Goal: Task Accomplishment & Management: Manage account settings

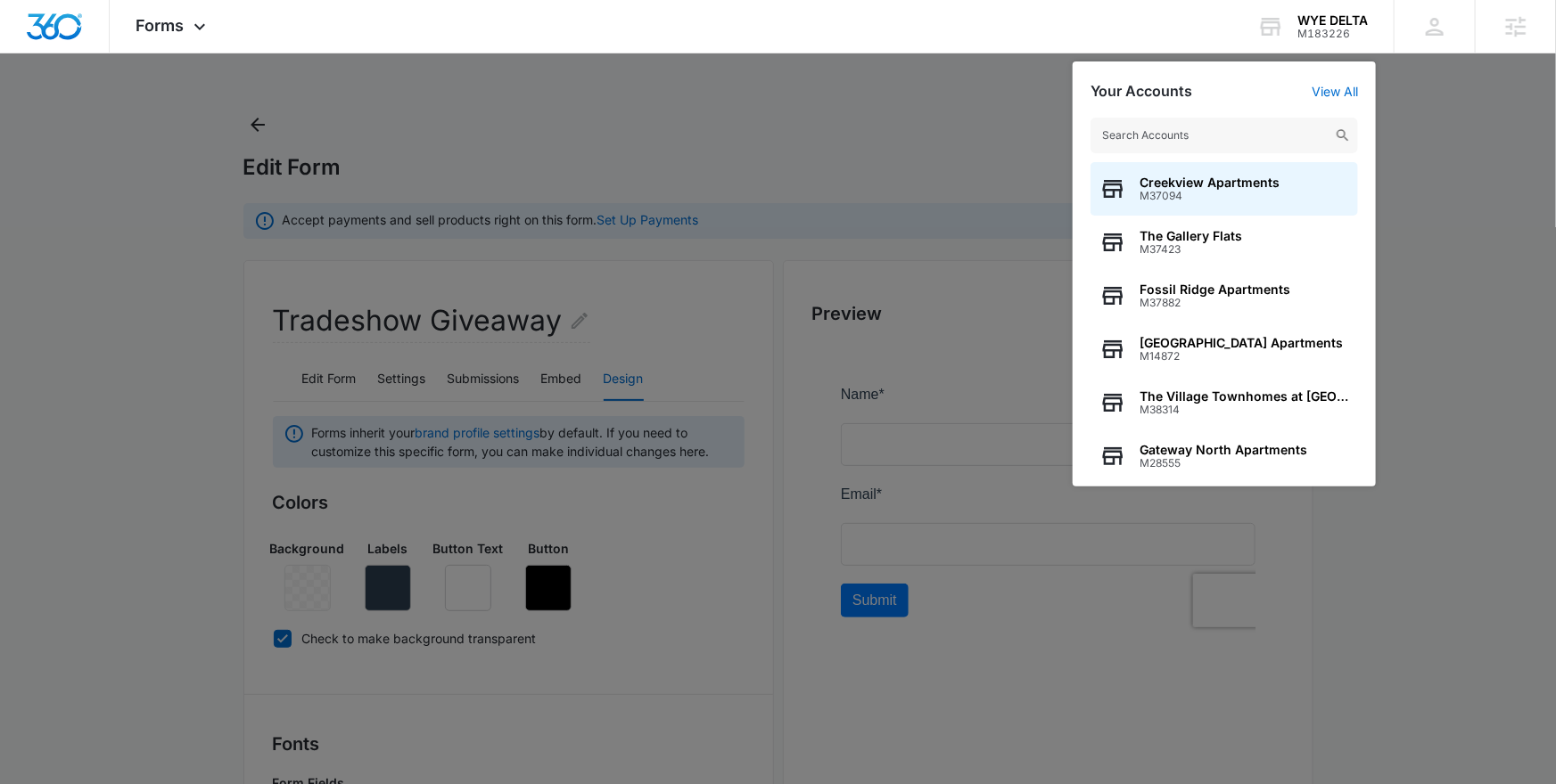
scroll to position [1371, 0]
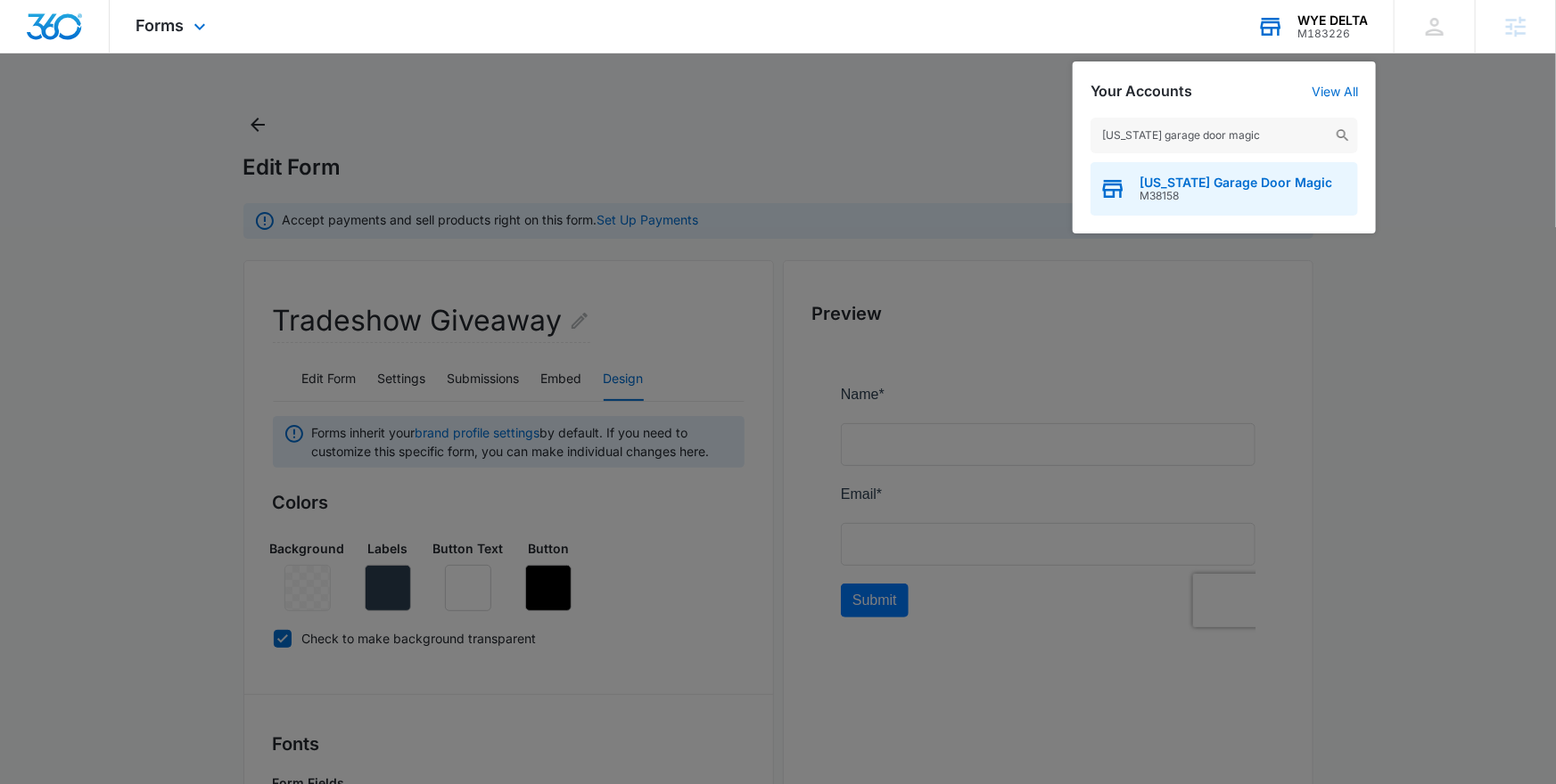
type input "texas garage door magic"
click at [1202, 178] on span "Texas Garage Door Magic" at bounding box center [1236, 183] width 193 height 14
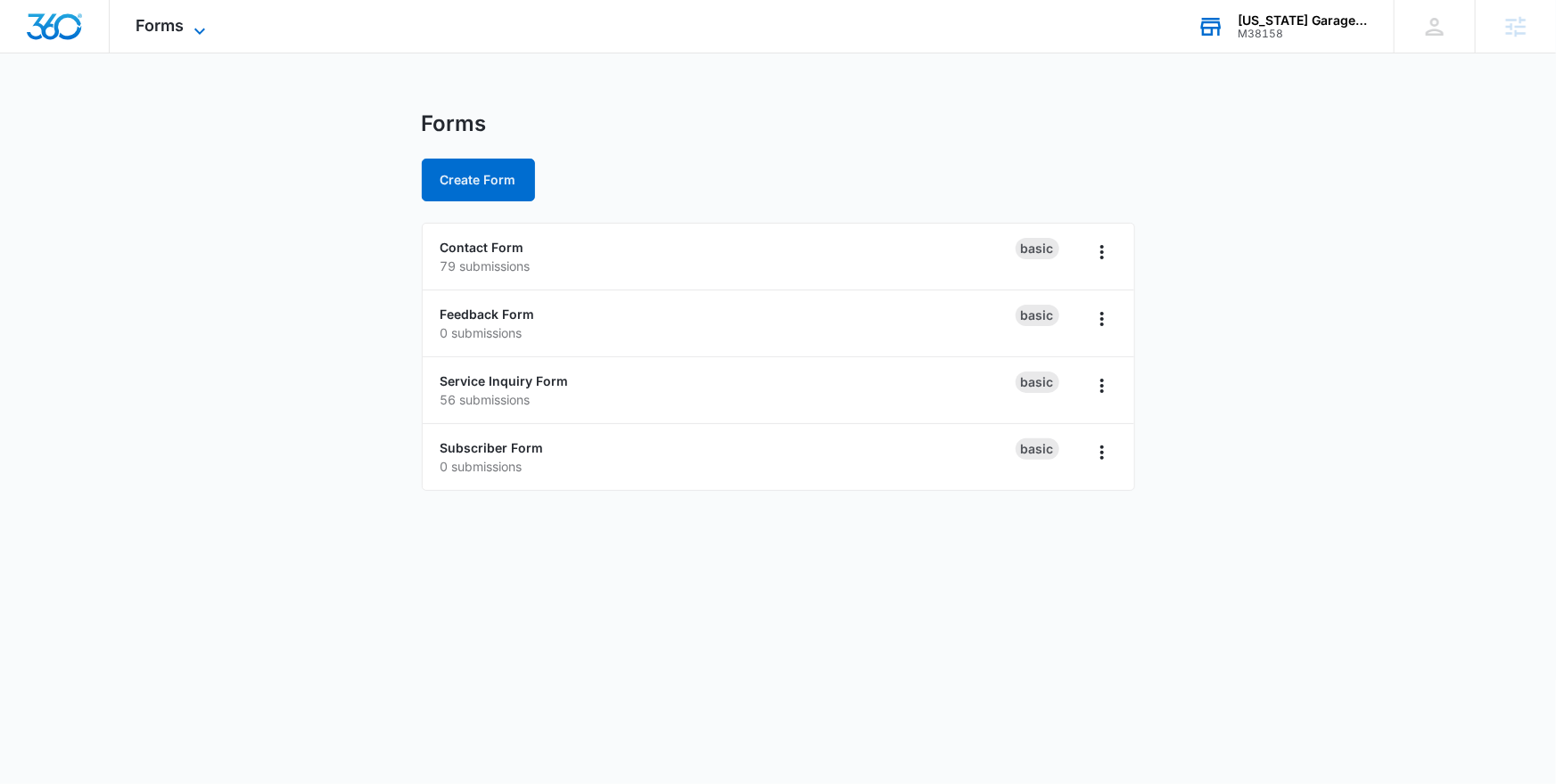
click at [190, 34] on icon at bounding box center [200, 32] width 22 height 22
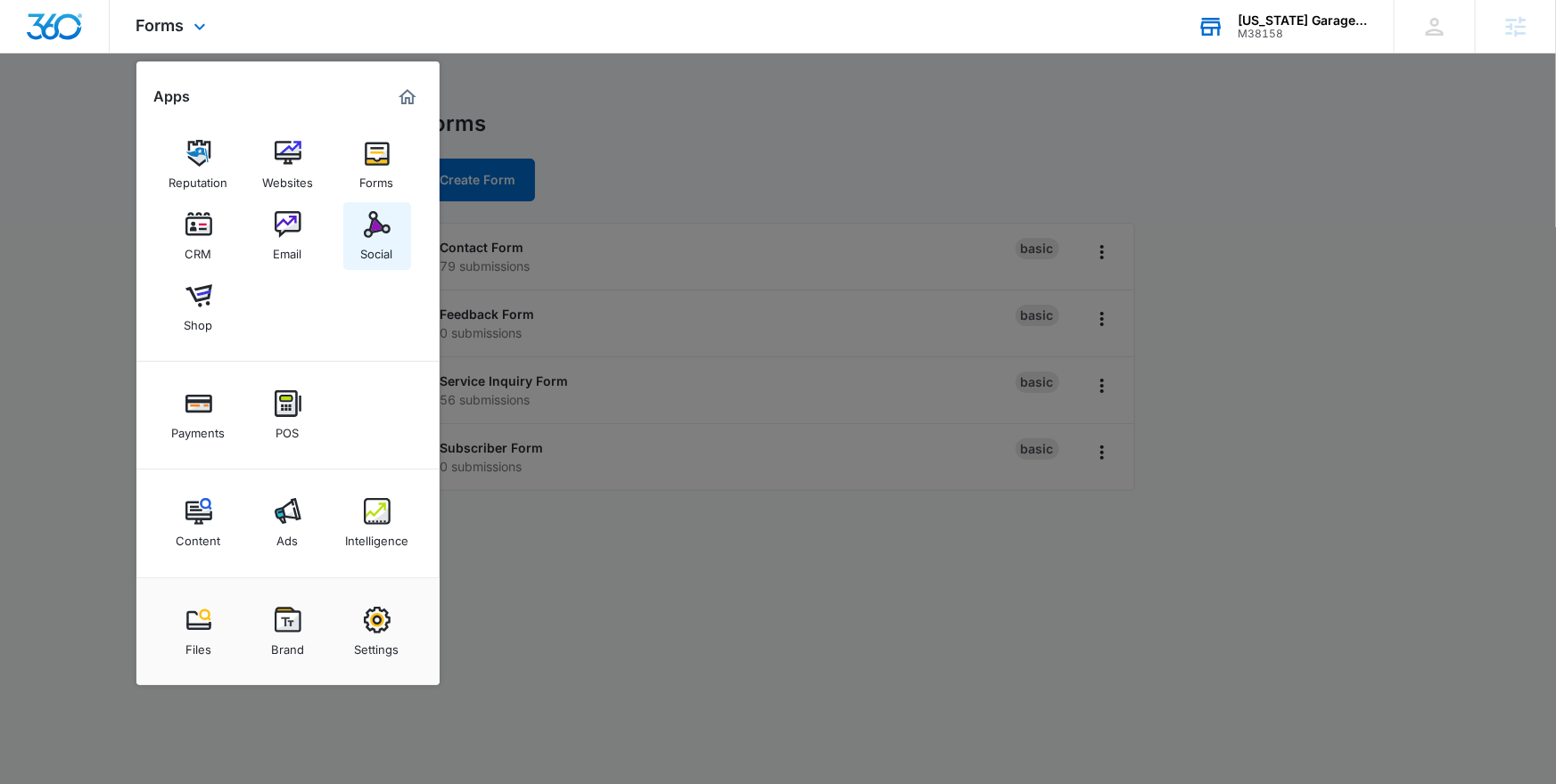
click at [377, 243] on div "Social" at bounding box center [377, 249] width 32 height 23
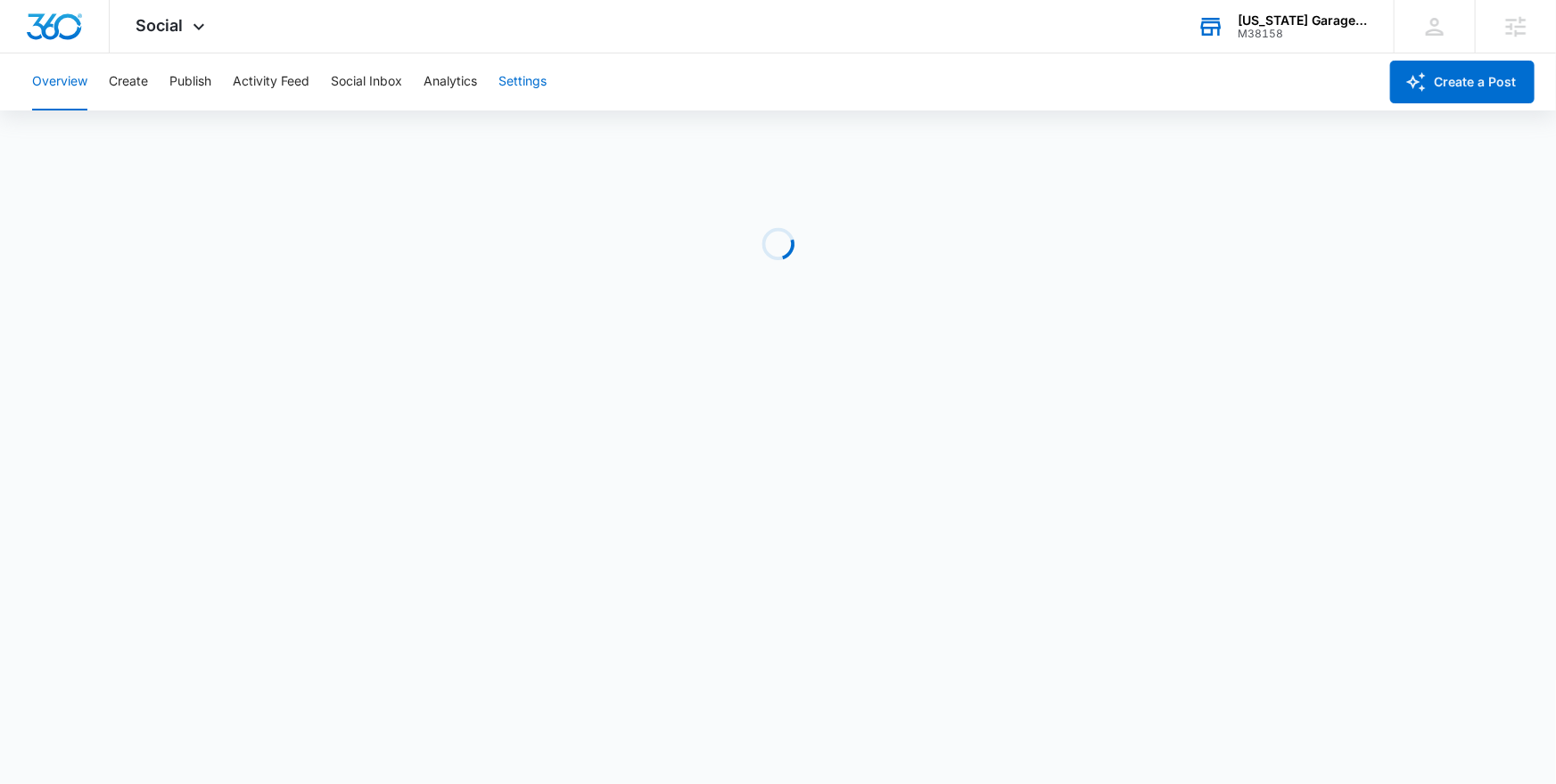
click at [519, 90] on button "Settings" at bounding box center [523, 82] width 48 height 57
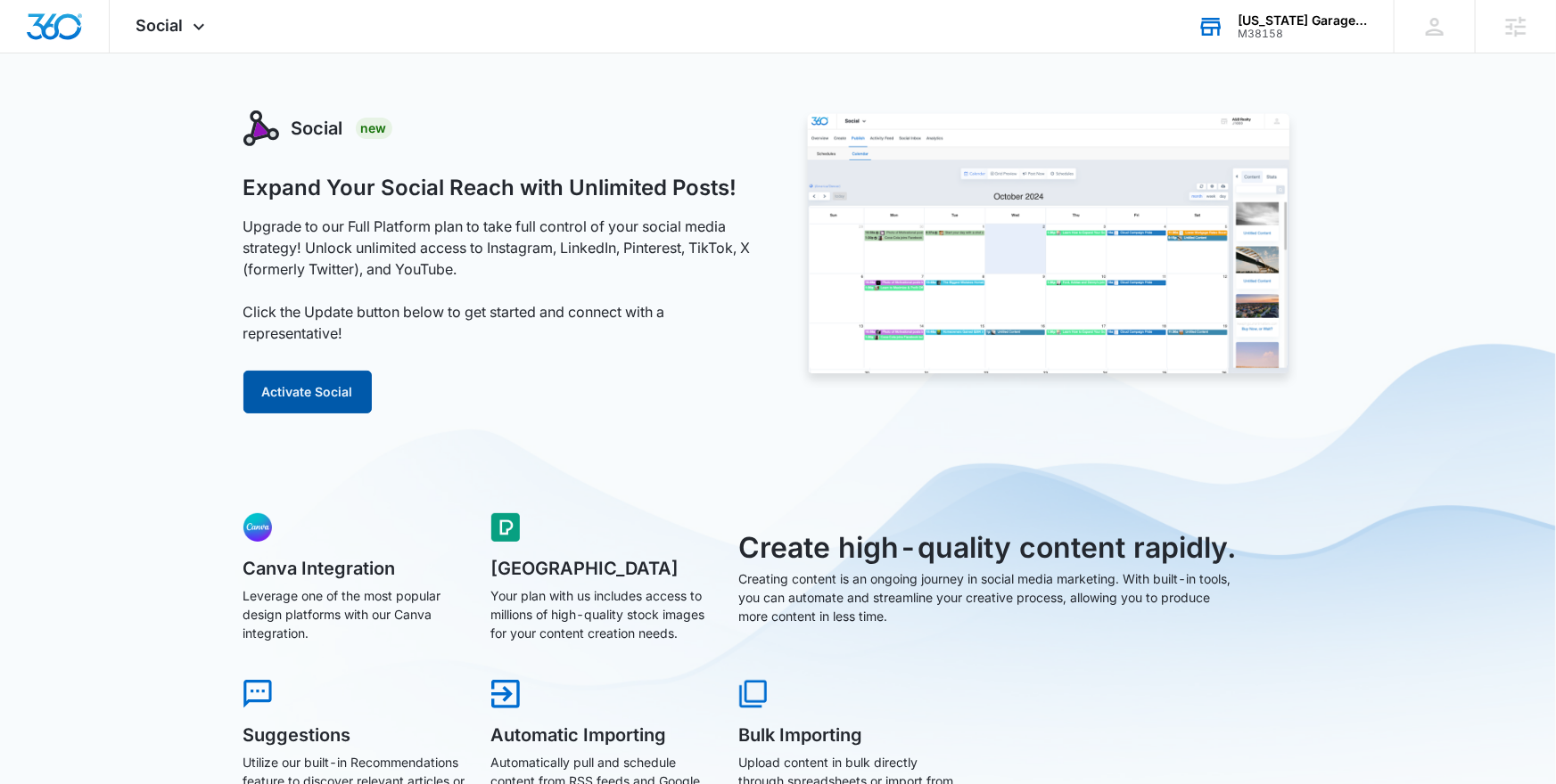
click at [316, 383] on button "Activate Social" at bounding box center [308, 392] width 128 height 43
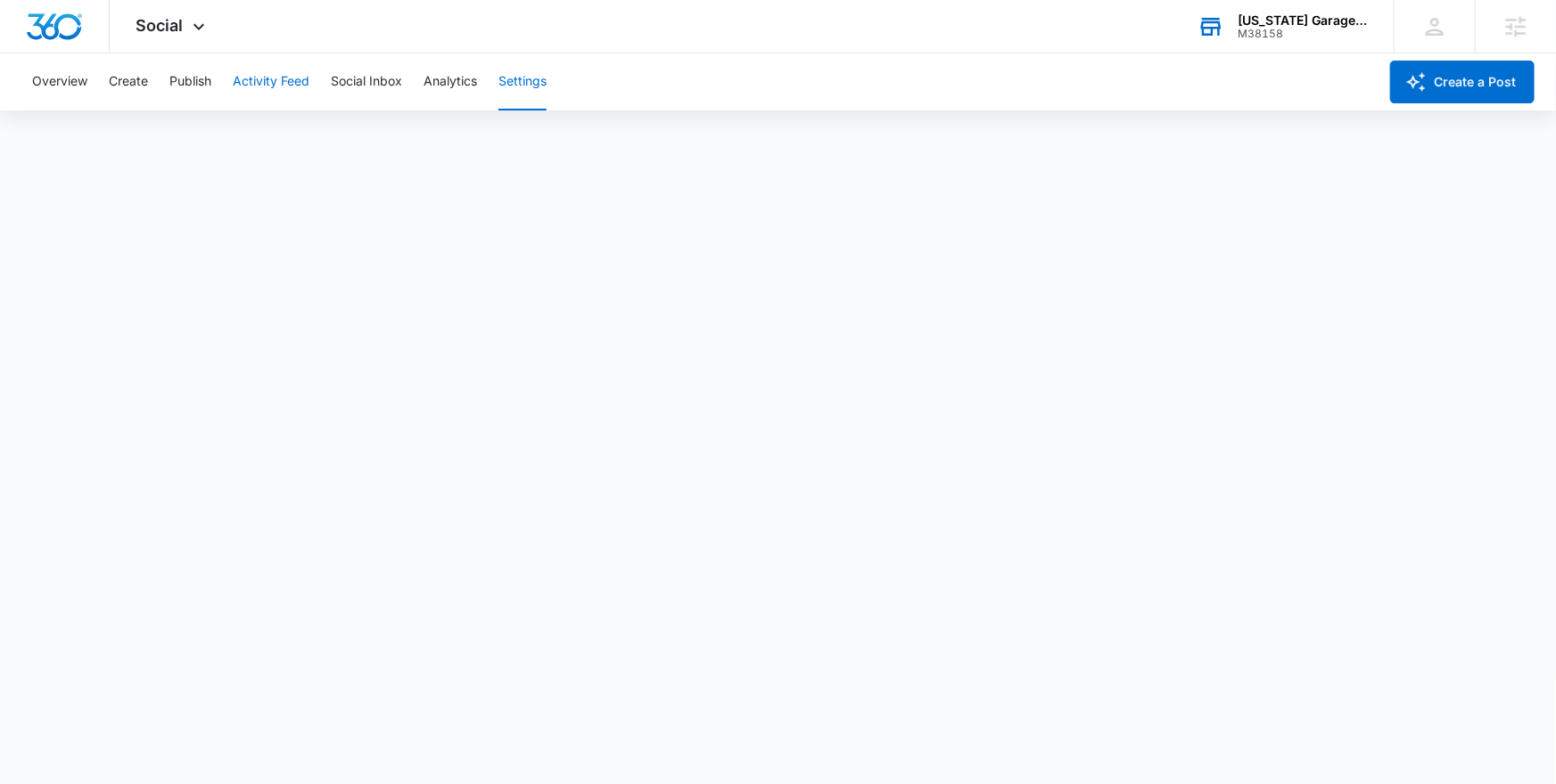
scroll to position [4, 0]
click at [65, 82] on button "Overview" at bounding box center [60, 82] width 56 height 57
click at [502, 85] on button "Settings" at bounding box center [523, 82] width 48 height 57
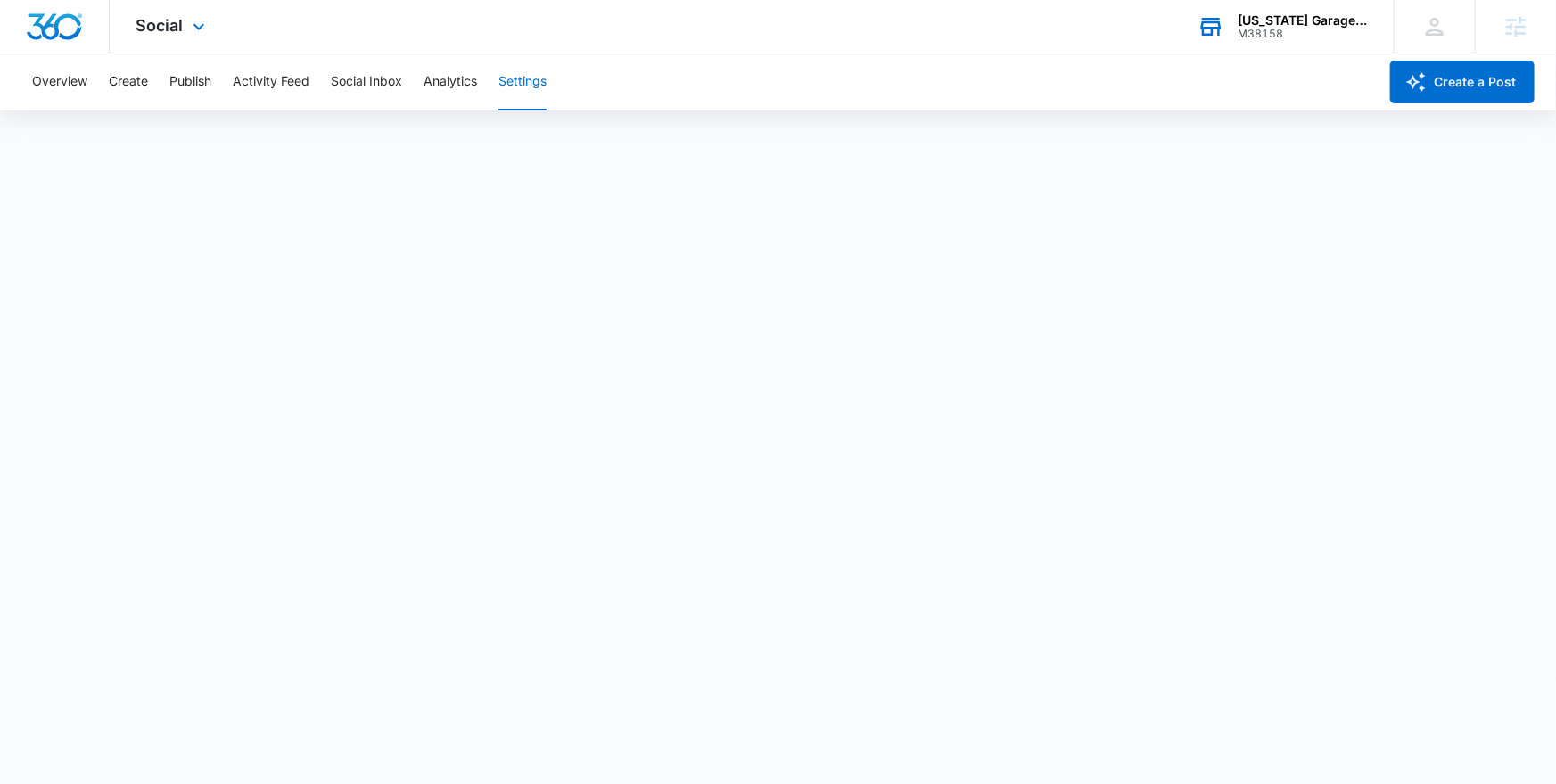
click at [1259, 28] on div "M38158" at bounding box center [1303, 34] width 130 height 13
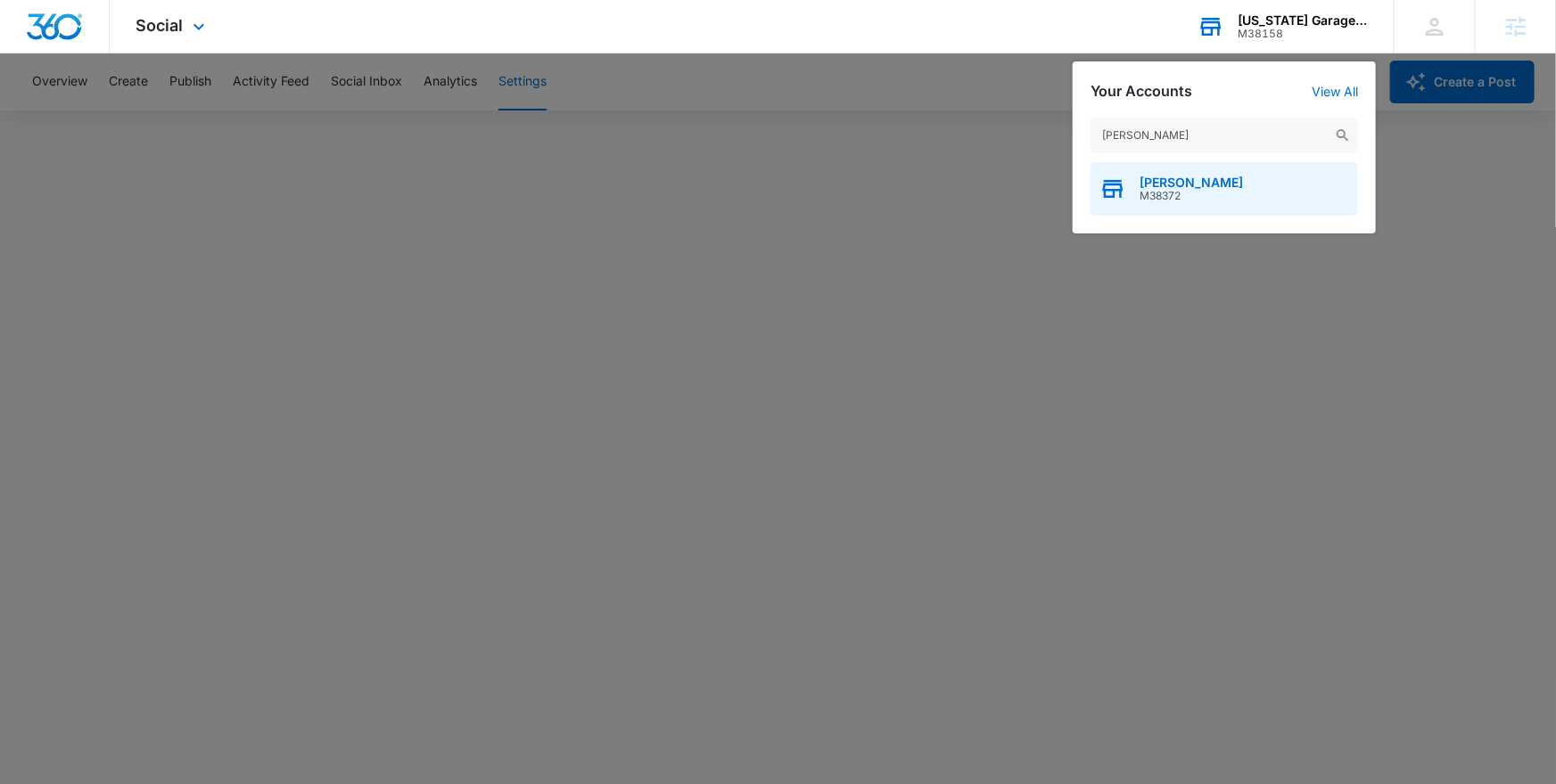
type input "[PERSON_NAME]"
click at [1238, 195] on div "[PERSON_NAME] M38372" at bounding box center [1224, 189] width 268 height 54
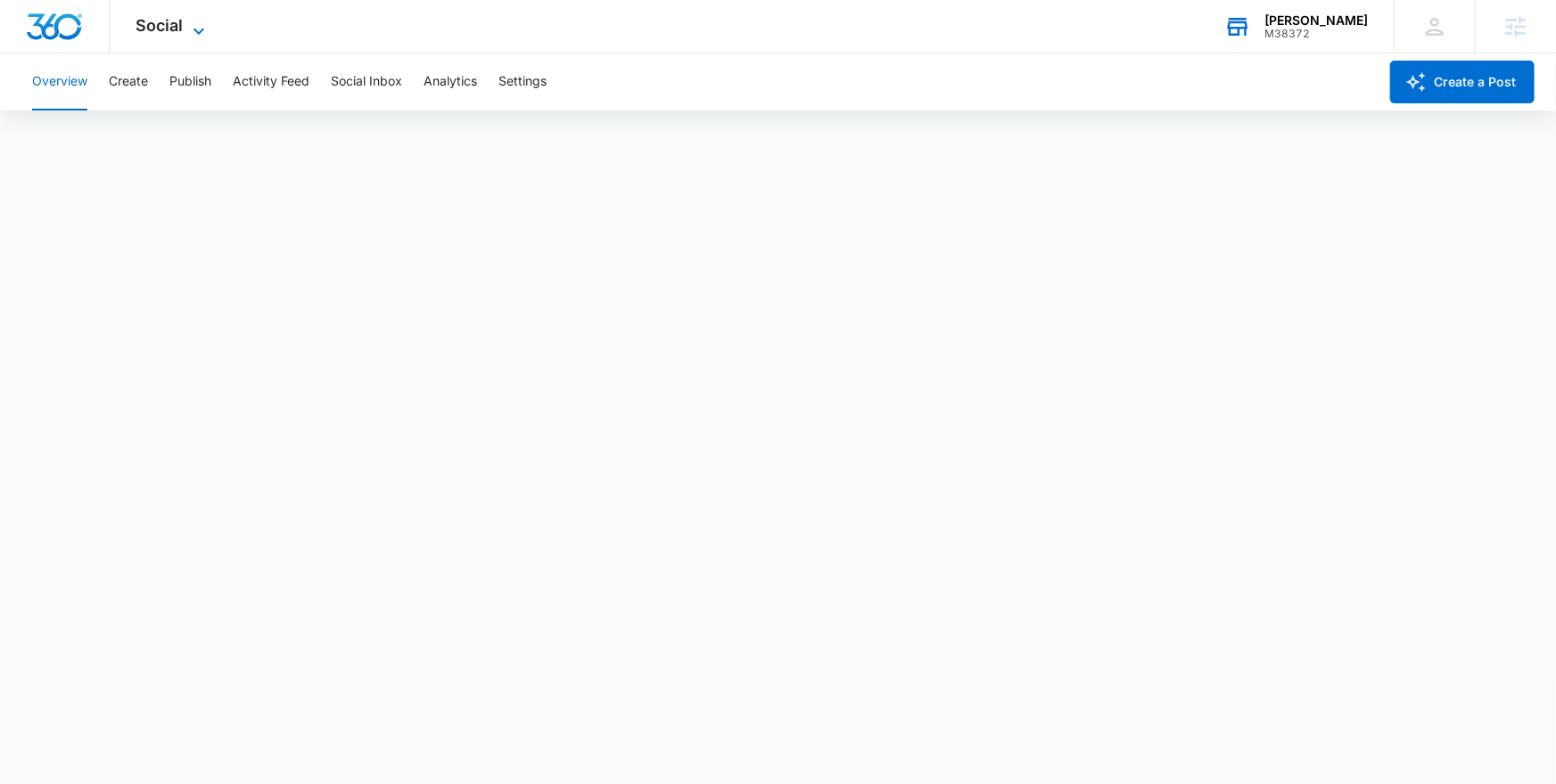
click at [180, 22] on span "Social" at bounding box center [159, 25] width 47 height 19
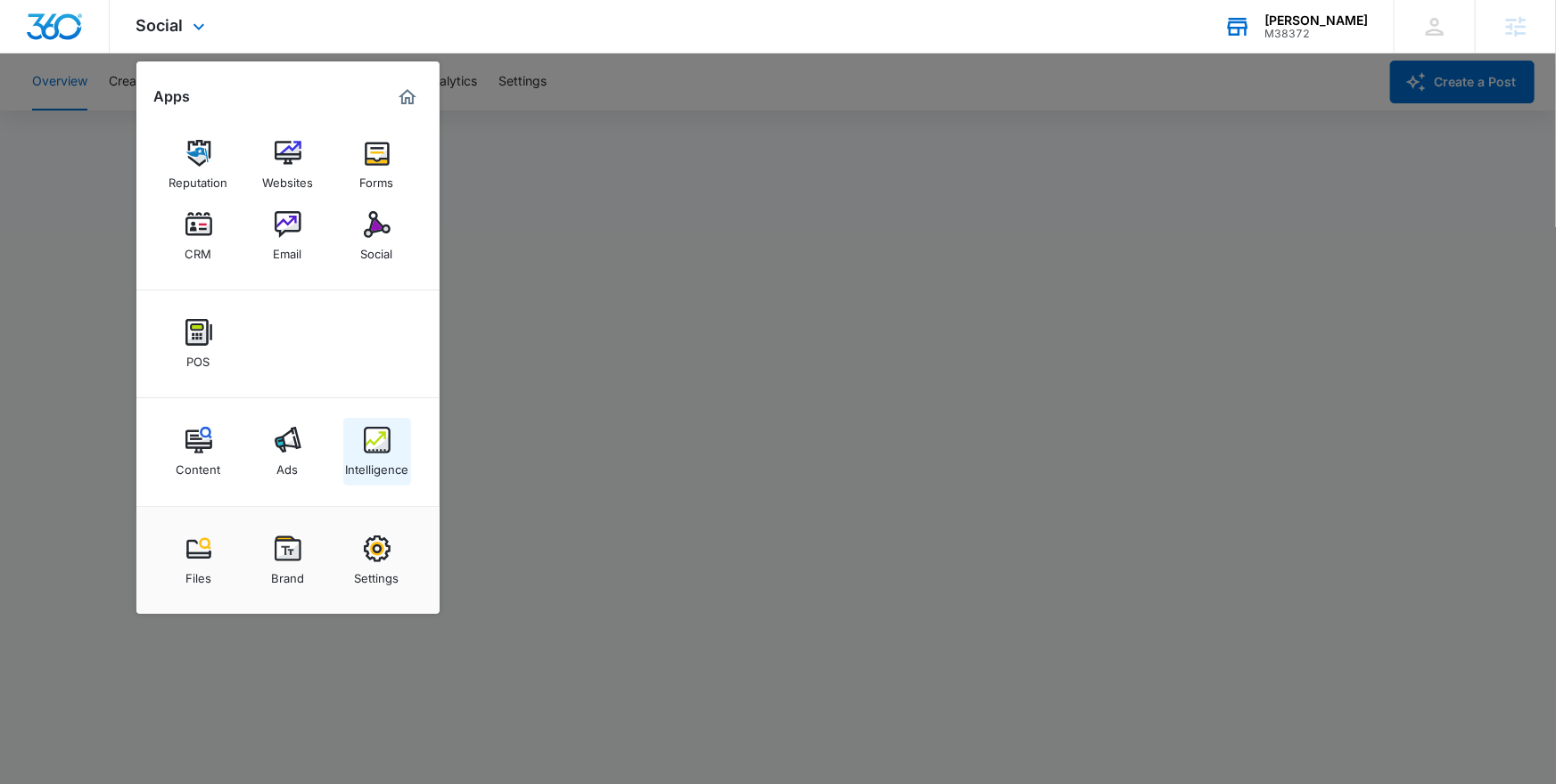
click at [386, 454] on img at bounding box center [377, 440] width 27 height 27
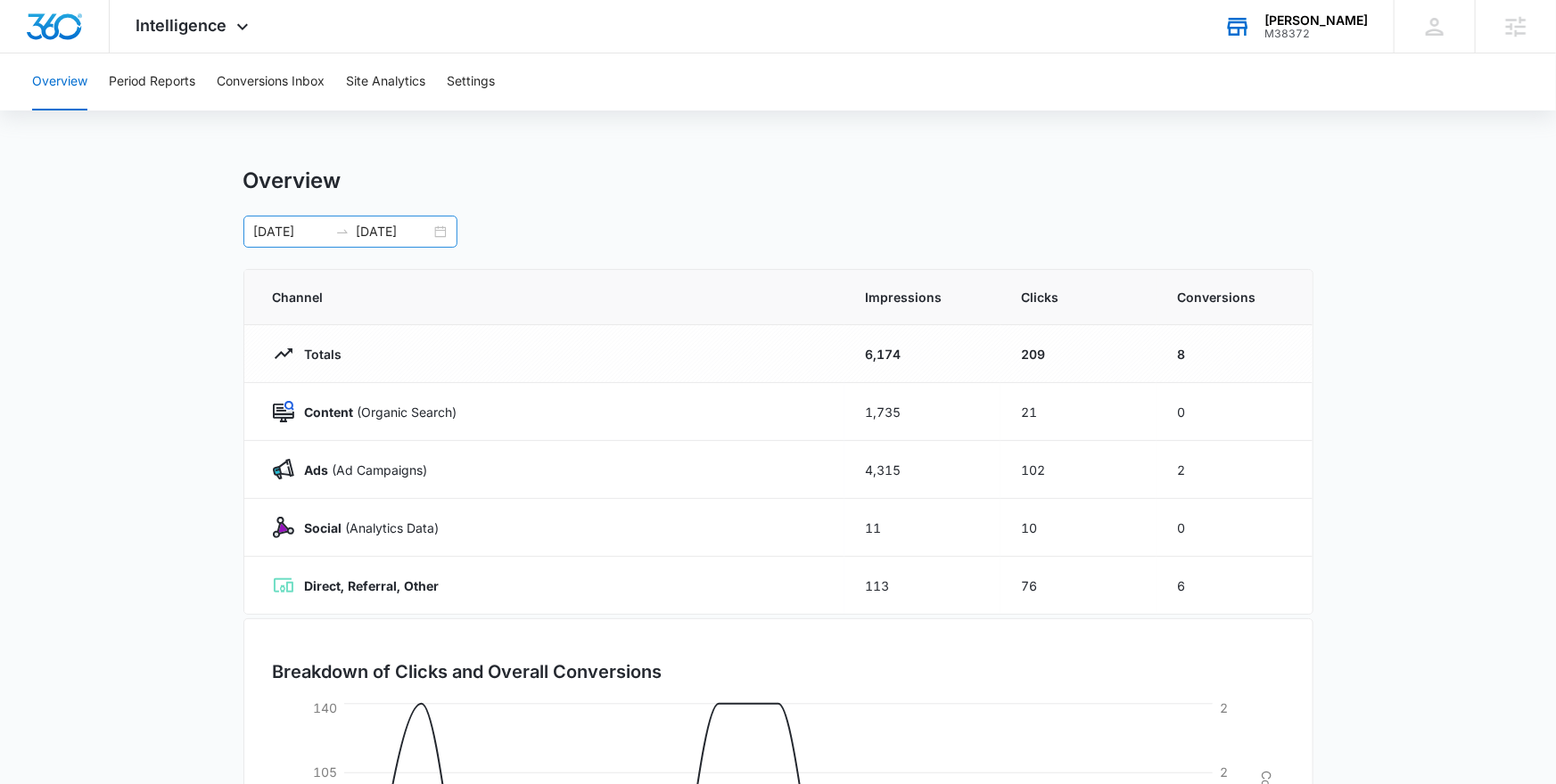
click at [433, 233] on div "09/09/2025 09/23/2025" at bounding box center [350, 232] width 214 height 32
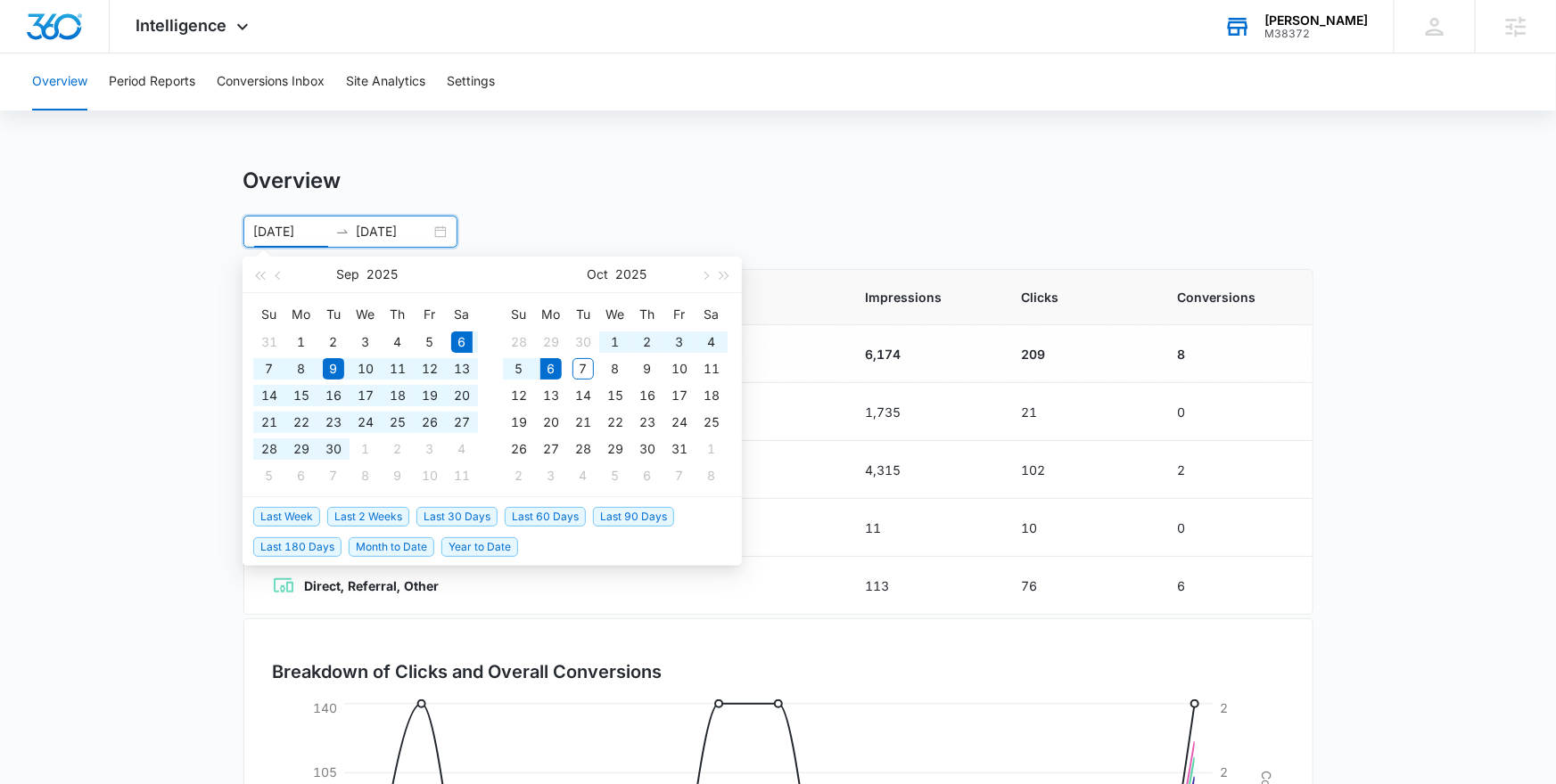
click at [440, 509] on span "Last 30 Days" at bounding box center [457, 517] width 82 height 20
type input "09/06/2025"
type input "10/06/2025"
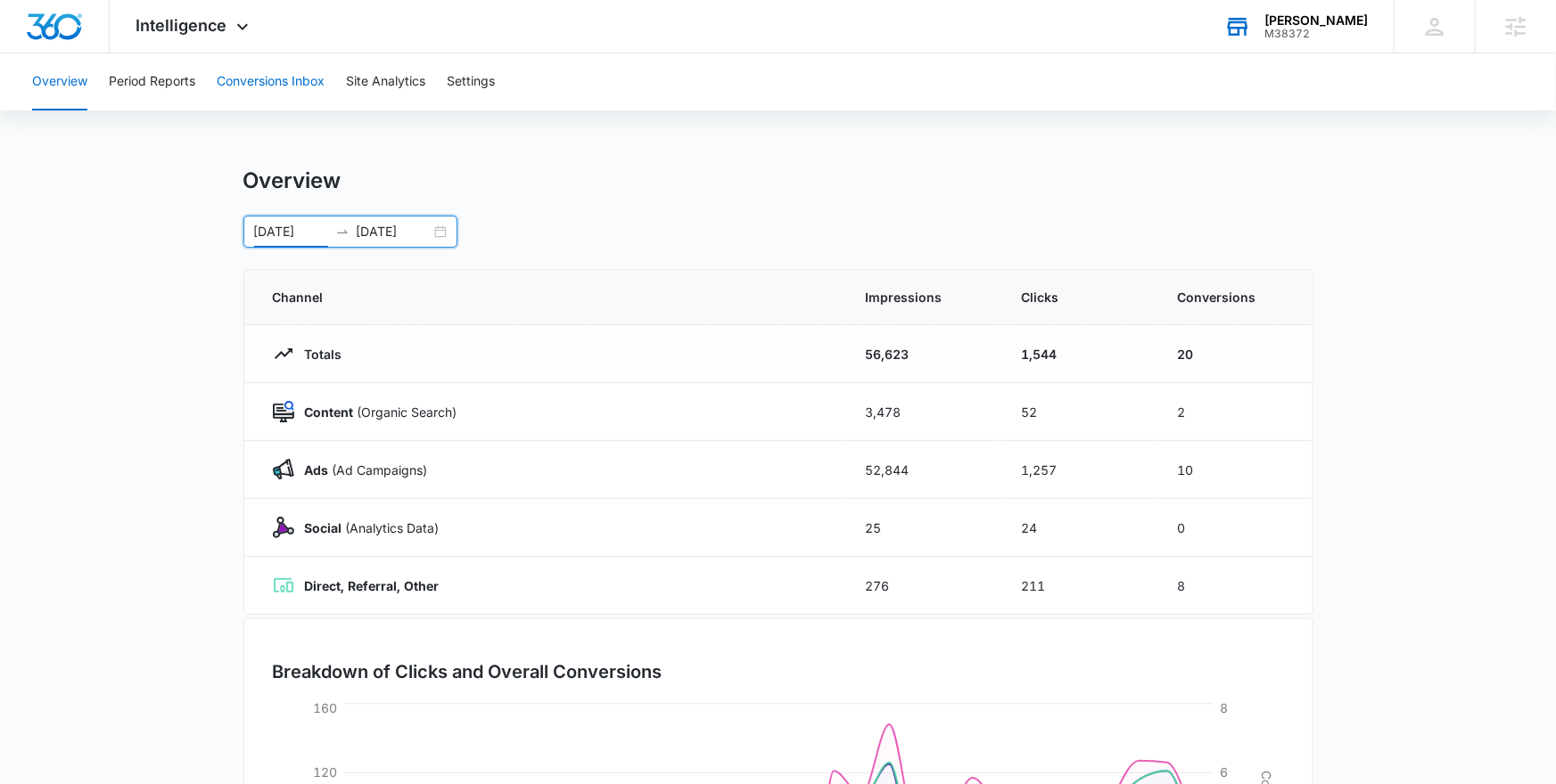
click at [255, 90] on button "Conversions Inbox" at bounding box center [271, 82] width 108 height 57
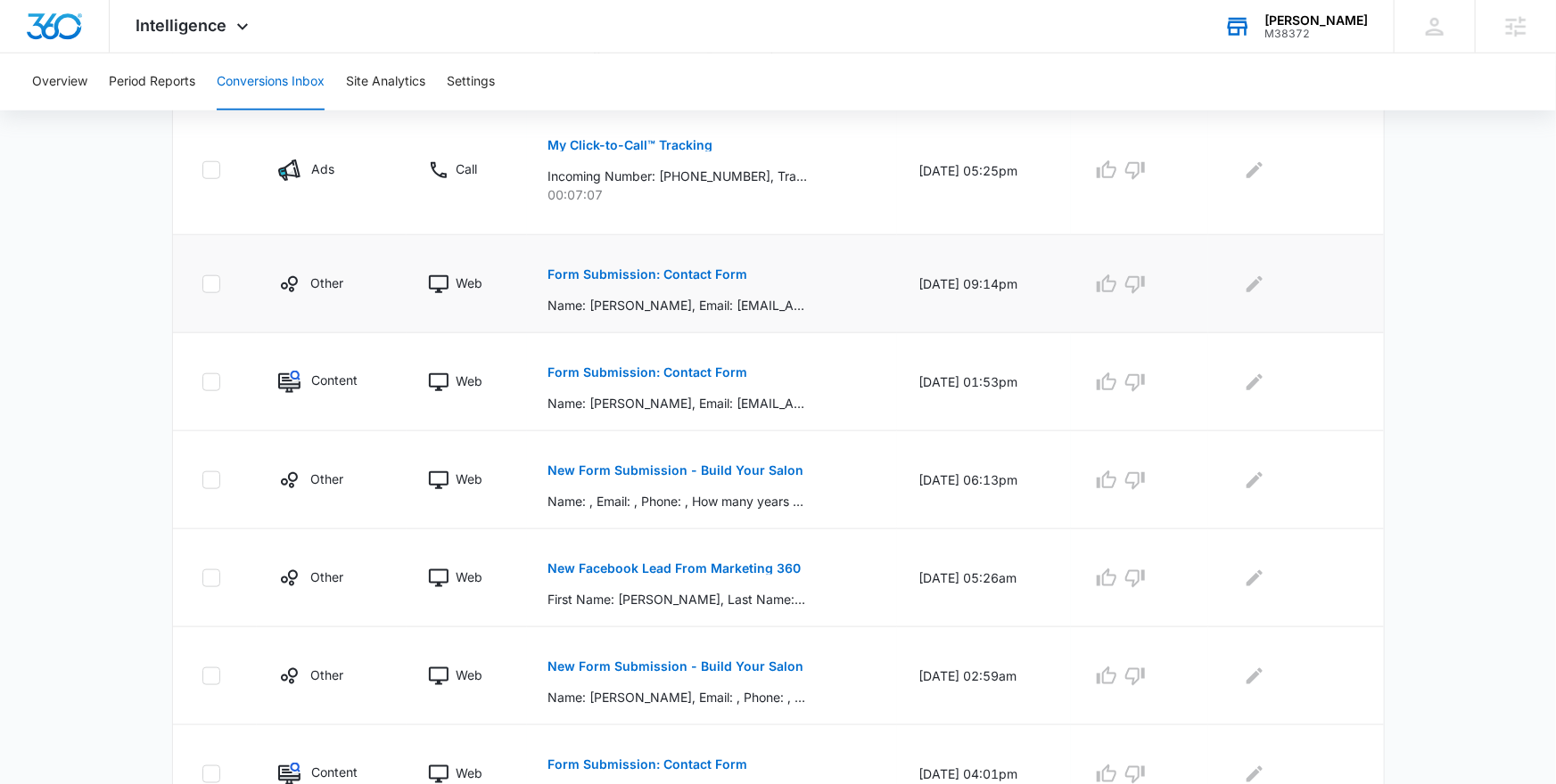
scroll to position [787, 0]
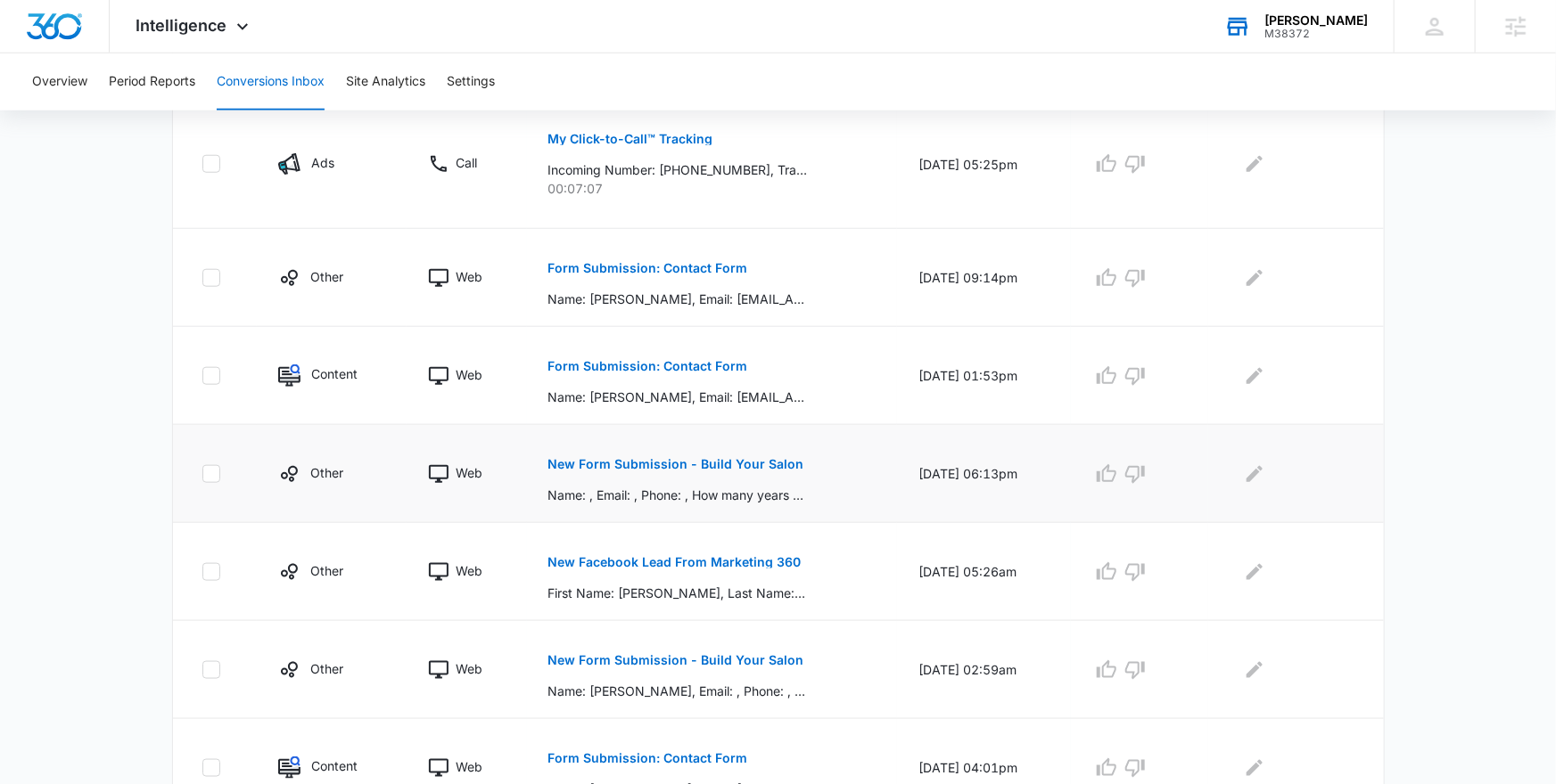
click at [593, 467] on p "New Form Submission - Build Your Salon" at bounding box center [676, 465] width 256 height 13
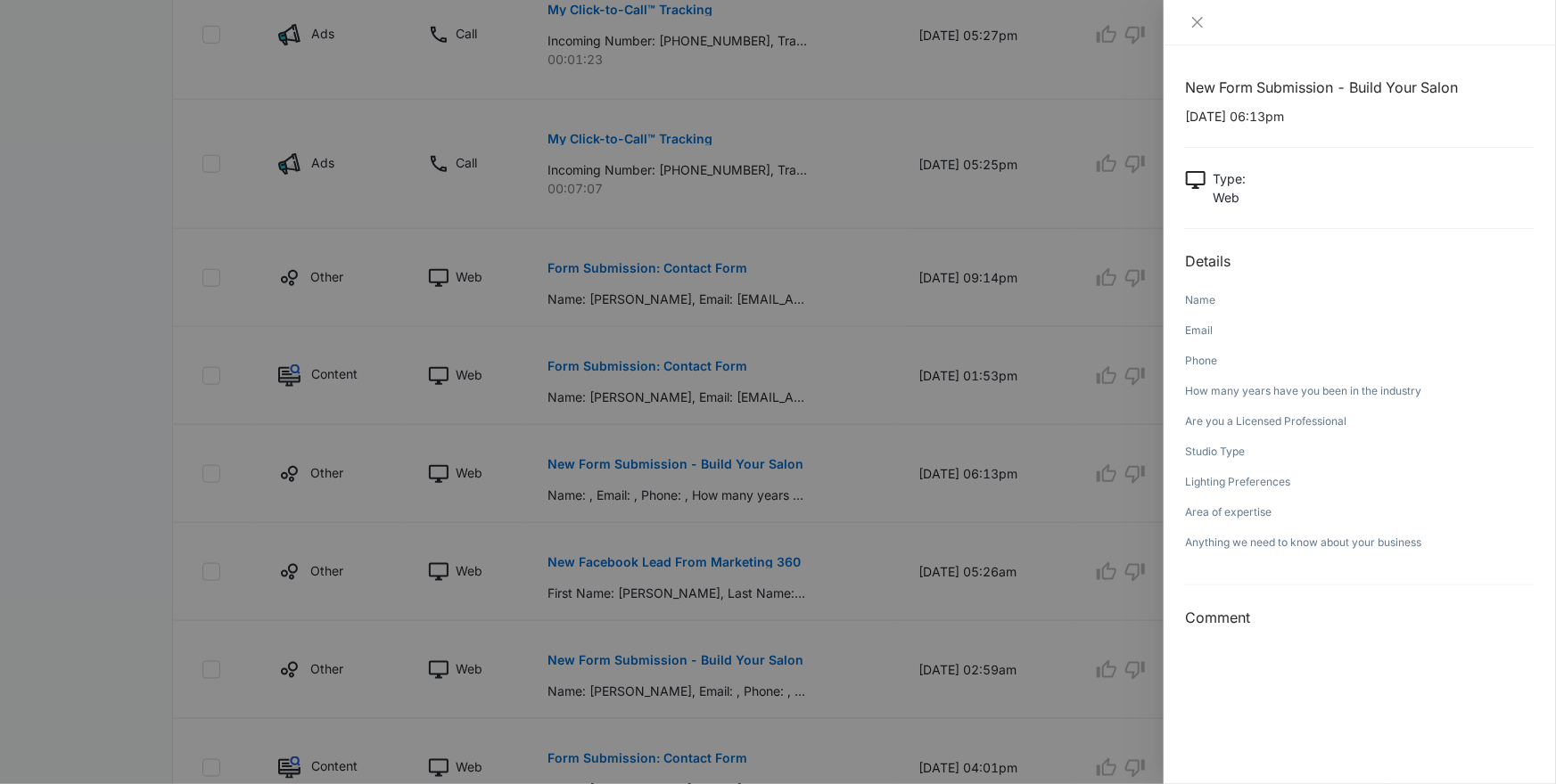
click at [890, 364] on div at bounding box center [778, 392] width 1556 height 784
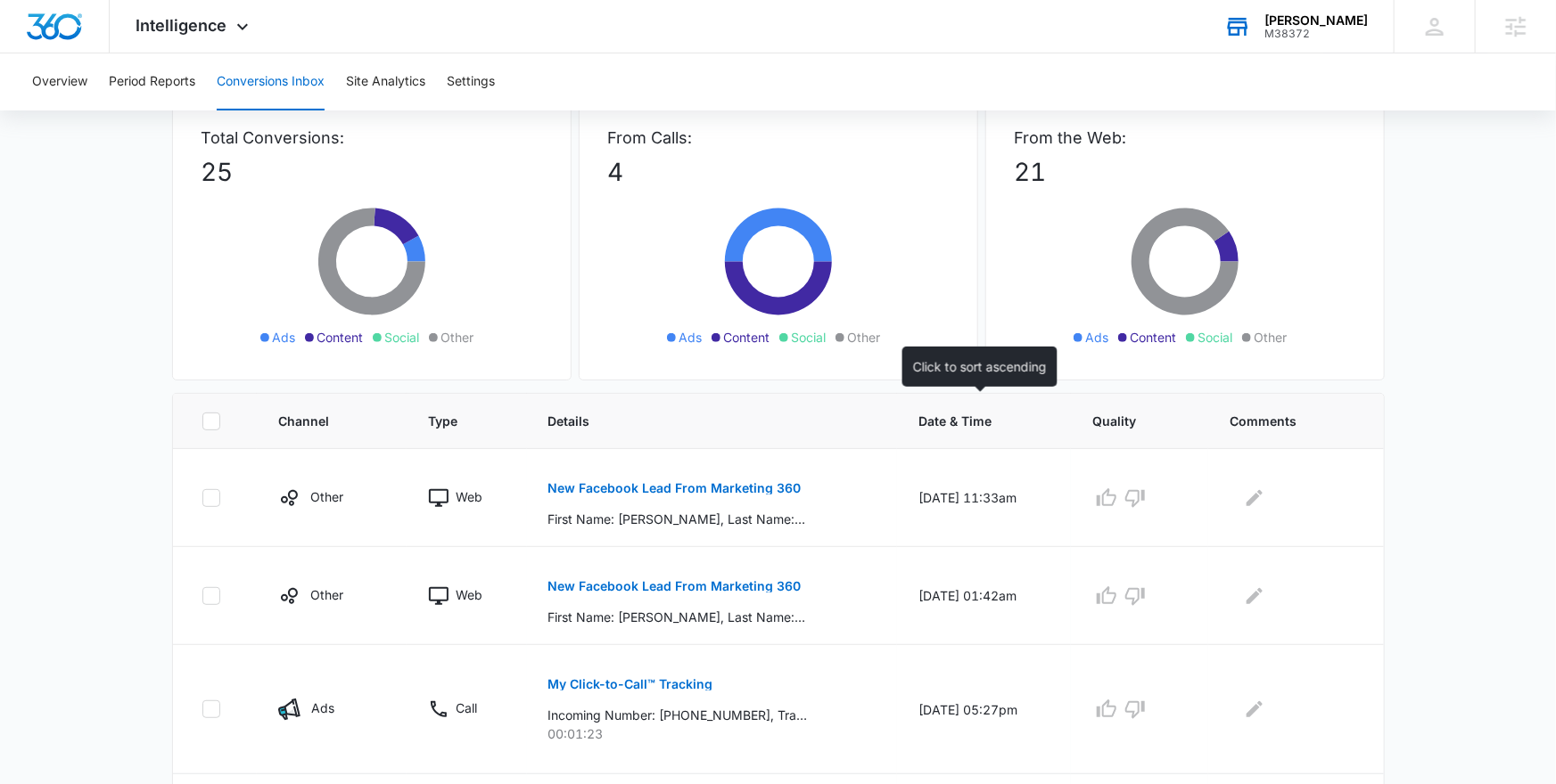
scroll to position [107, 0]
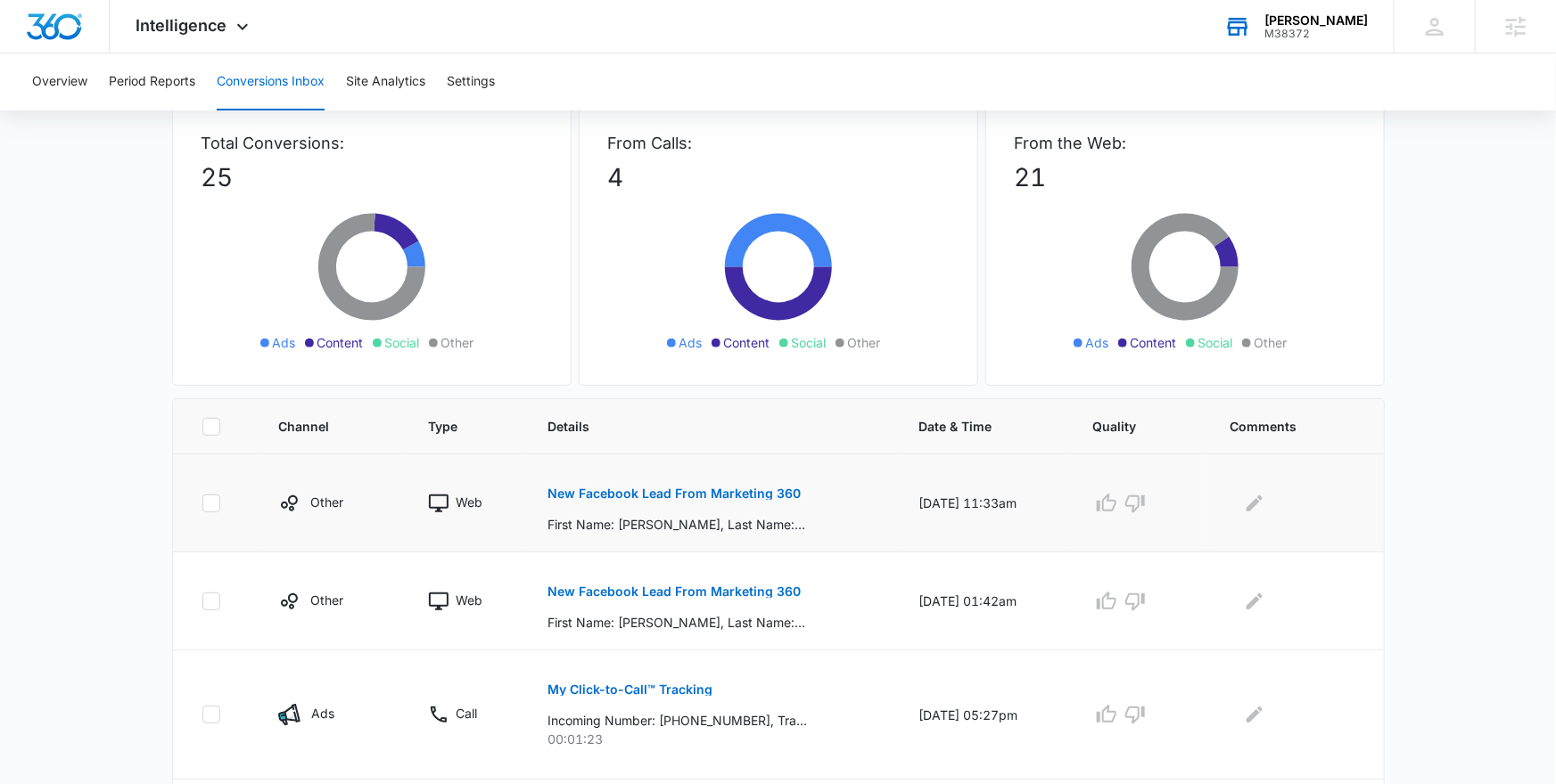
click at [676, 483] on button "New Facebook Lead From Marketing 360" at bounding box center [675, 493] width 253 height 43
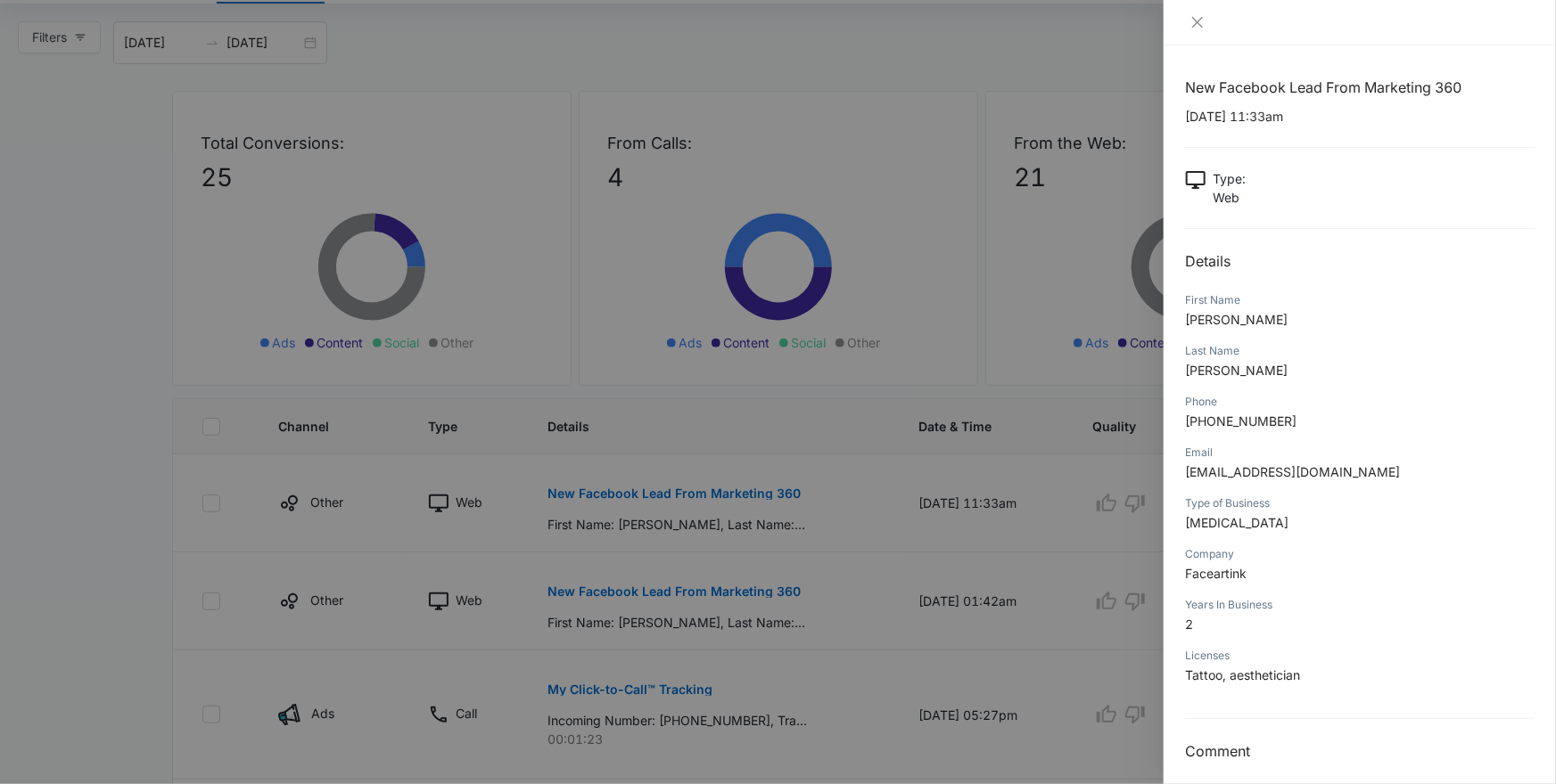
click at [1072, 536] on div at bounding box center [778, 392] width 1556 height 784
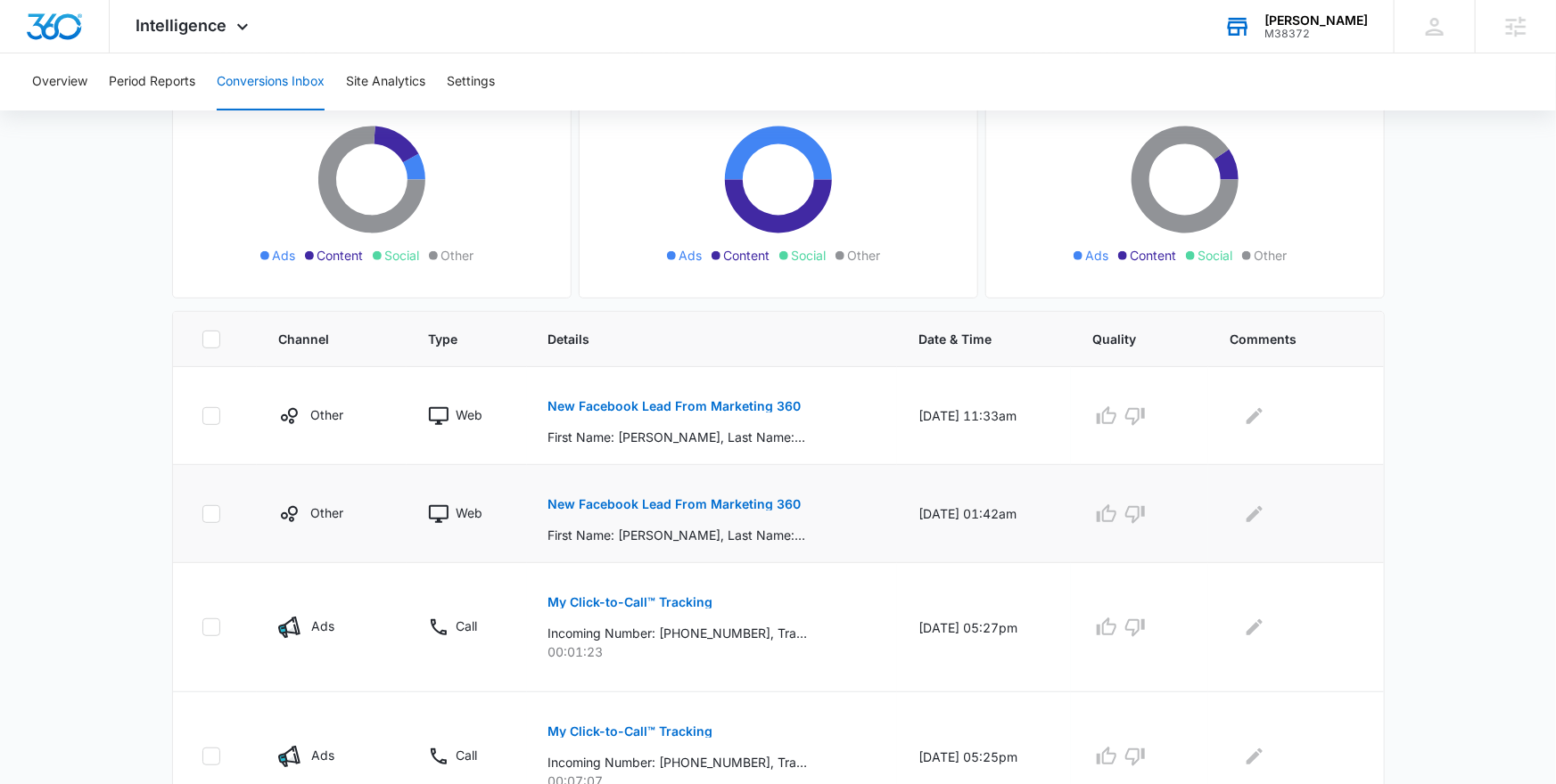
scroll to position [219, 0]
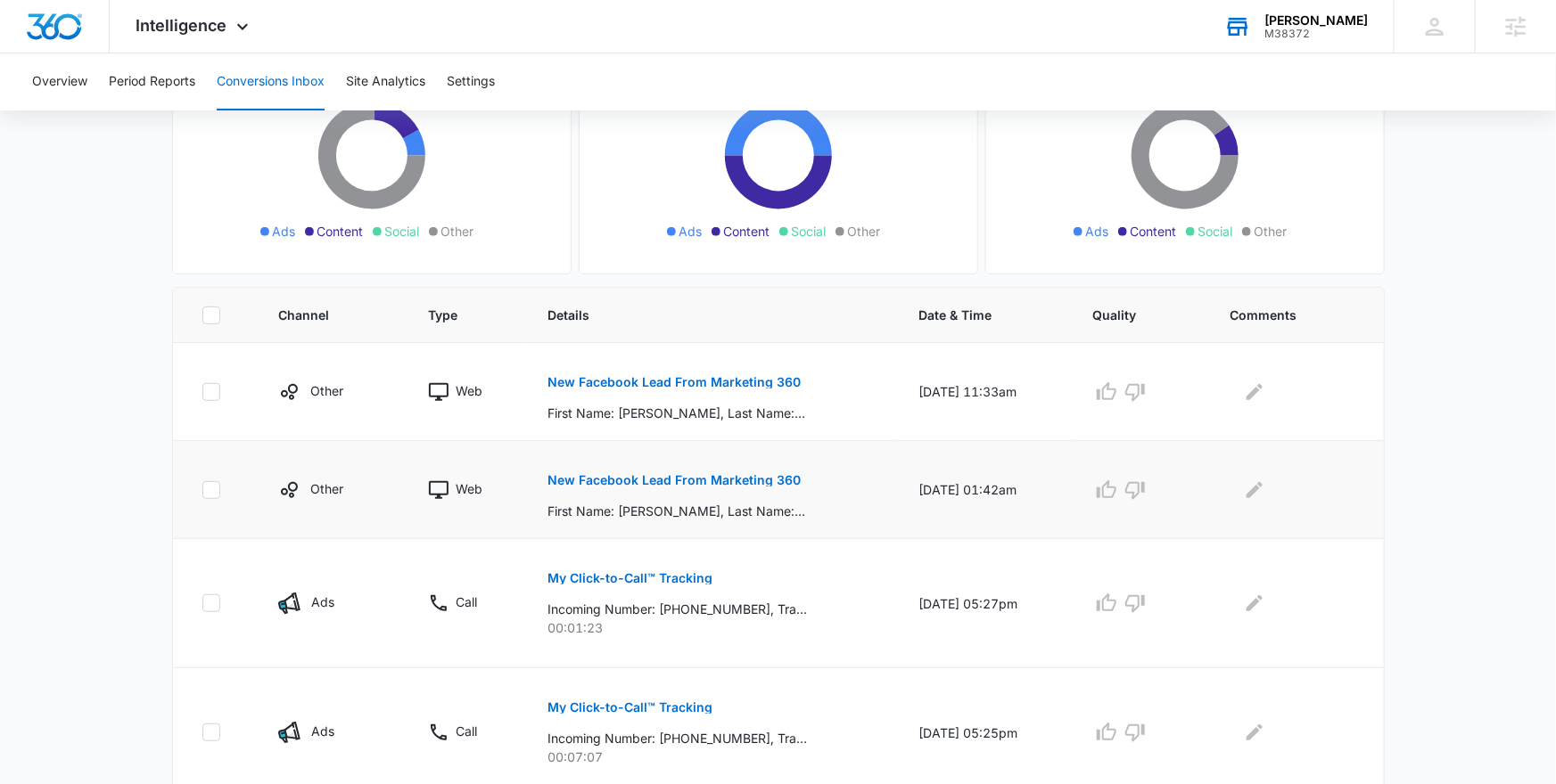
click at [691, 484] on p "New Facebook Lead From Marketing 360" at bounding box center [675, 481] width 253 height 13
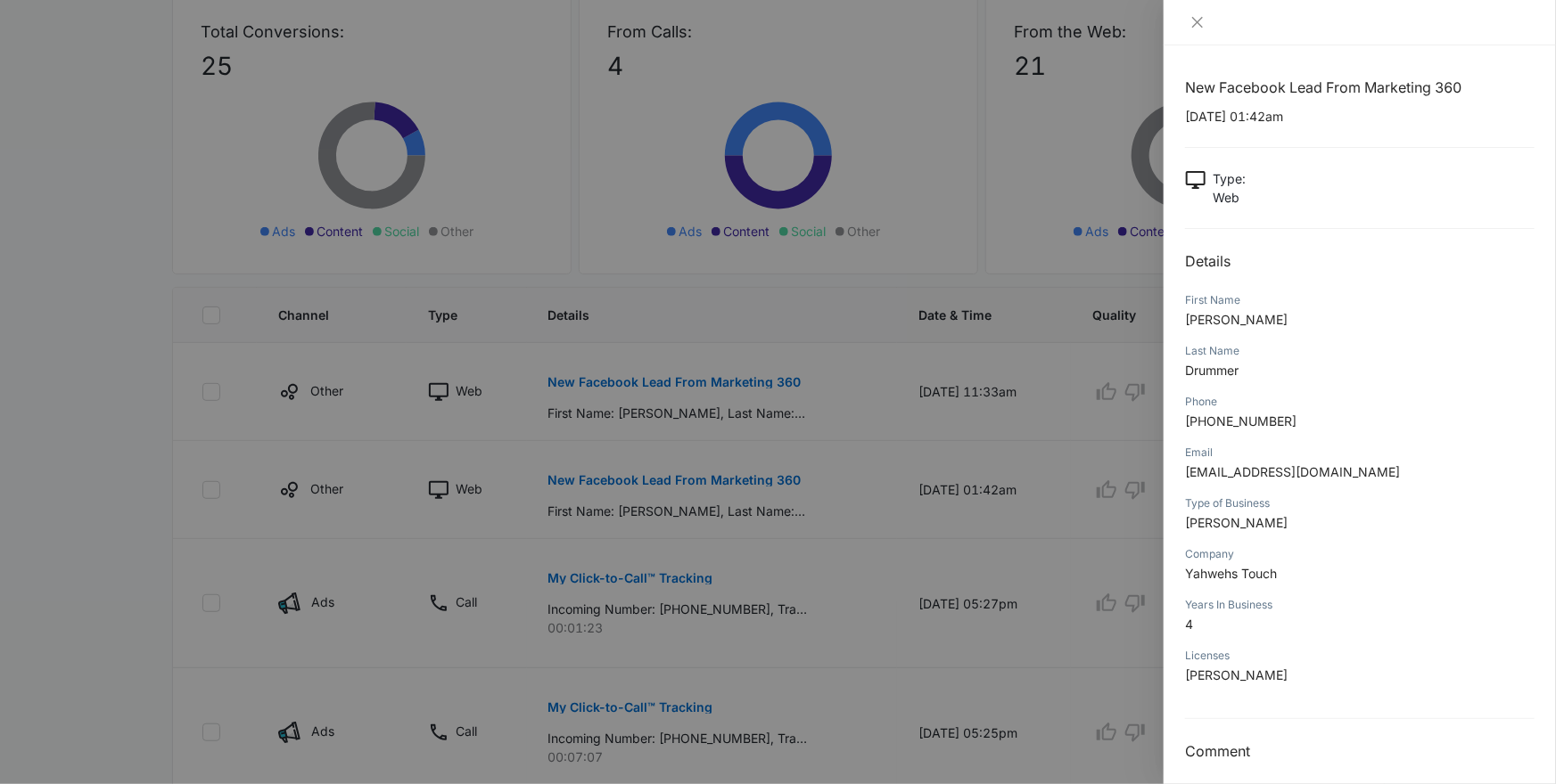
scroll to position [11, 0]
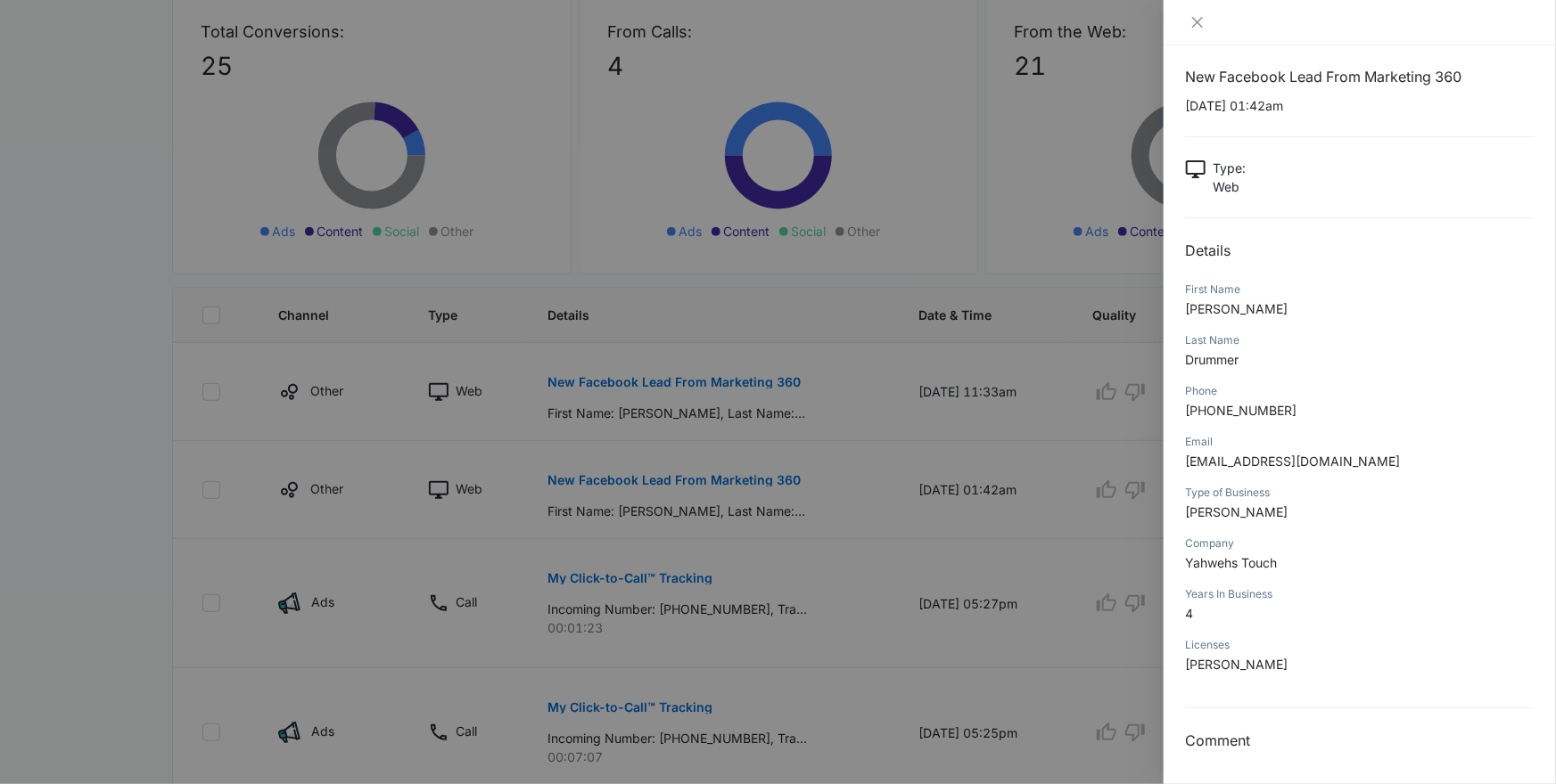
click at [1065, 546] on div at bounding box center [778, 392] width 1556 height 784
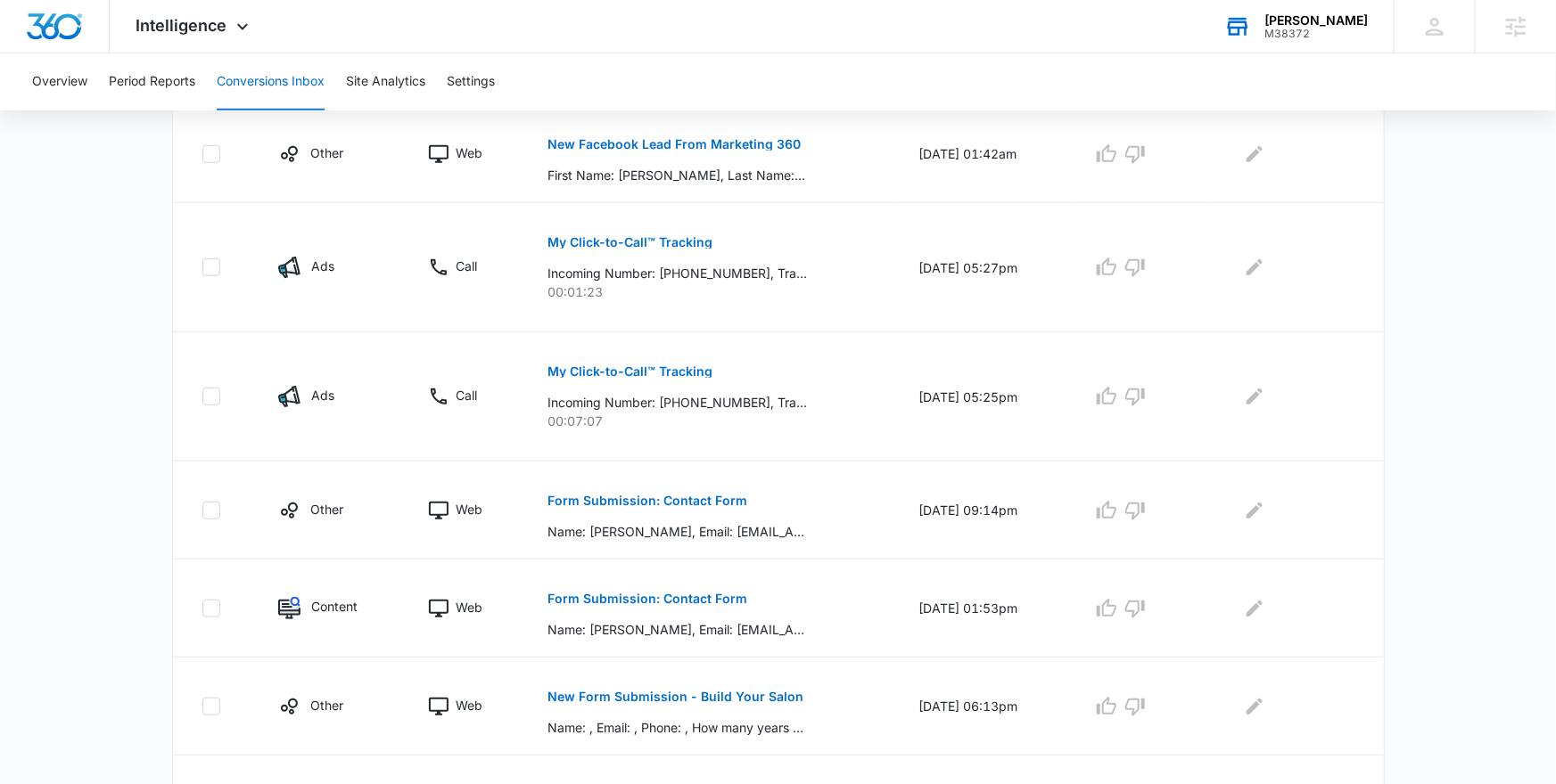
scroll to position [574, 0]
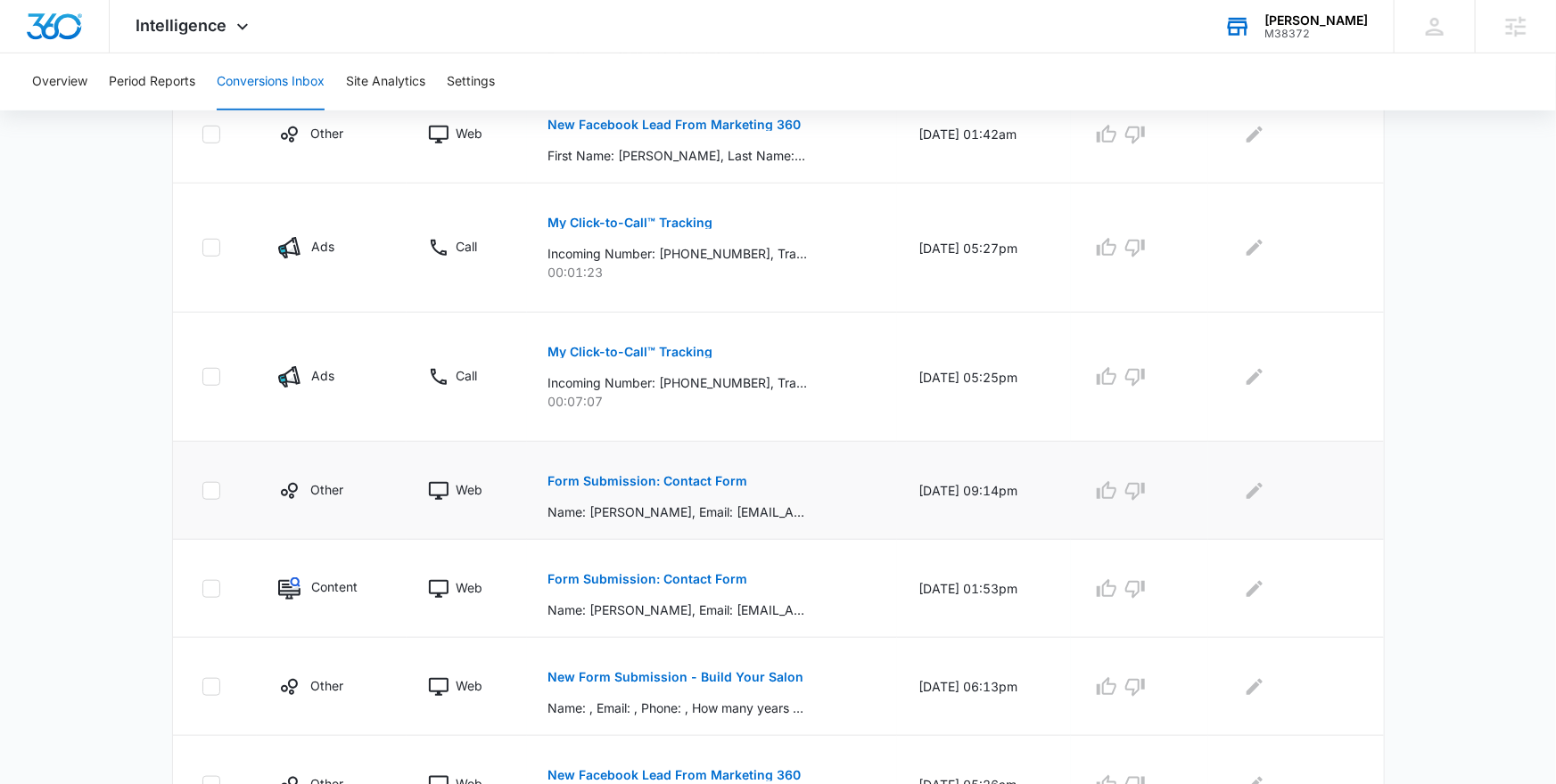
click at [683, 490] on button "Form Submission: Contact Form" at bounding box center [648, 481] width 200 height 43
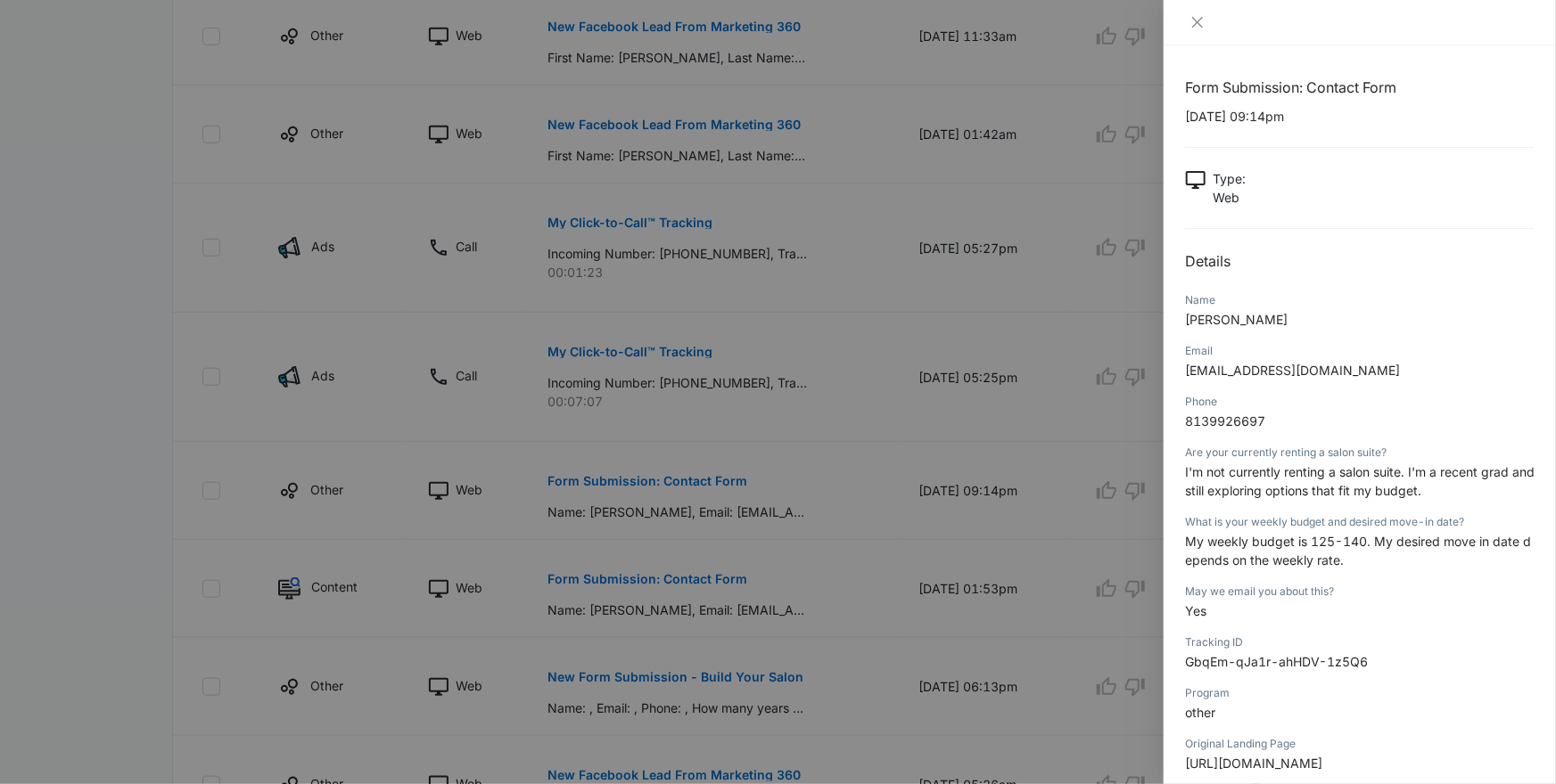
scroll to position [150, 0]
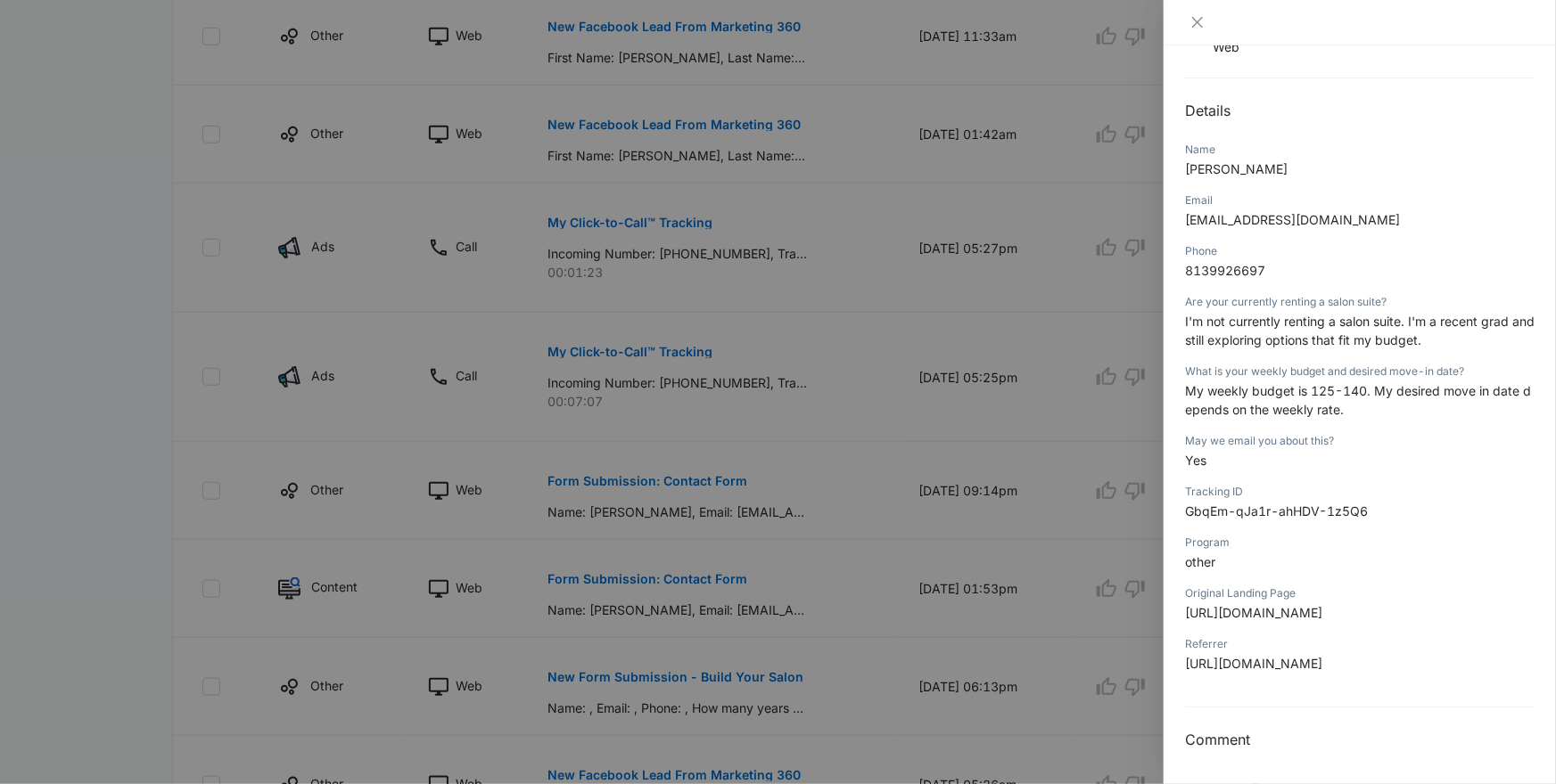
click at [1039, 583] on div at bounding box center [778, 392] width 1556 height 784
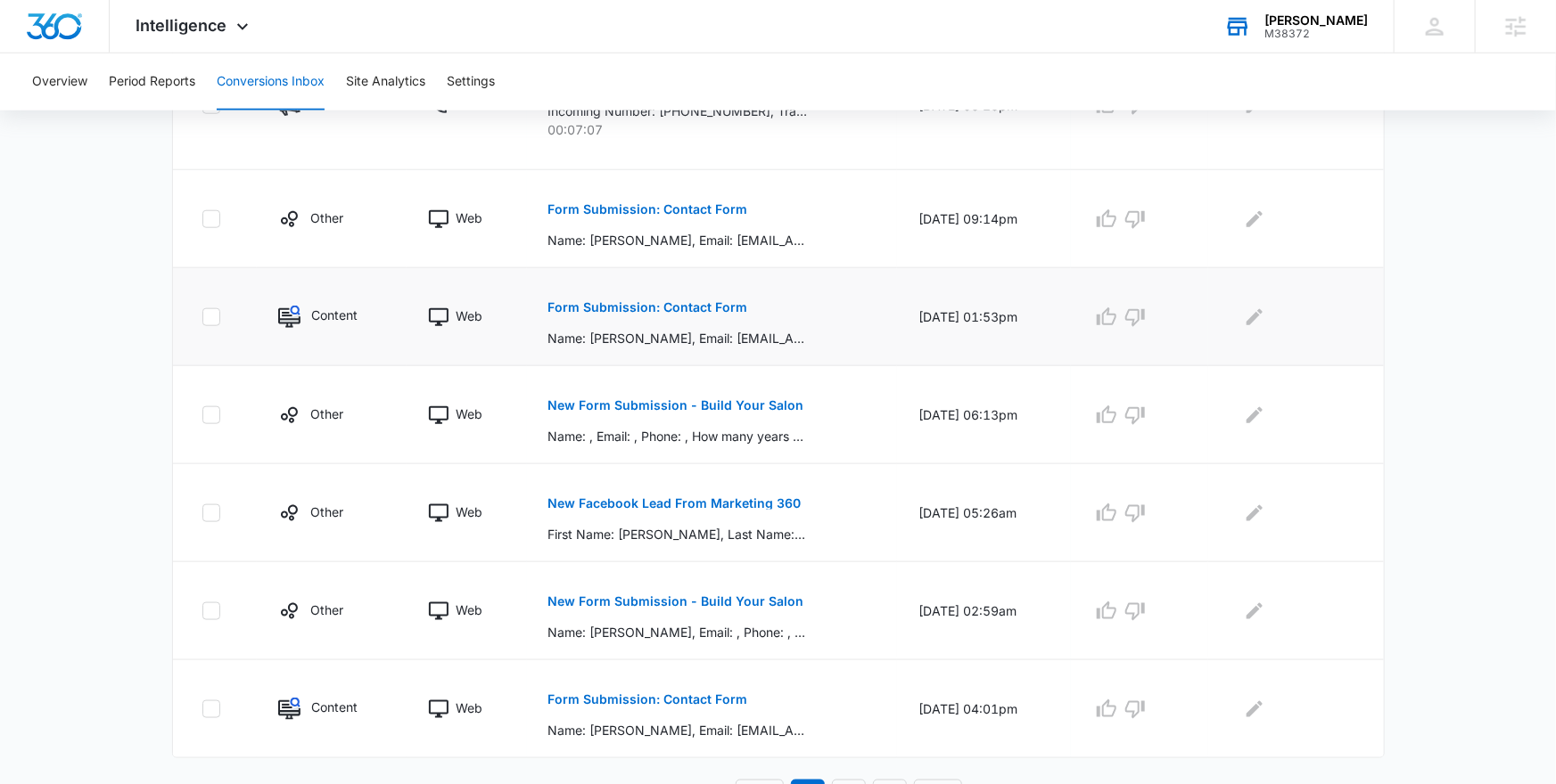
scroll to position [847, 0]
click at [711, 406] on p "New Form Submission - Build Your Salon" at bounding box center [676, 404] width 256 height 13
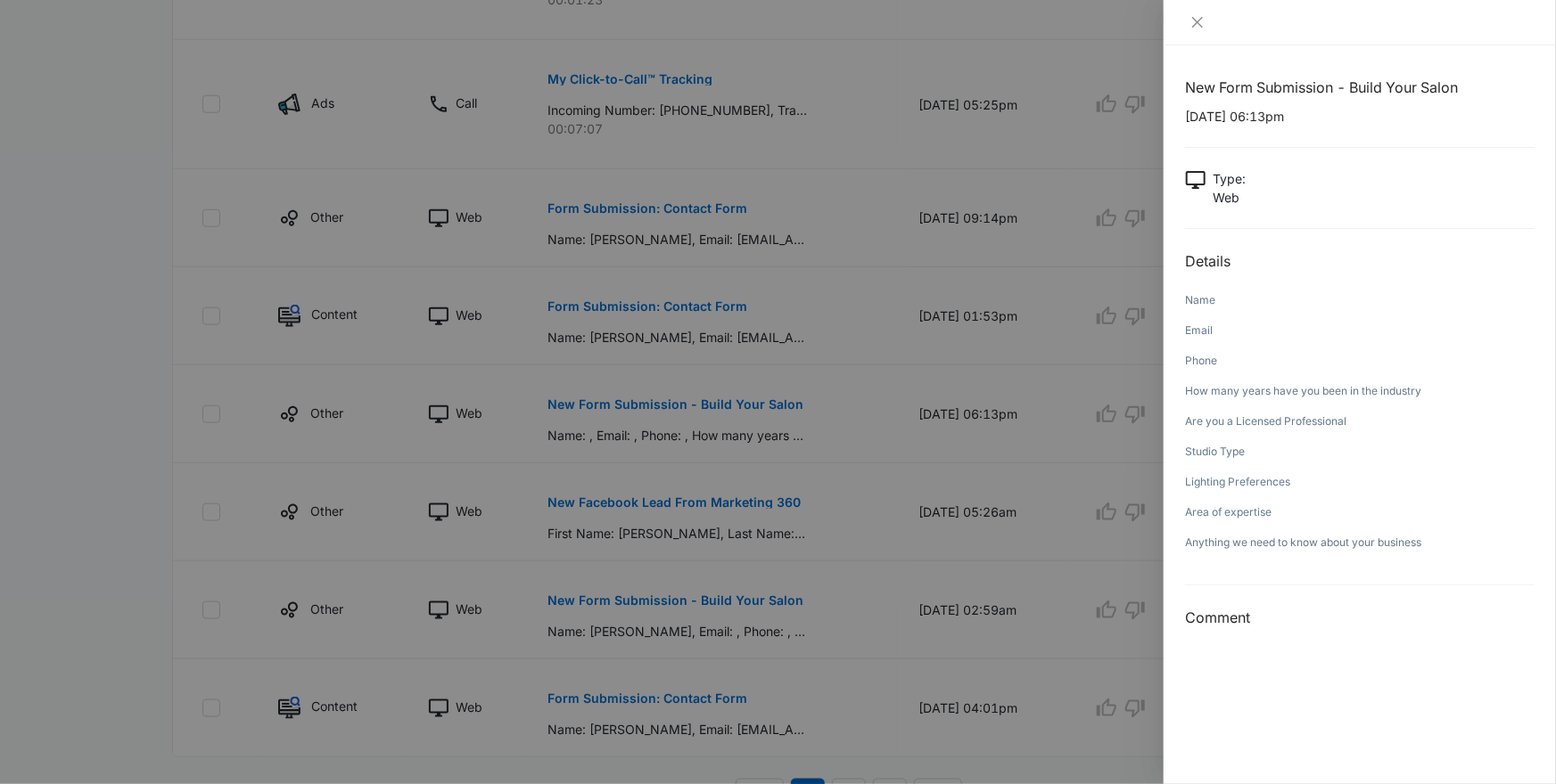
click at [1084, 557] on div at bounding box center [778, 392] width 1556 height 784
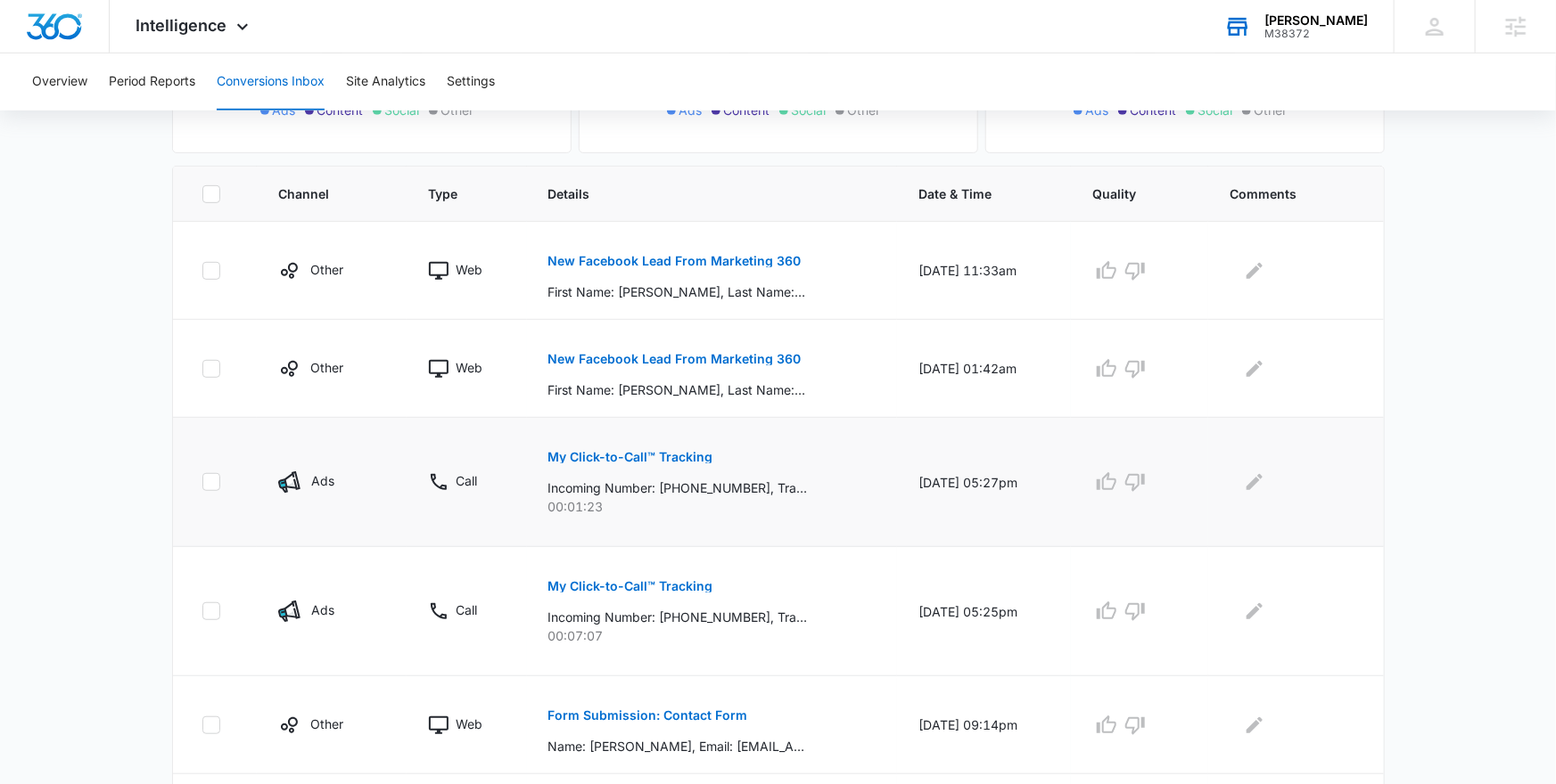
scroll to position [333, 0]
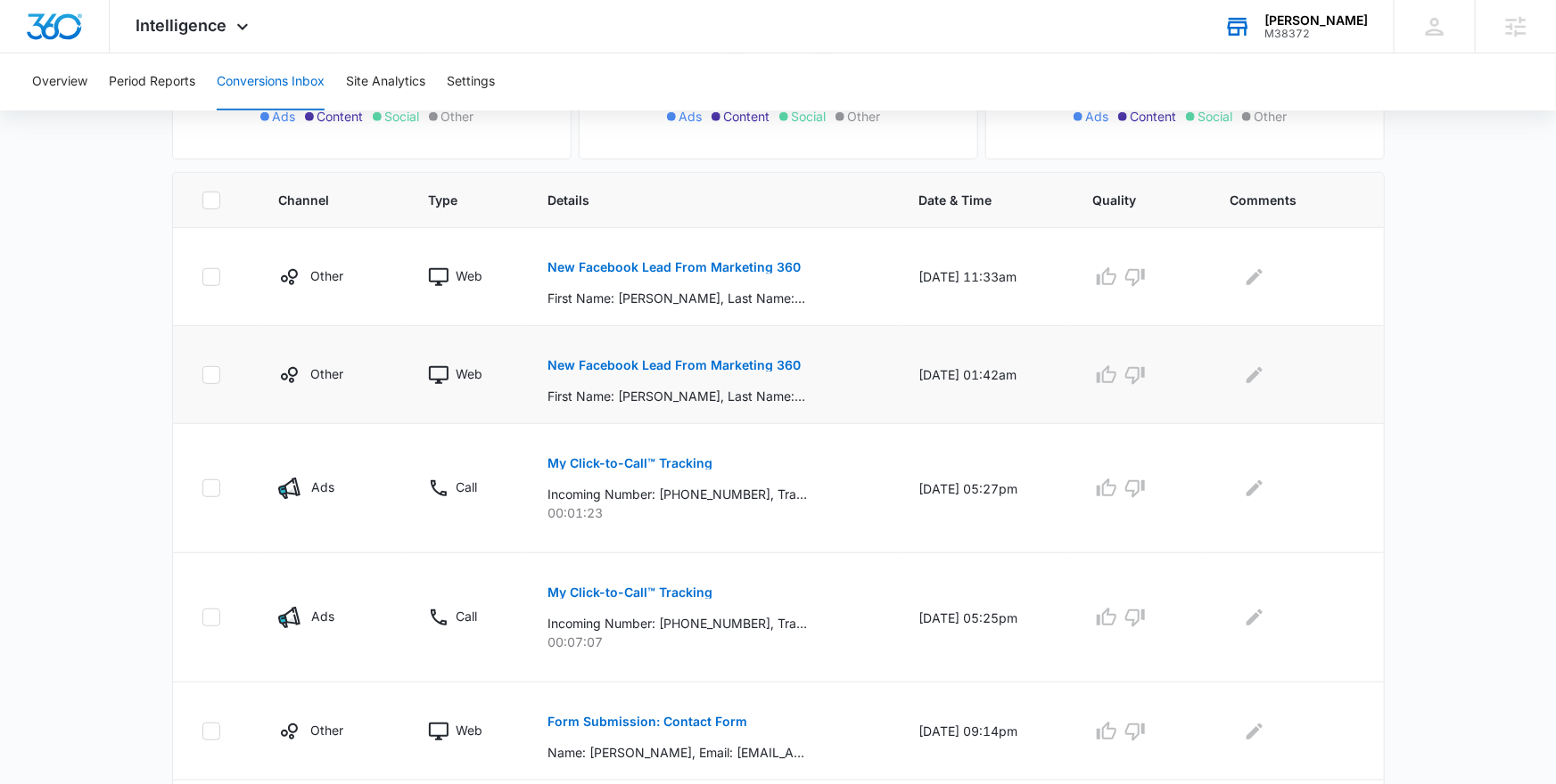
click at [690, 370] on p "New Facebook Lead From Marketing 360" at bounding box center [675, 365] width 253 height 13
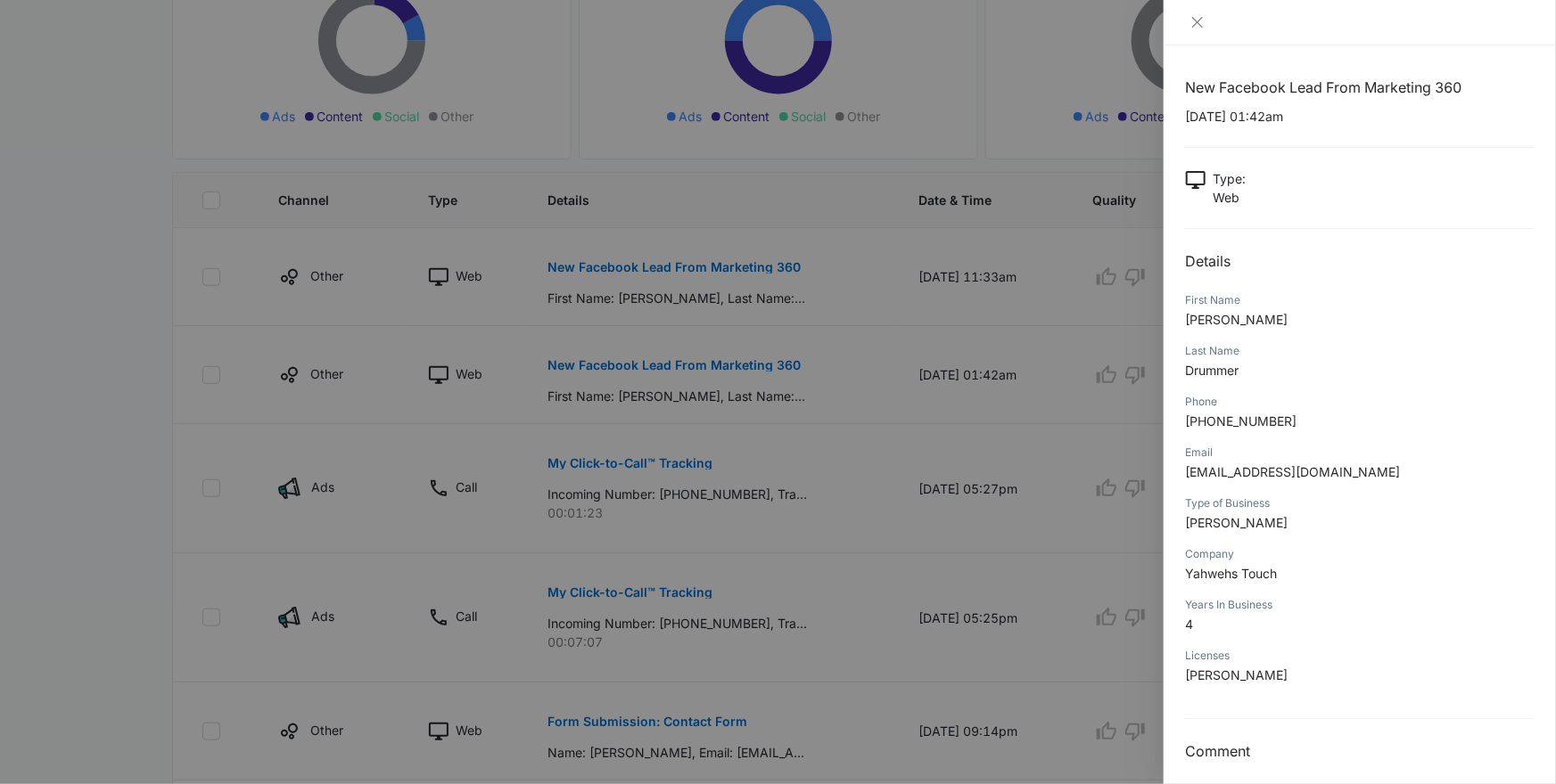
click at [1071, 586] on div at bounding box center [778, 392] width 1556 height 784
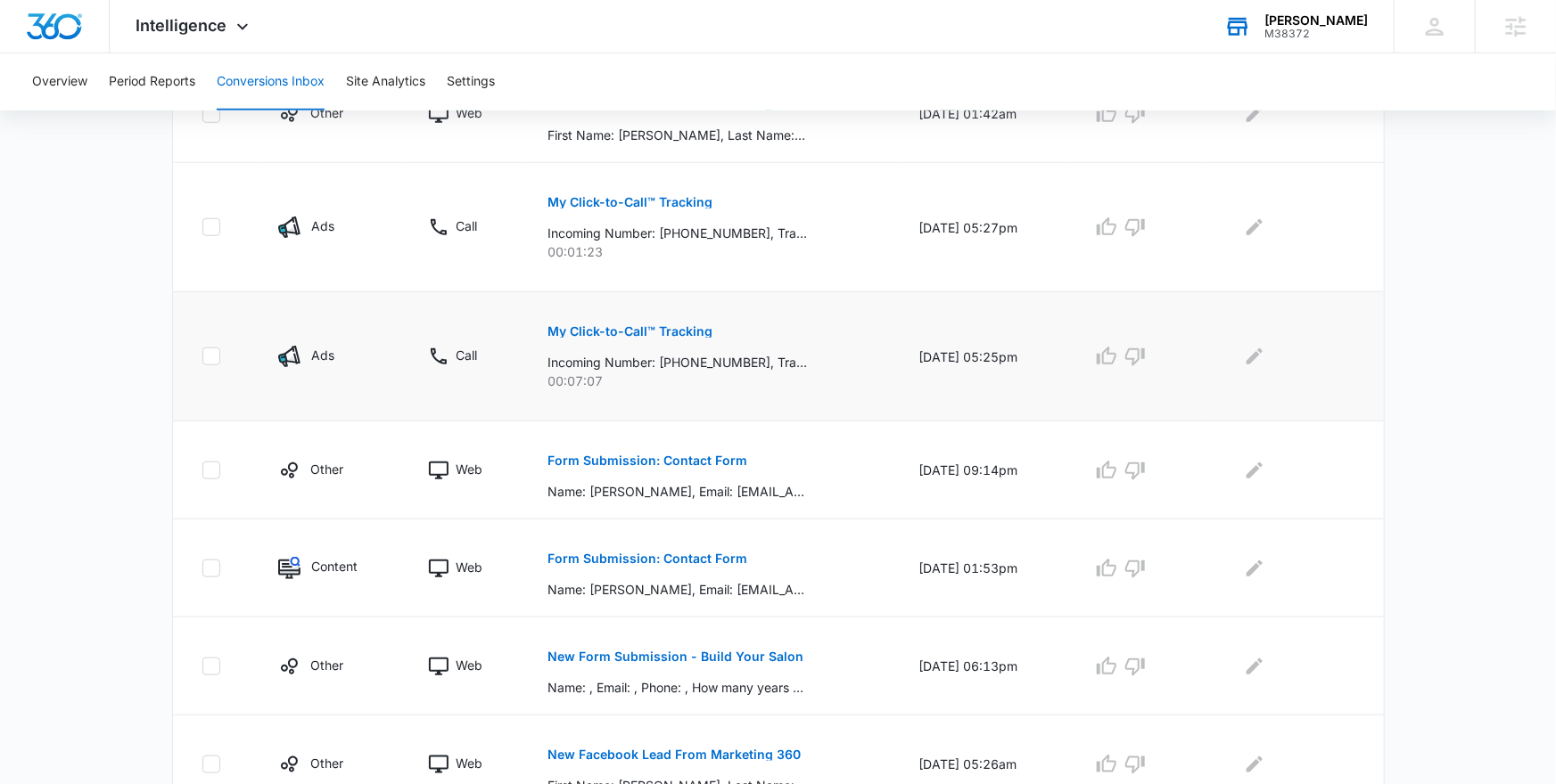
scroll to position [595, 0]
click at [591, 459] on p "Form Submission: Contact Form" at bounding box center [648, 460] width 200 height 13
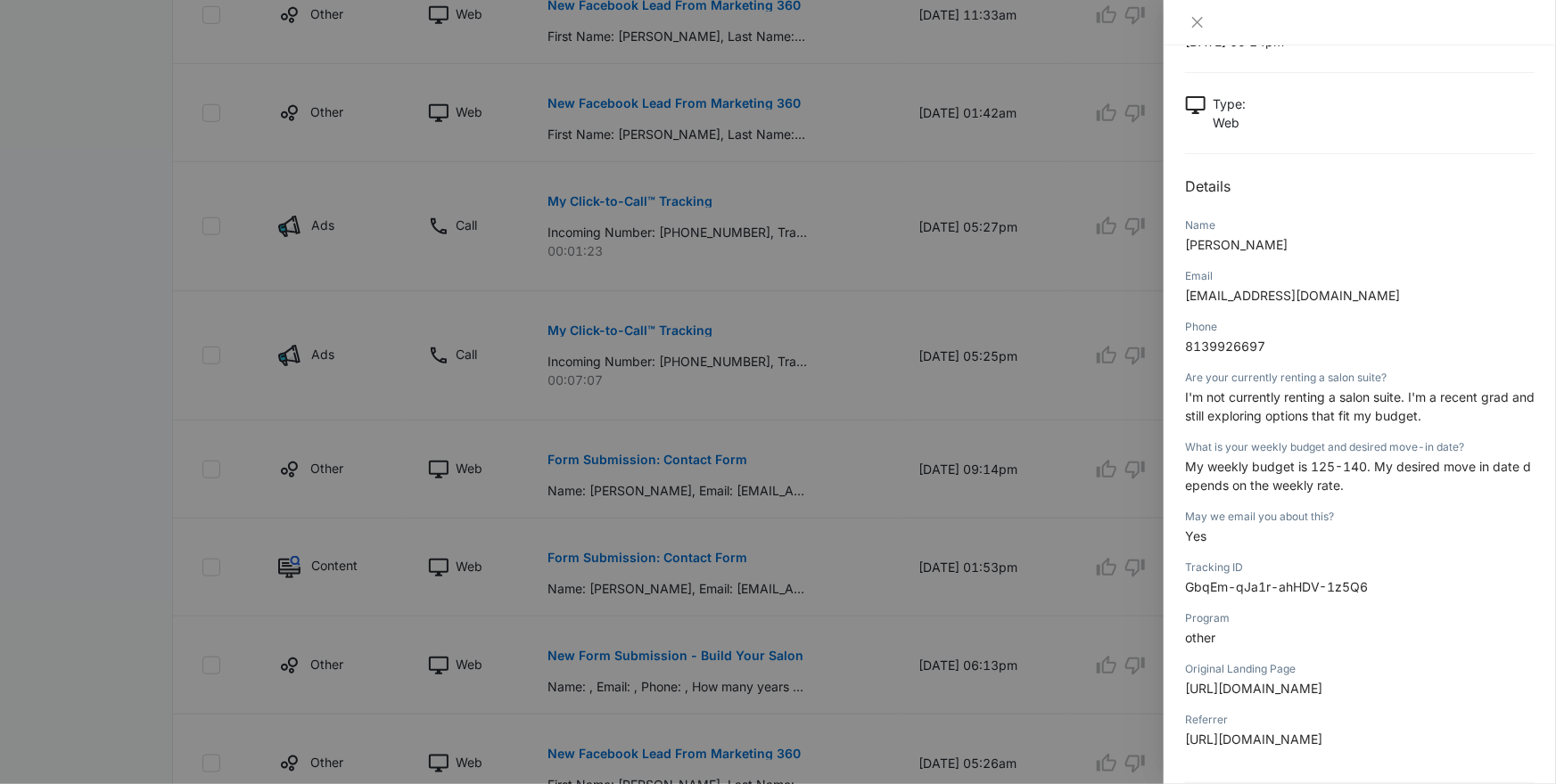
scroll to position [72, 0]
drag, startPoint x: 1210, startPoint y: 422, endPoint x: 1452, endPoint y: 423, distance: 242.0
type textarea "ll exploring options that fit my budget."
click at [1452, 423] on p "I'm not currently renting a salon suite. I'm a recent grad and still exploring …" at bounding box center [1360, 410] width 349 height 38
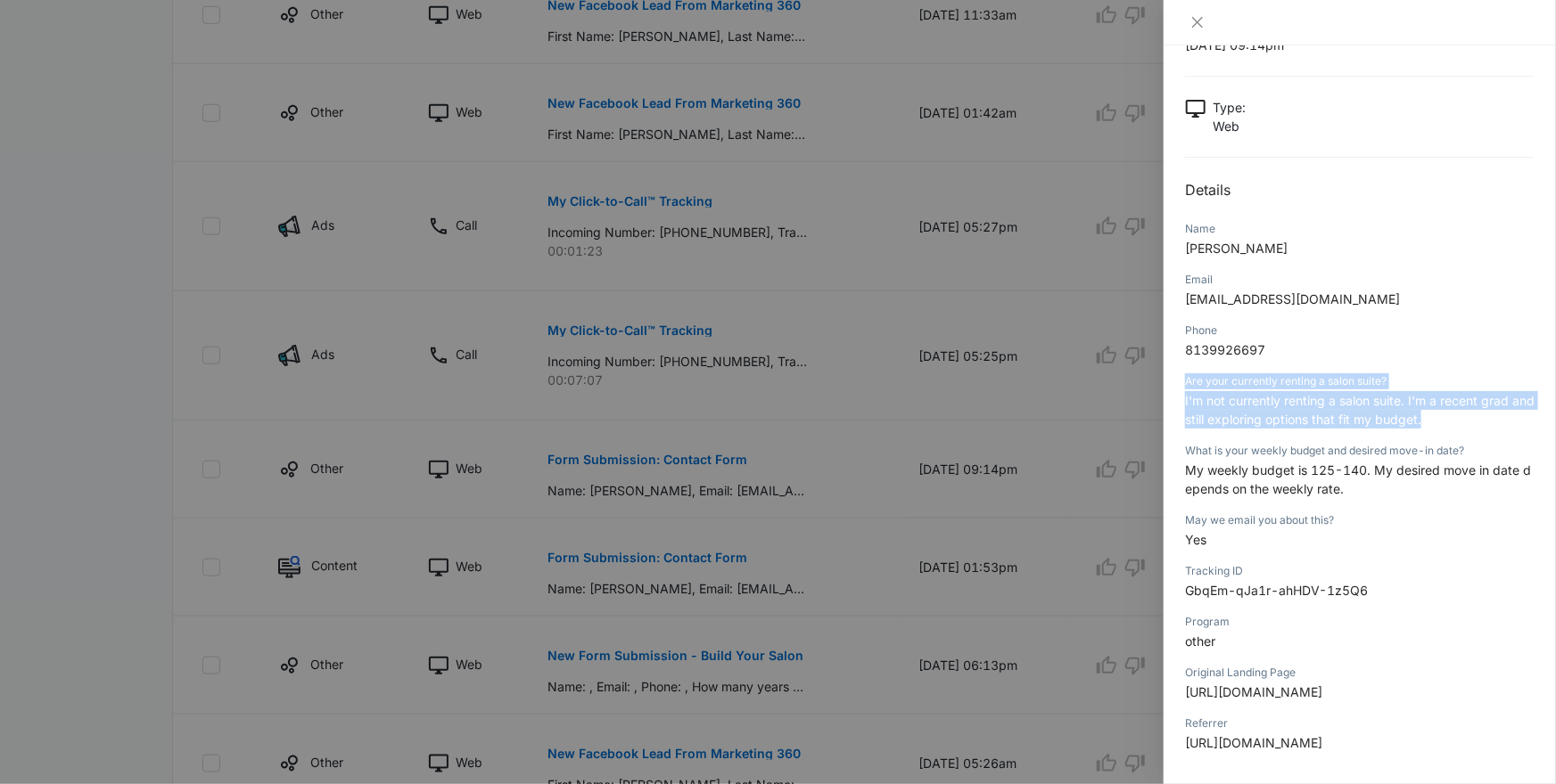
drag, startPoint x: 1452, startPoint y: 423, endPoint x: 1170, endPoint y: 387, distance: 284.3
click at [1170, 387] on div "Form Submission: Contact Form 10/02/2025 at 09:14pm Type : Web Details Name Dan…" at bounding box center [1360, 415] width 392 height 739
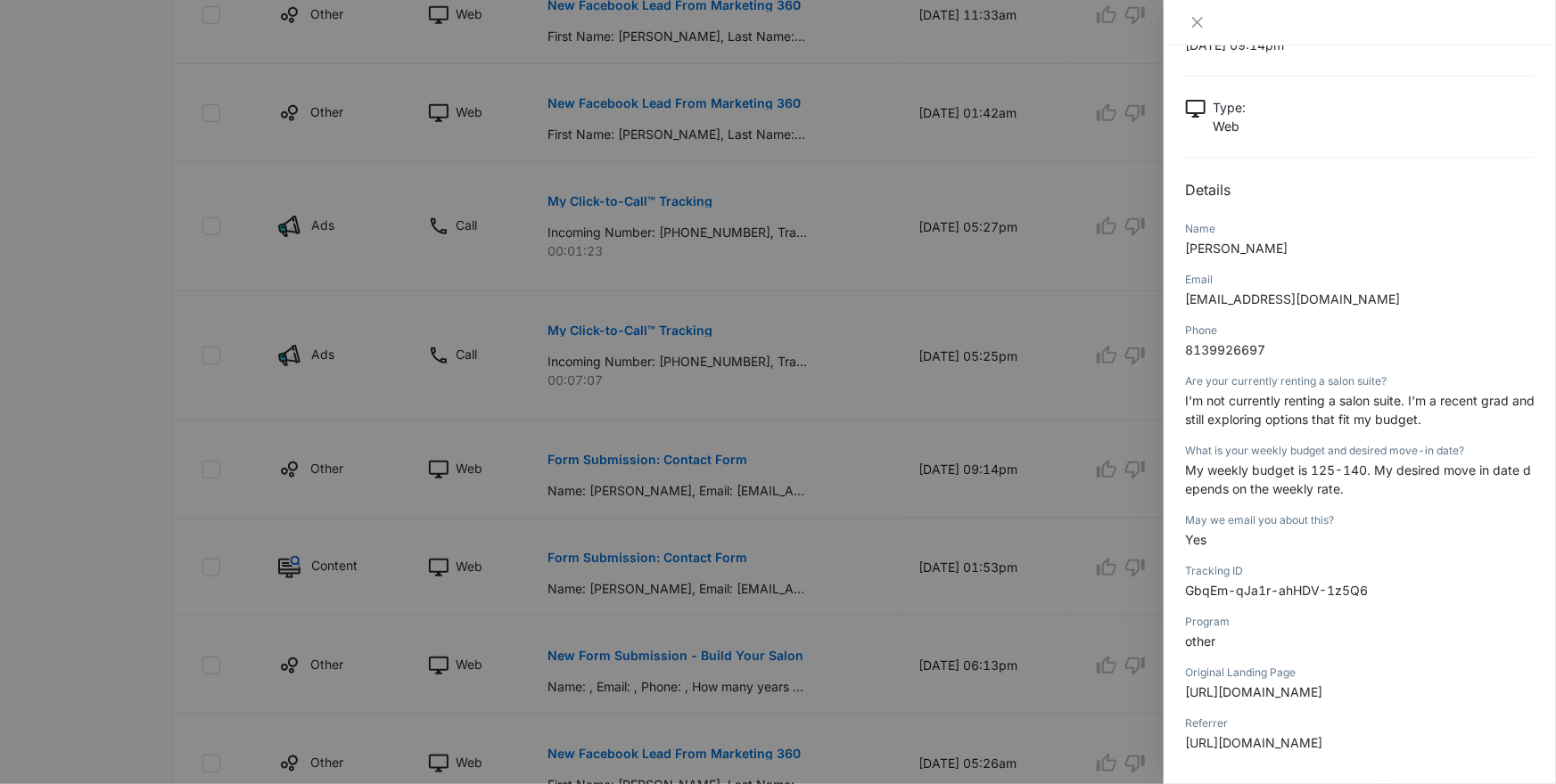
click at [1002, 405] on div at bounding box center [778, 392] width 1556 height 784
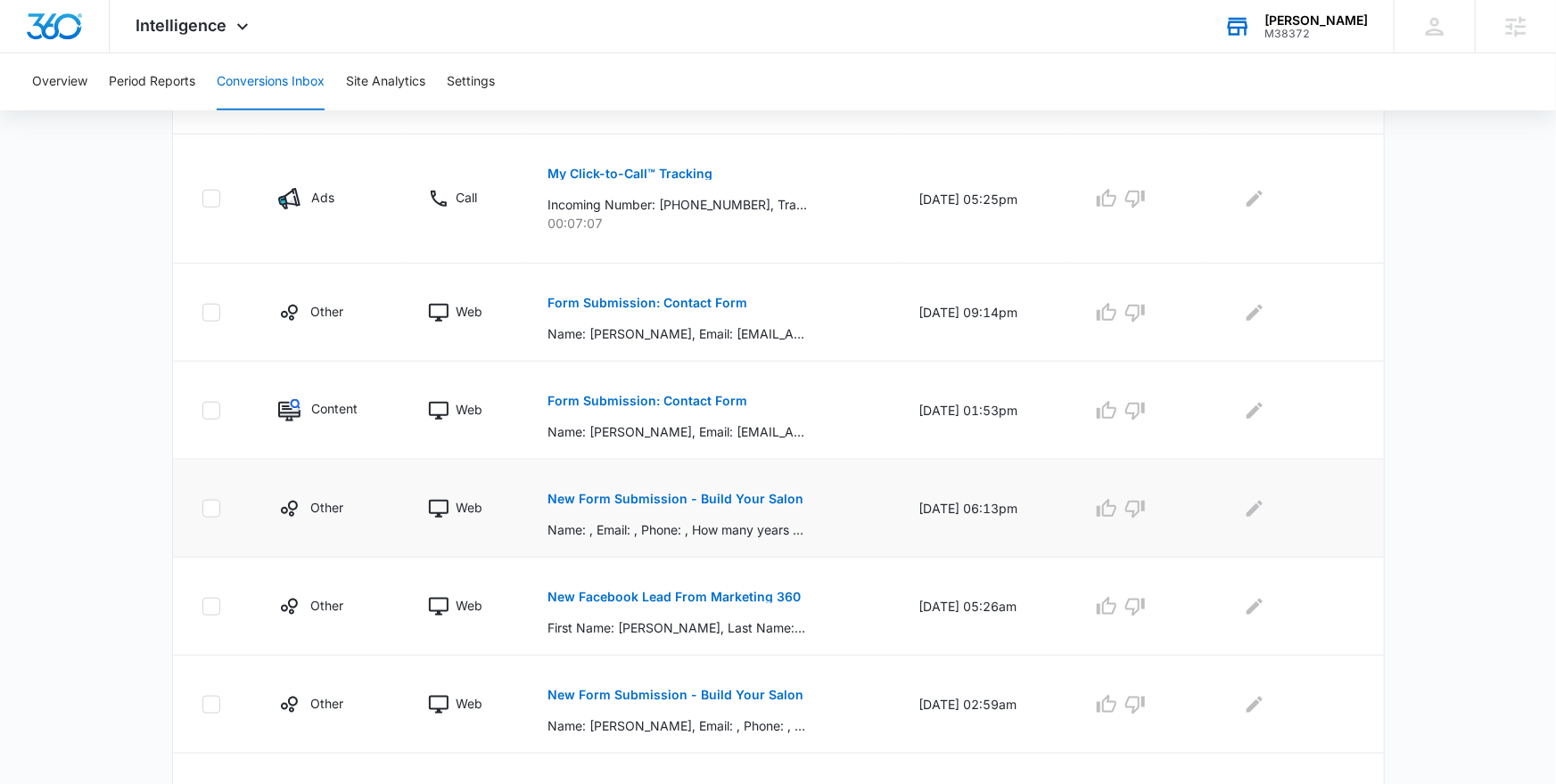
scroll to position [754, 0]
click at [652, 398] on p "Form Submission: Contact Form" at bounding box center [648, 399] width 200 height 13
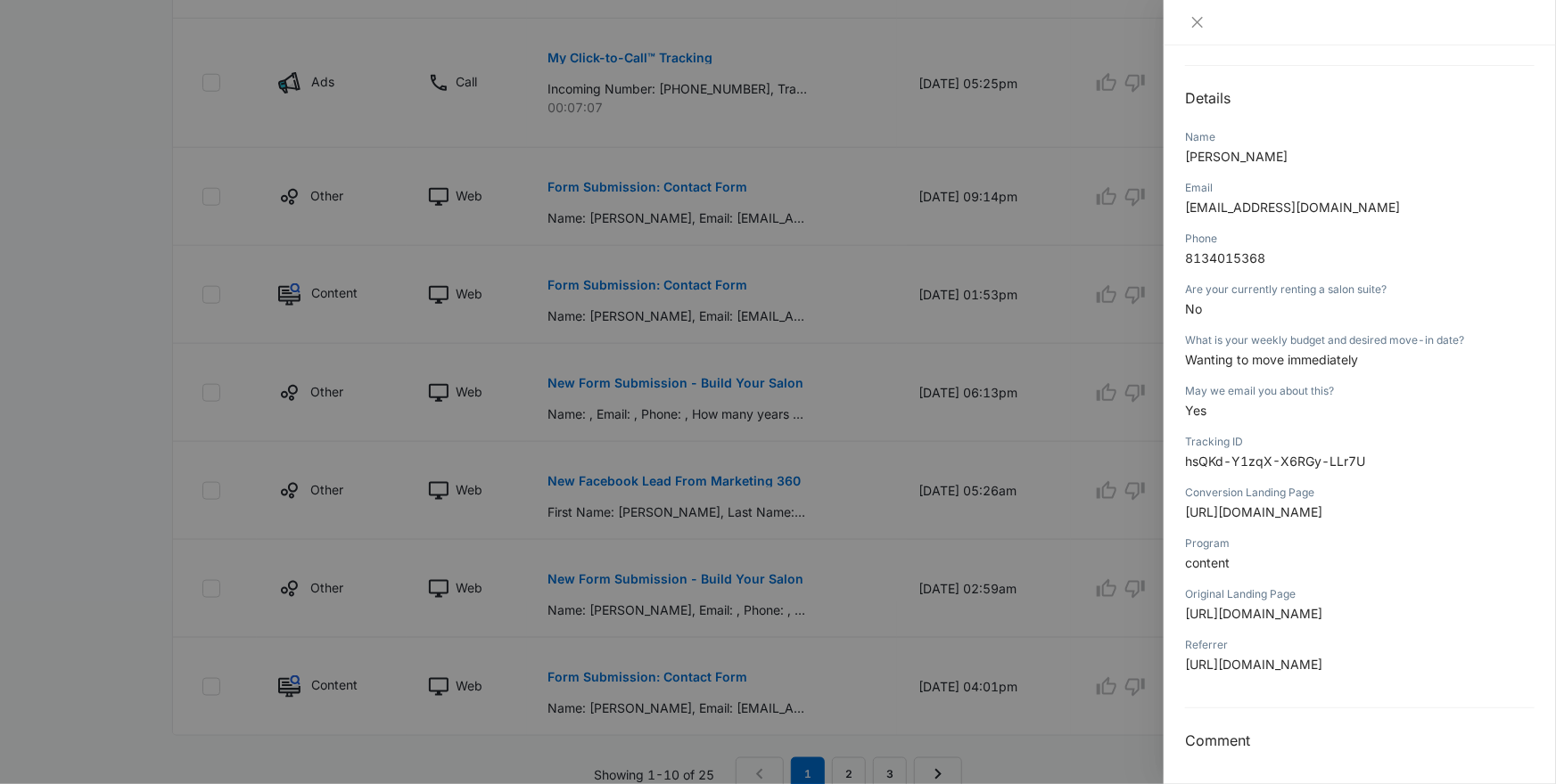
scroll to position [874, 0]
click at [1209, 355] on span "Wanting to move immediately" at bounding box center [1272, 359] width 173 height 15
click at [1098, 433] on div at bounding box center [778, 392] width 1556 height 784
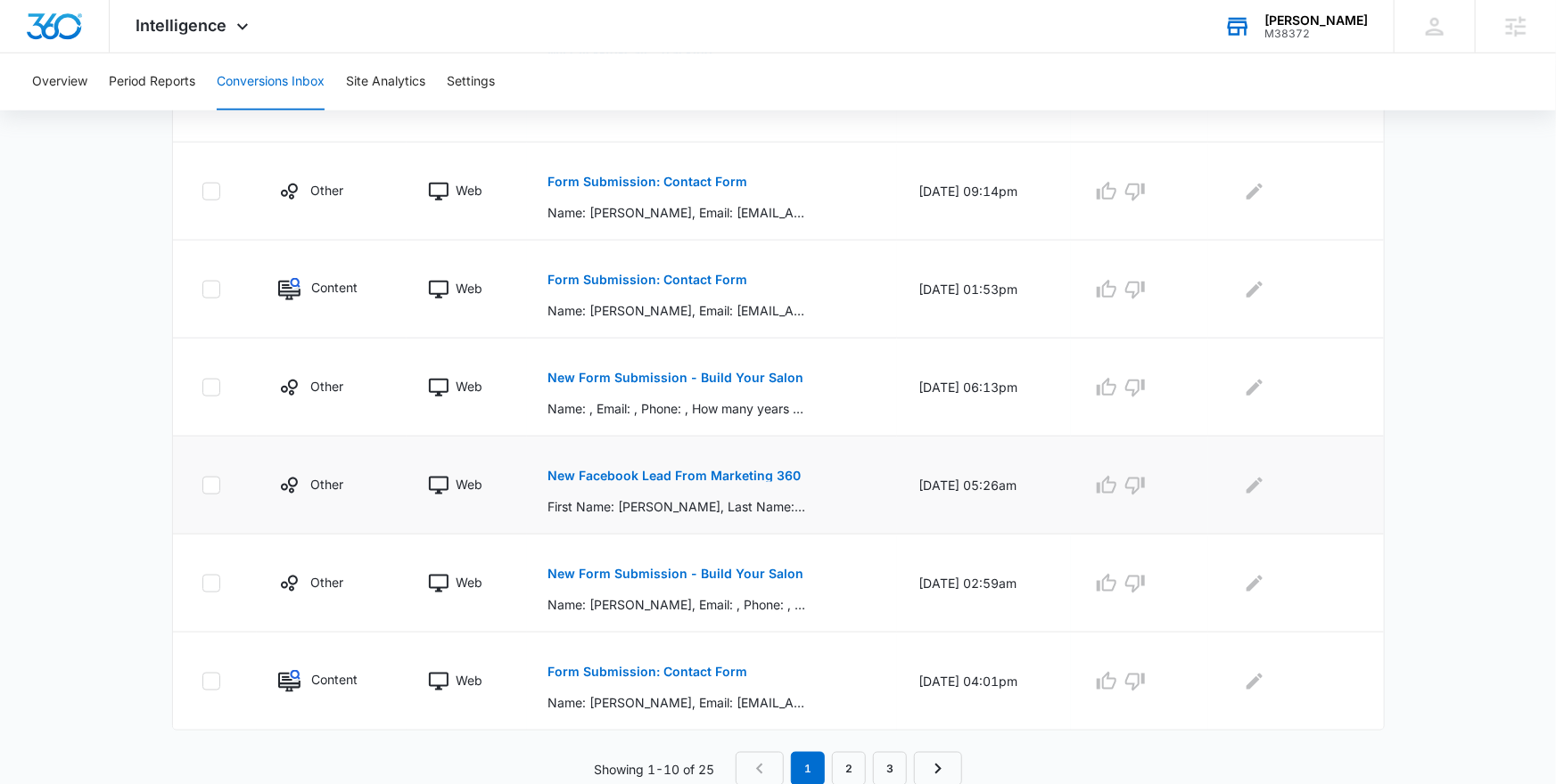
click at [629, 476] on p "New Facebook Lead From Marketing 360" at bounding box center [675, 476] width 253 height 13
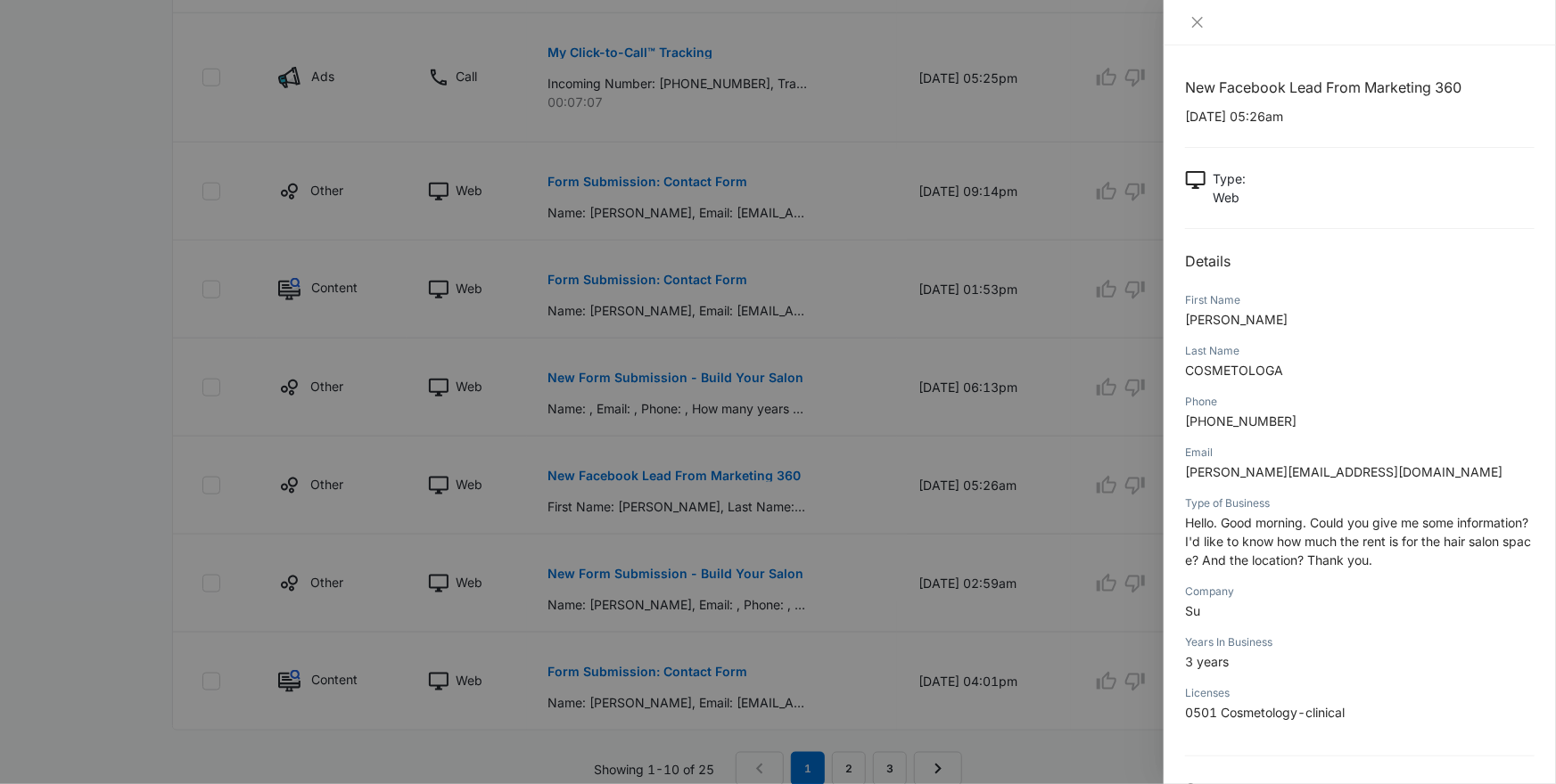
click at [887, 501] on div at bounding box center [778, 392] width 1556 height 784
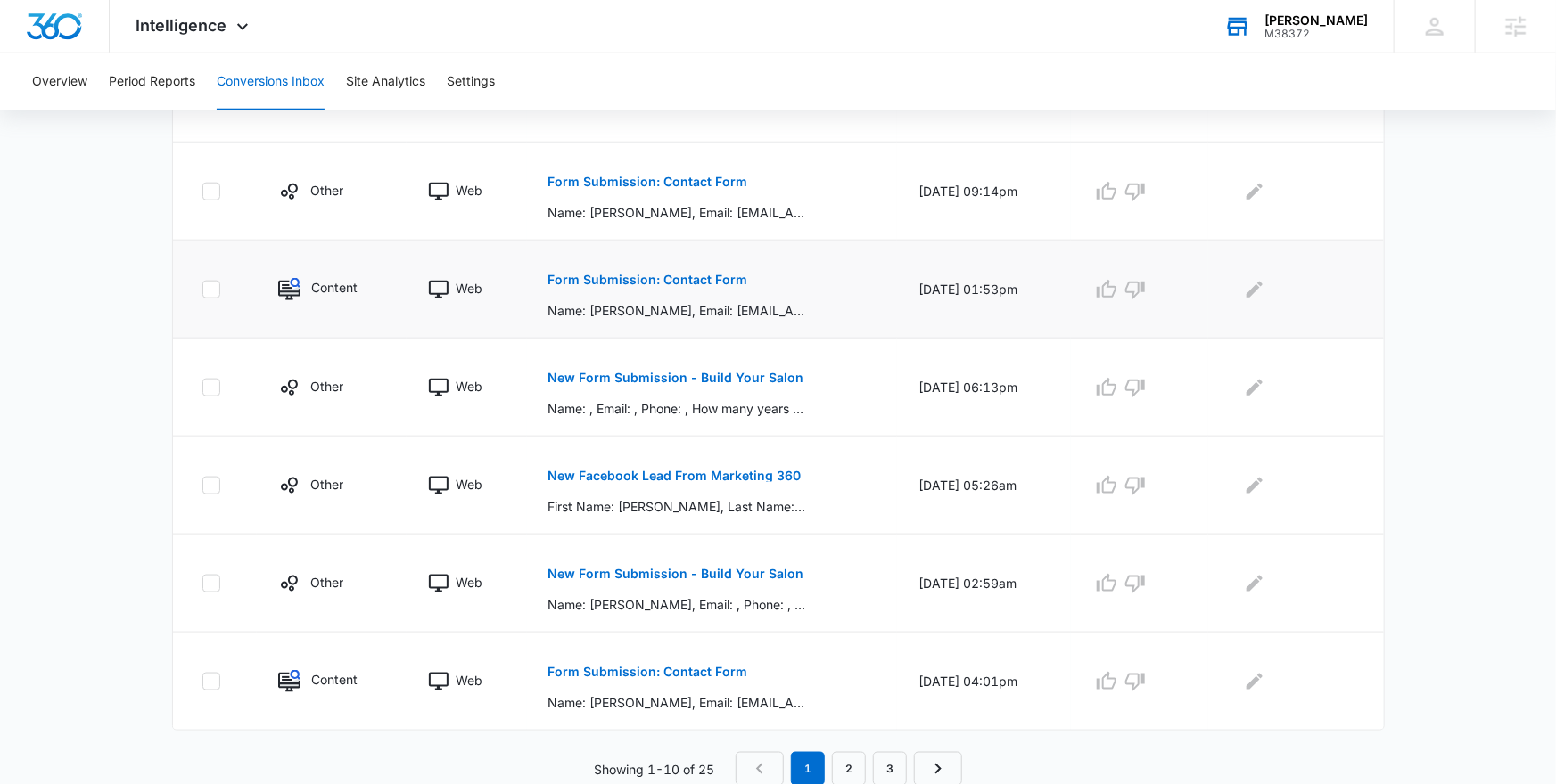
scroll to position [0, 0]
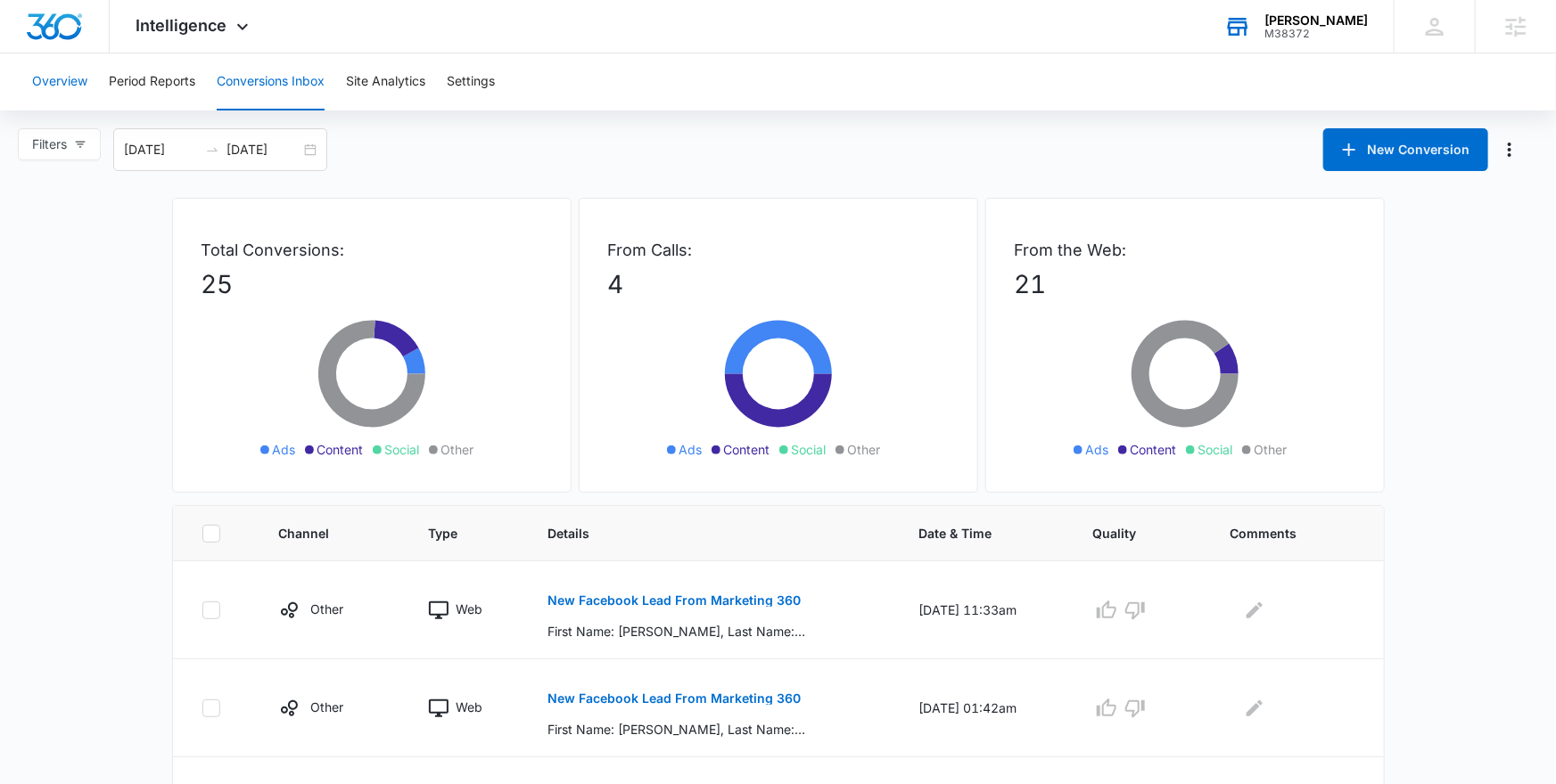
click at [74, 86] on button "Overview" at bounding box center [60, 82] width 56 height 57
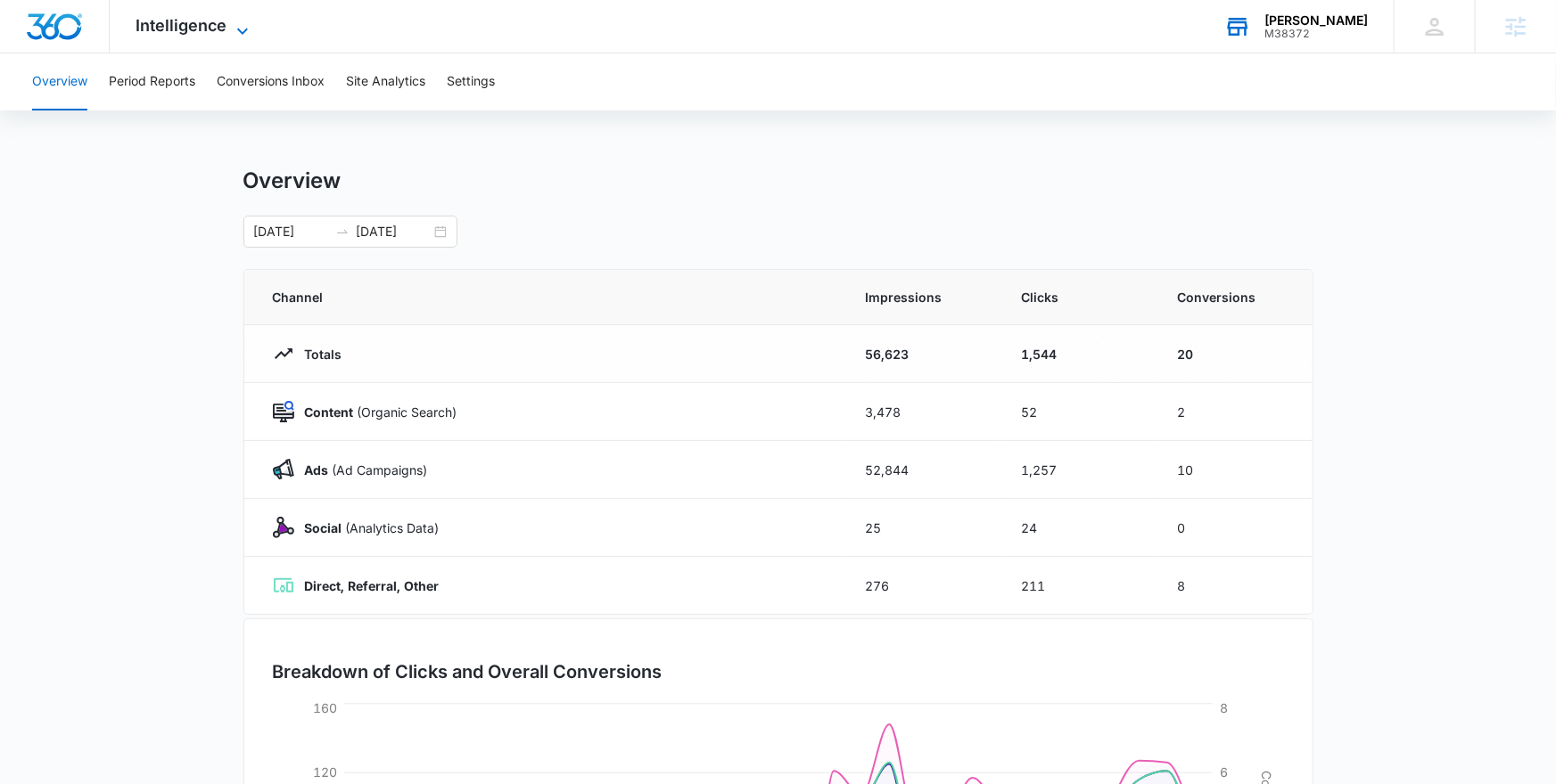
click at [174, 22] on span "Intelligence" at bounding box center [181, 25] width 91 height 19
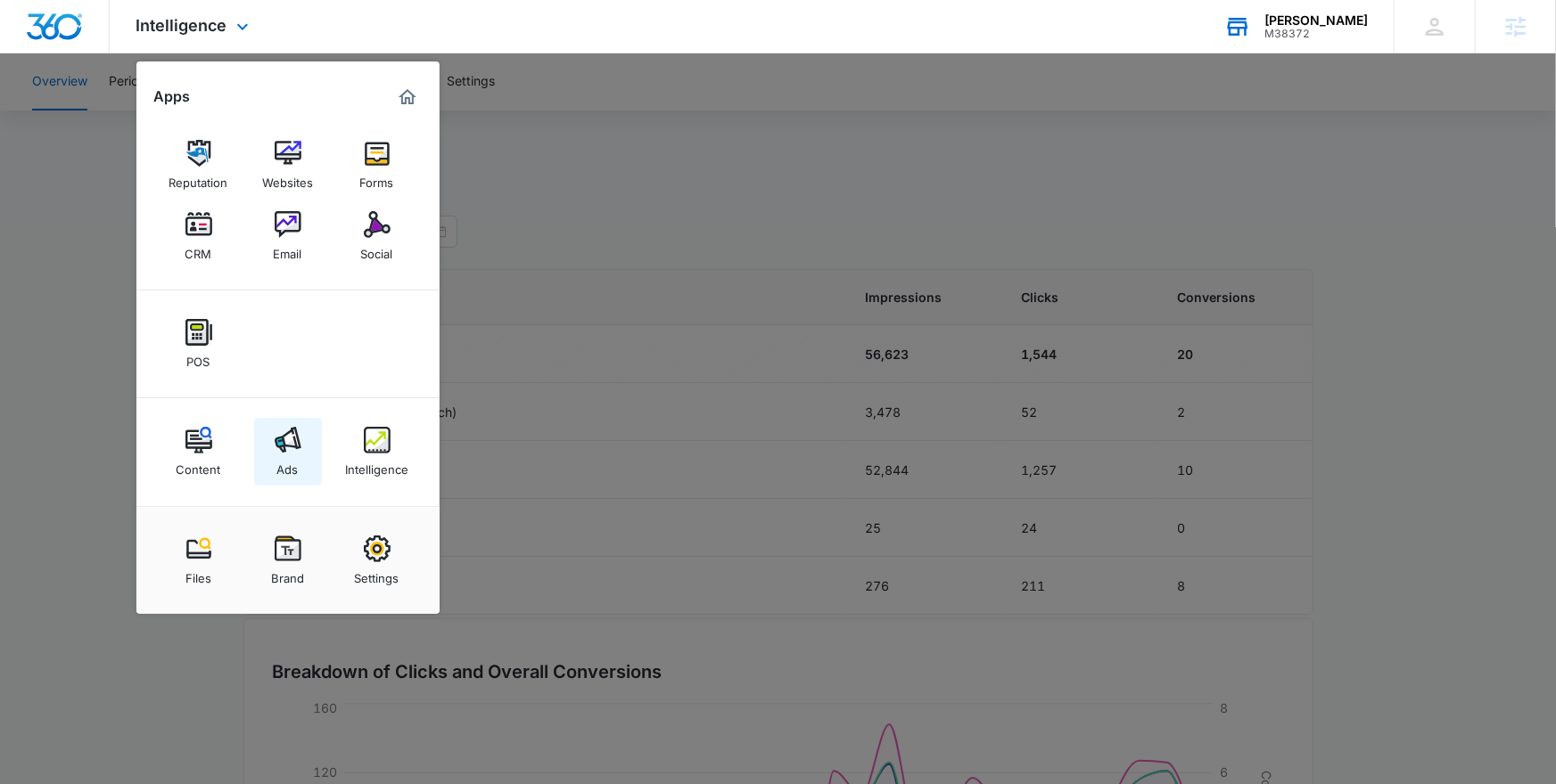
click at [280, 451] on img at bounding box center [288, 440] width 27 height 27
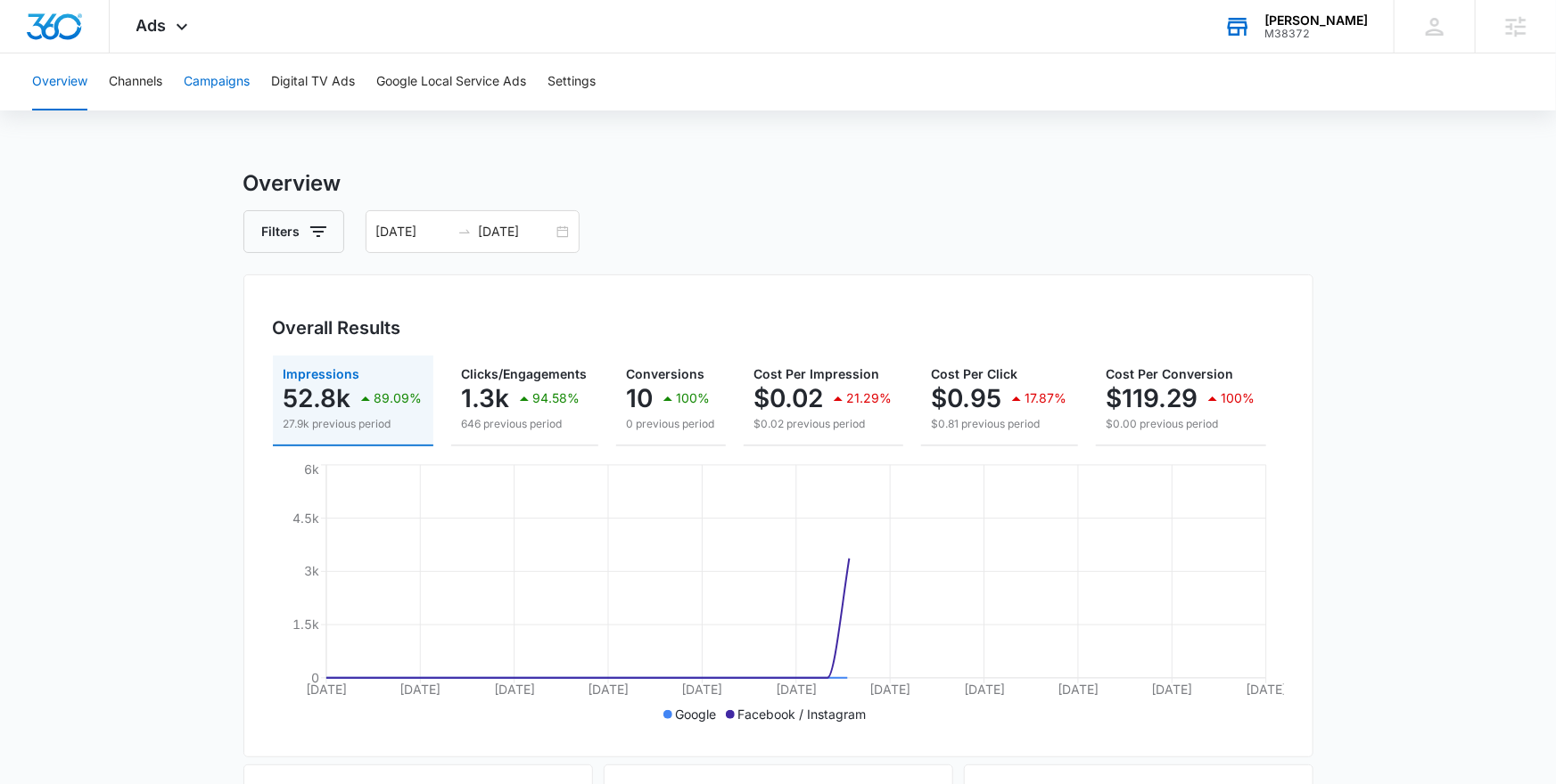
click at [219, 91] on button "Campaigns" at bounding box center [217, 82] width 66 height 57
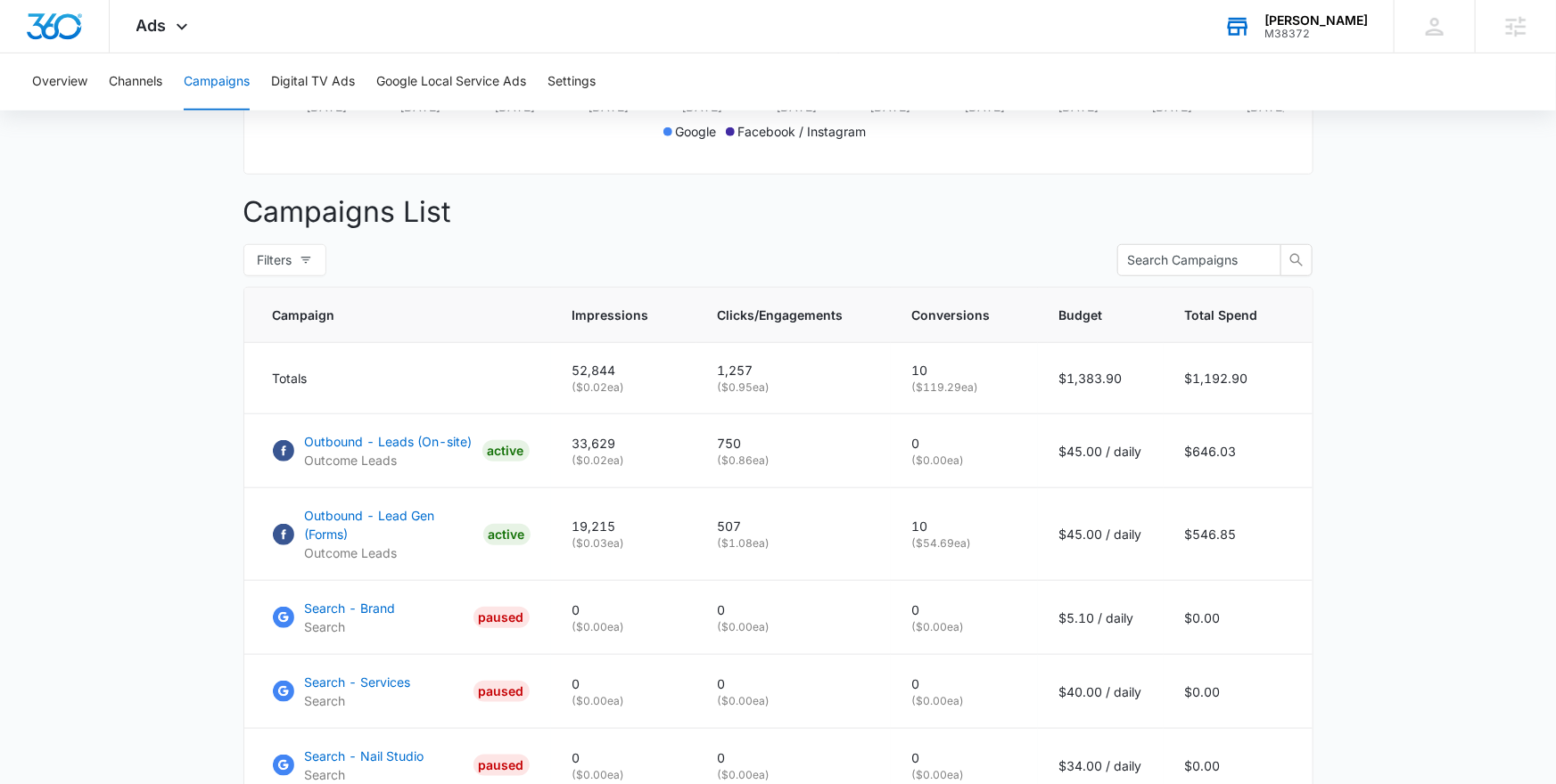
scroll to position [579, 0]
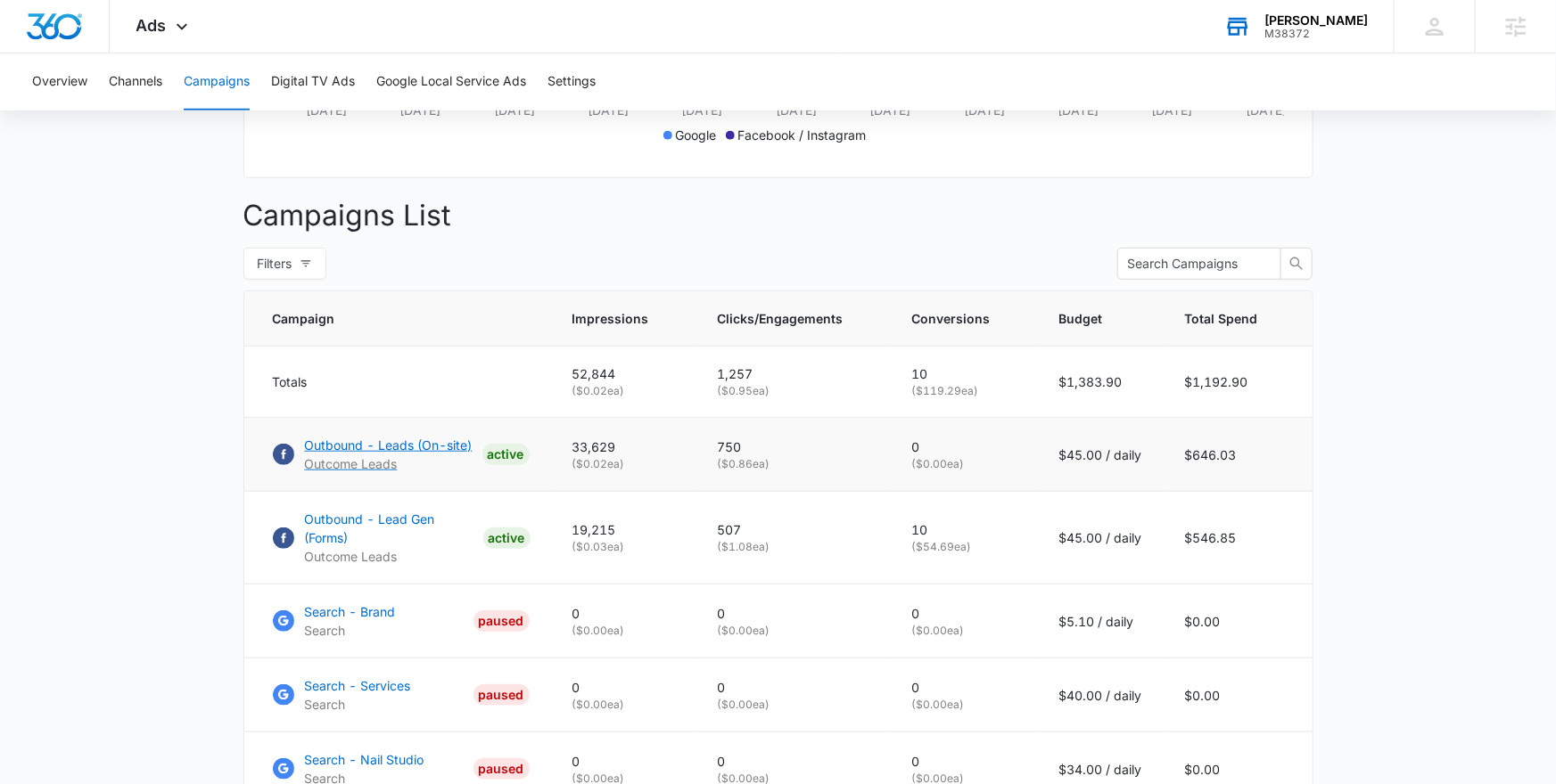
click at [361, 451] on p "Outbound - Leads (On-site)" at bounding box center [388, 445] width 167 height 19
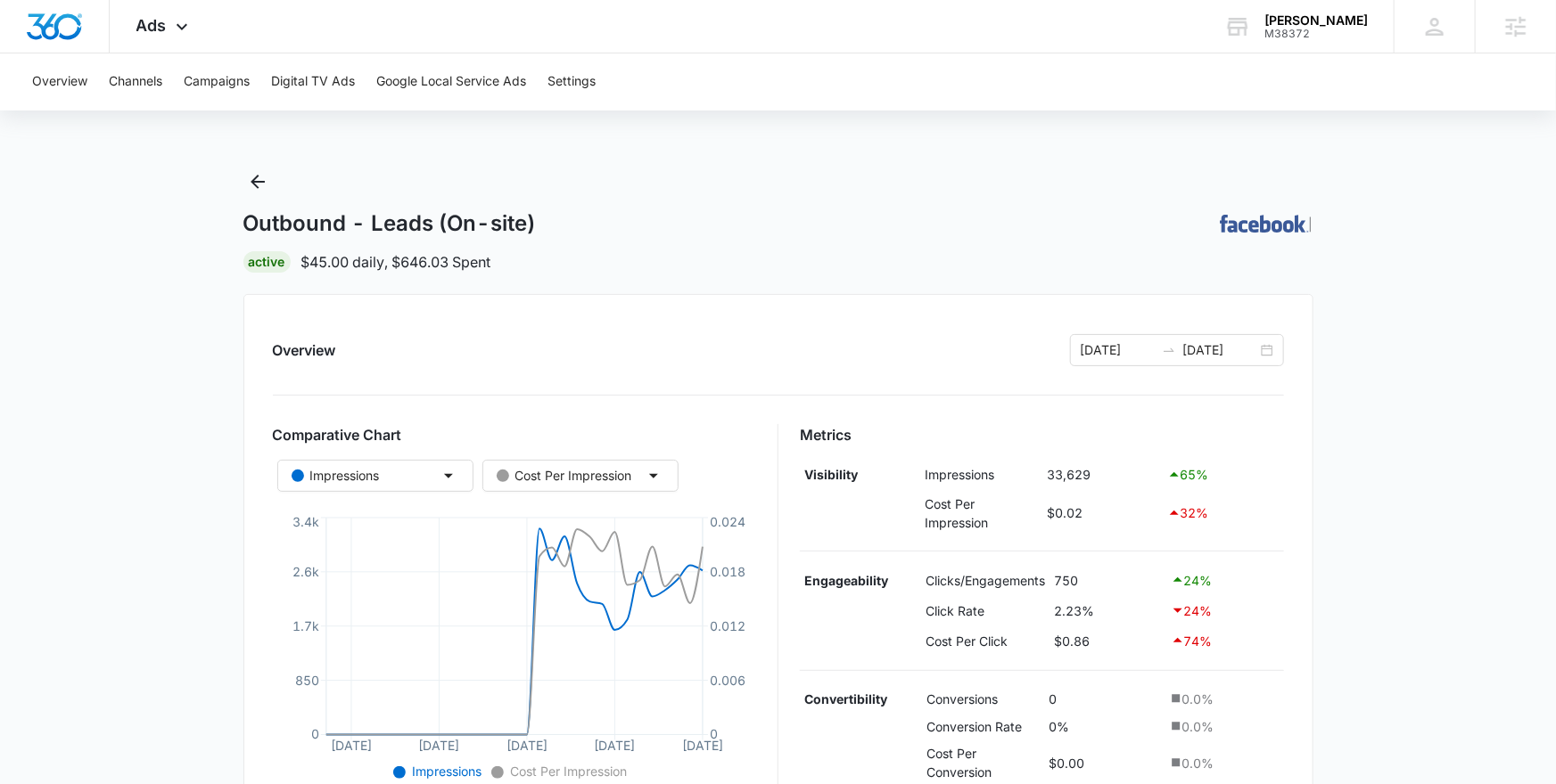
click at [277, 183] on div "Outbound - Leads (On-site) | Active $45.00 daily , $646.03 Spent" at bounding box center [778, 220] width 1070 height 105
click at [266, 183] on icon "Back" at bounding box center [258, 182] width 22 height 22
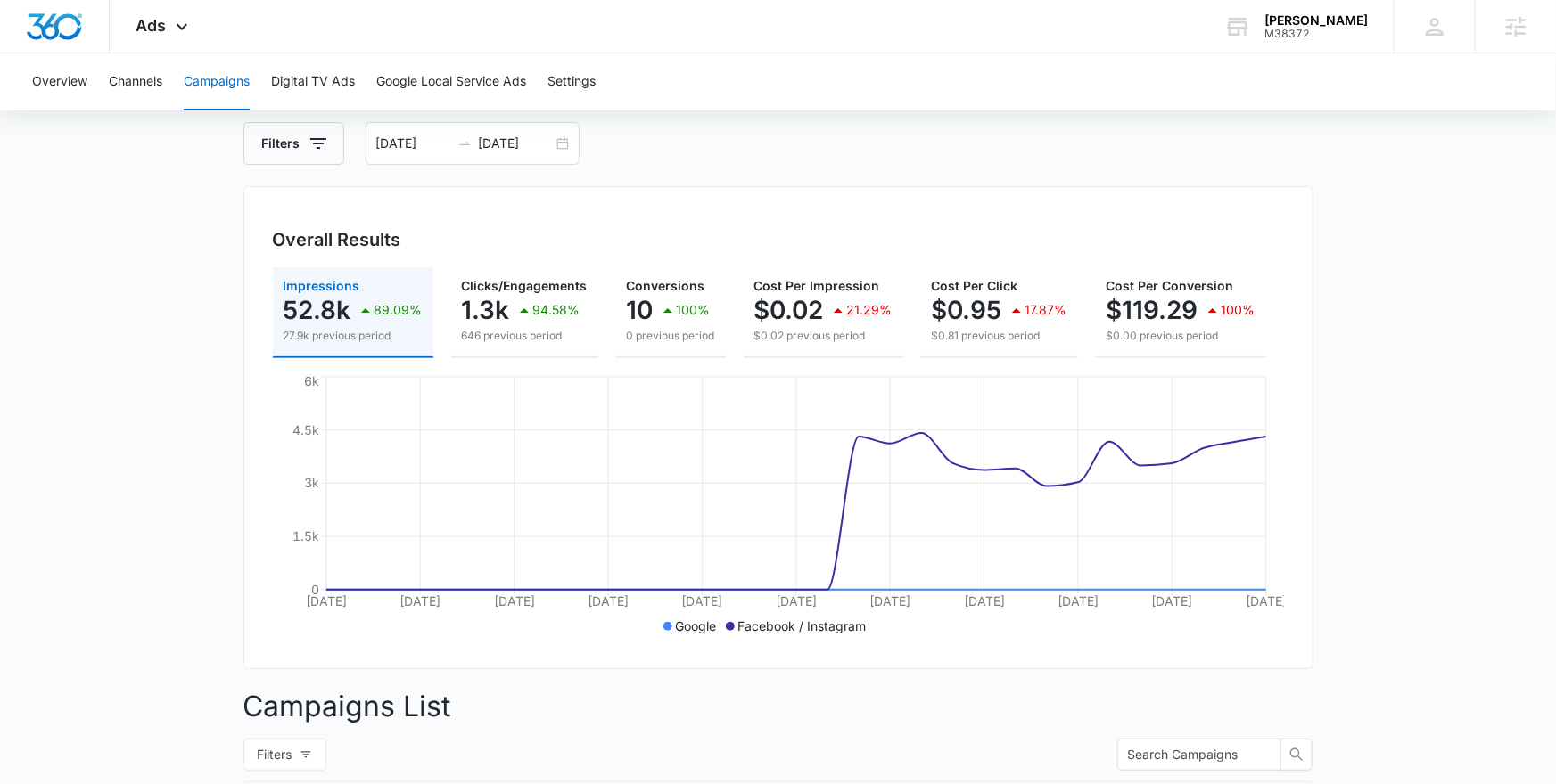
scroll to position [99, 0]
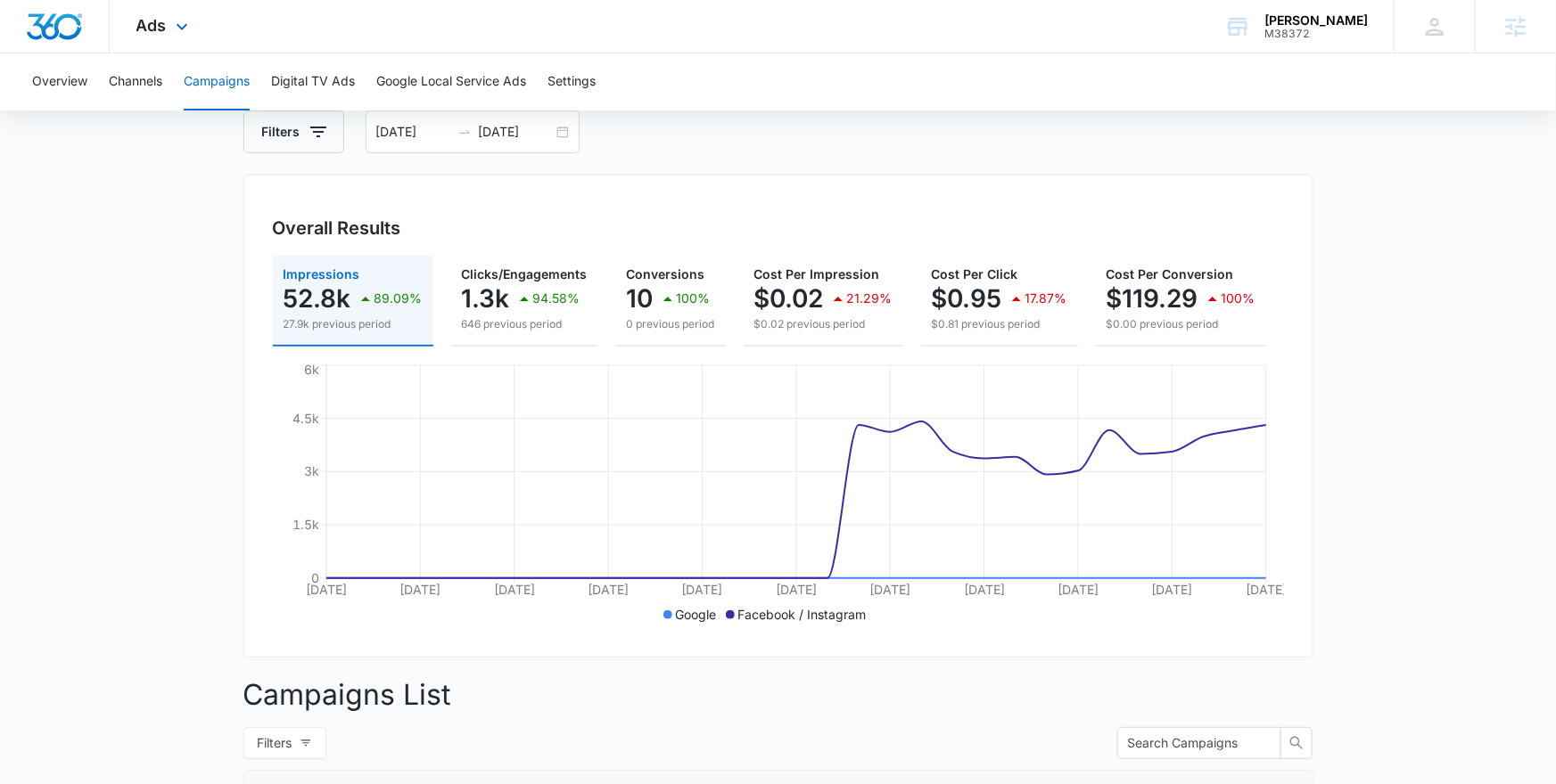
click at [168, 30] on div "Ads Apps Reputation Websites Forms CRM Email Social POS Content Ads Intelligenc…" at bounding box center [164, 26] width 110 height 53
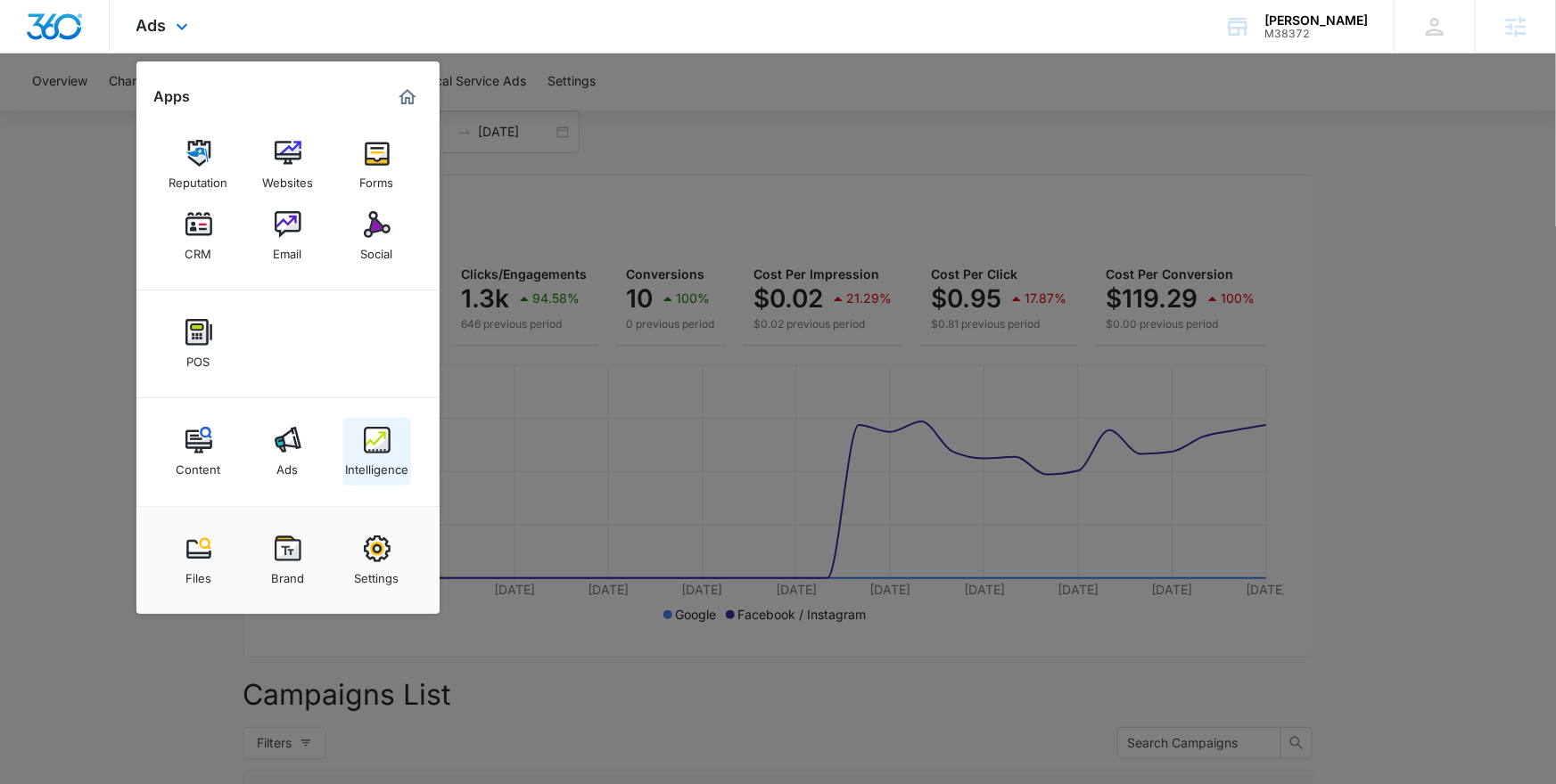
click at [385, 450] on img at bounding box center [377, 440] width 27 height 27
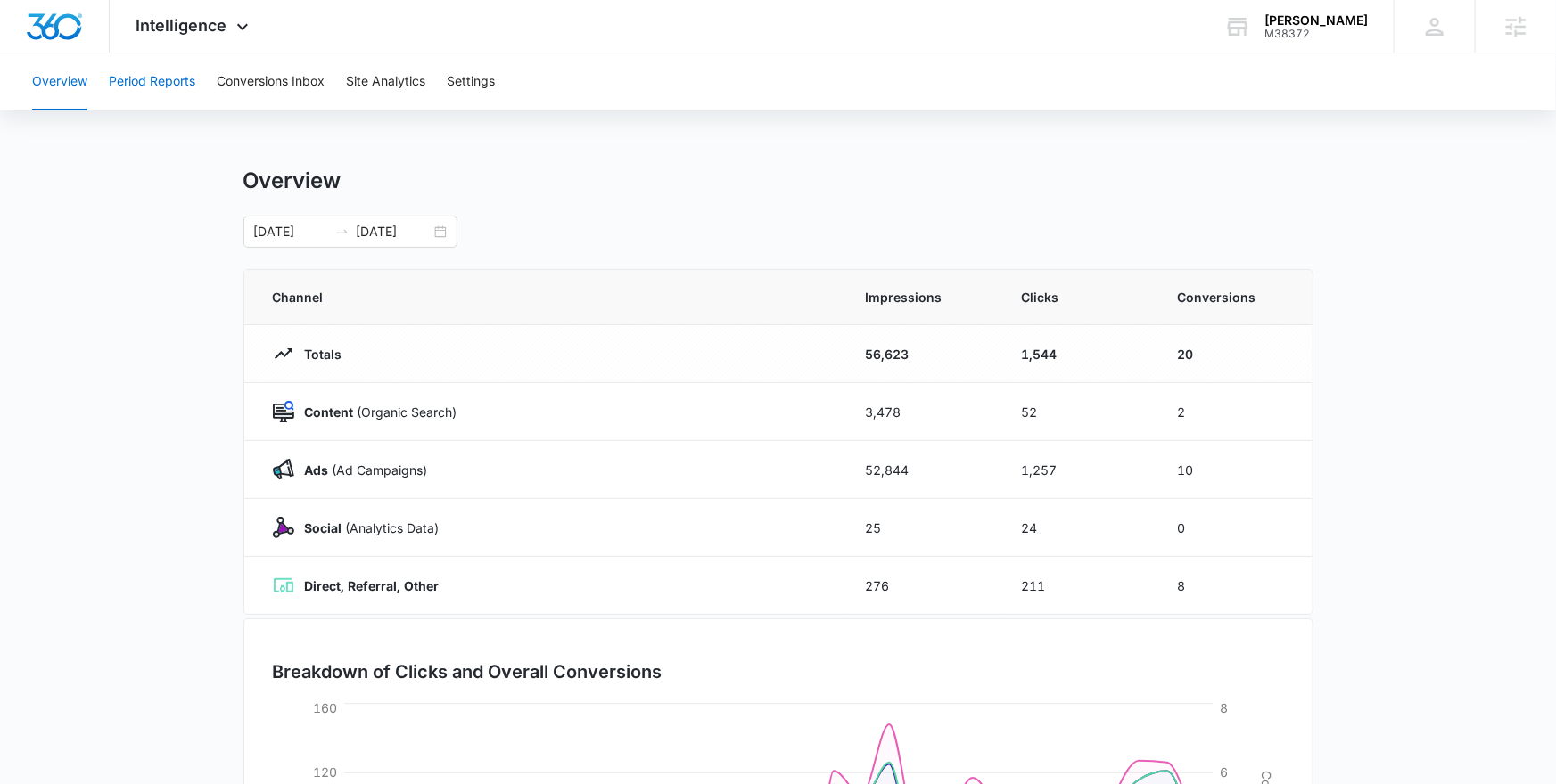
click at [188, 83] on button "Period Reports" at bounding box center [151, 82] width 87 height 57
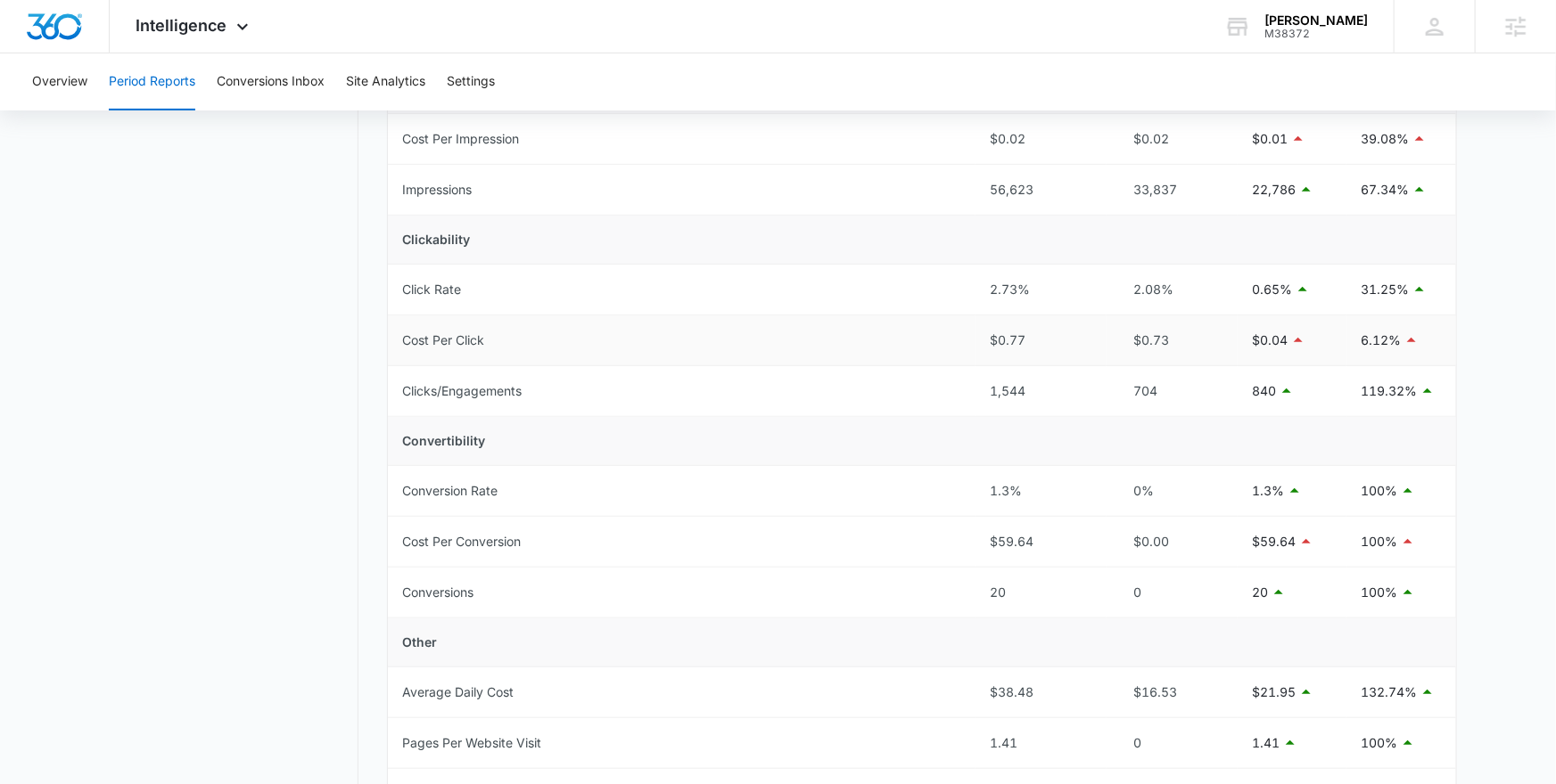
scroll to position [306, 0]
click at [182, 30] on span "Intelligence" at bounding box center [181, 25] width 91 height 19
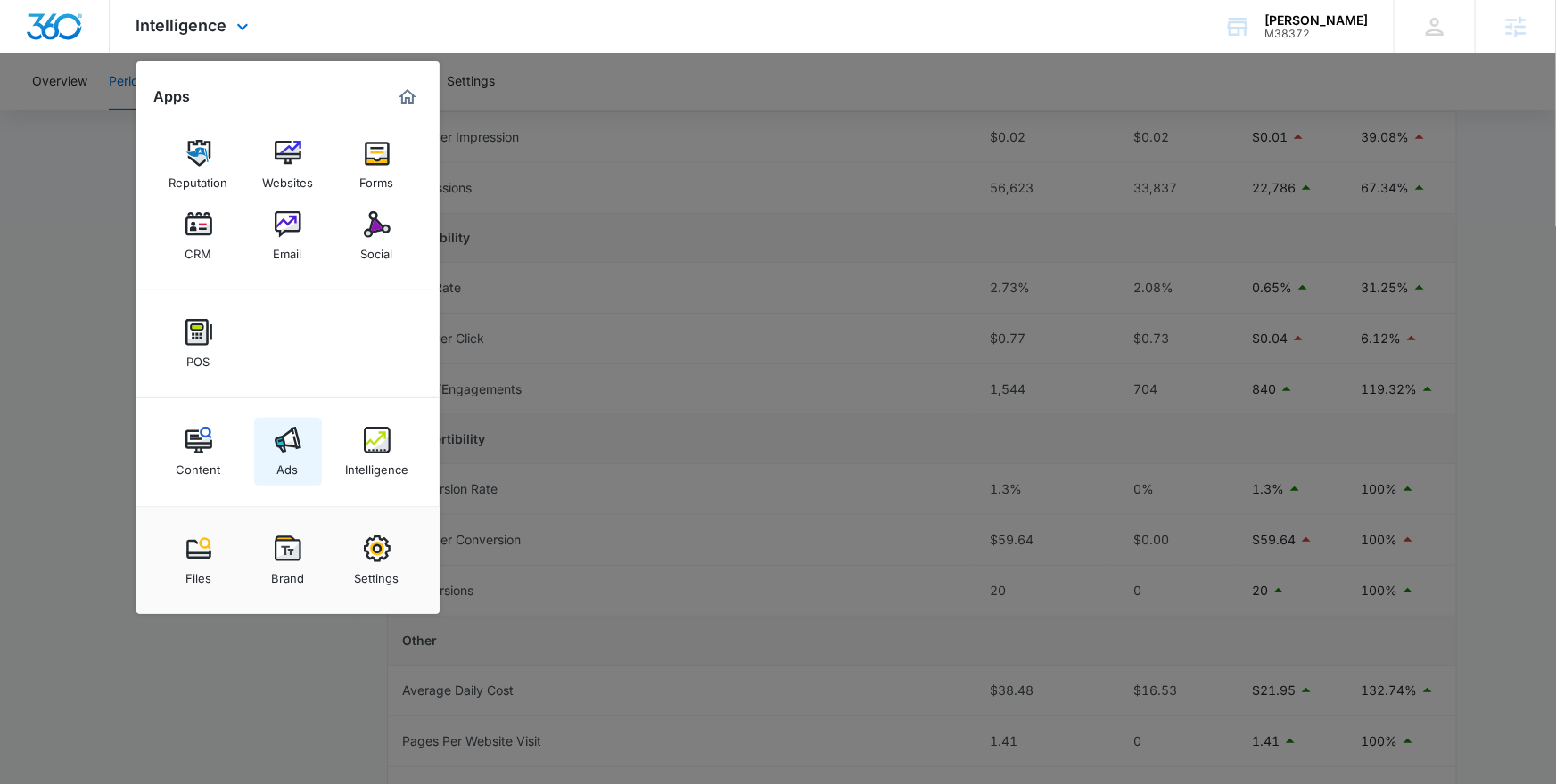
click at [291, 457] on div "Ads" at bounding box center [289, 465] width 22 height 23
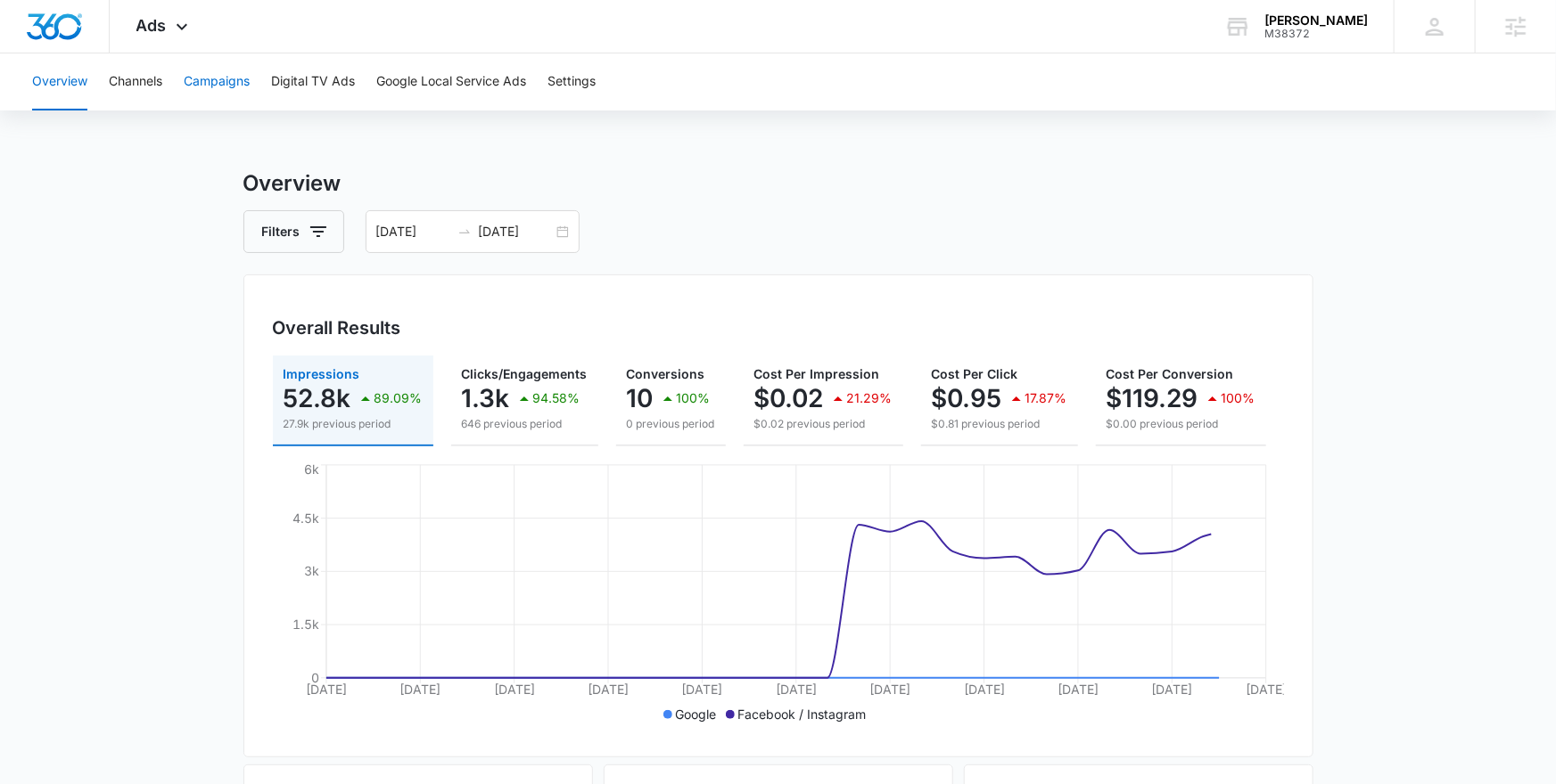
click at [232, 84] on button "Campaigns" at bounding box center [217, 82] width 66 height 57
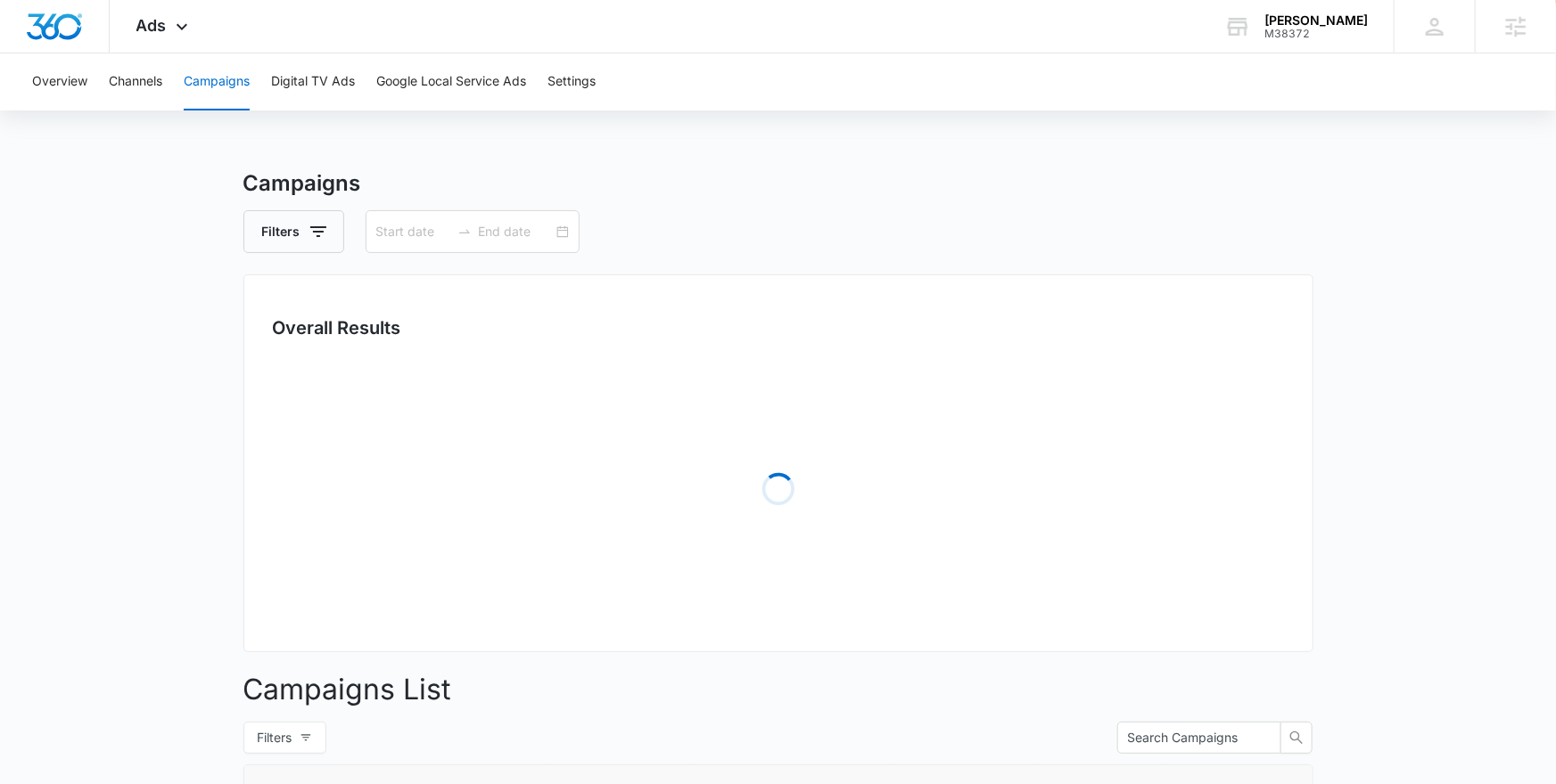
type input "09/06/2025"
type input "10/06/2025"
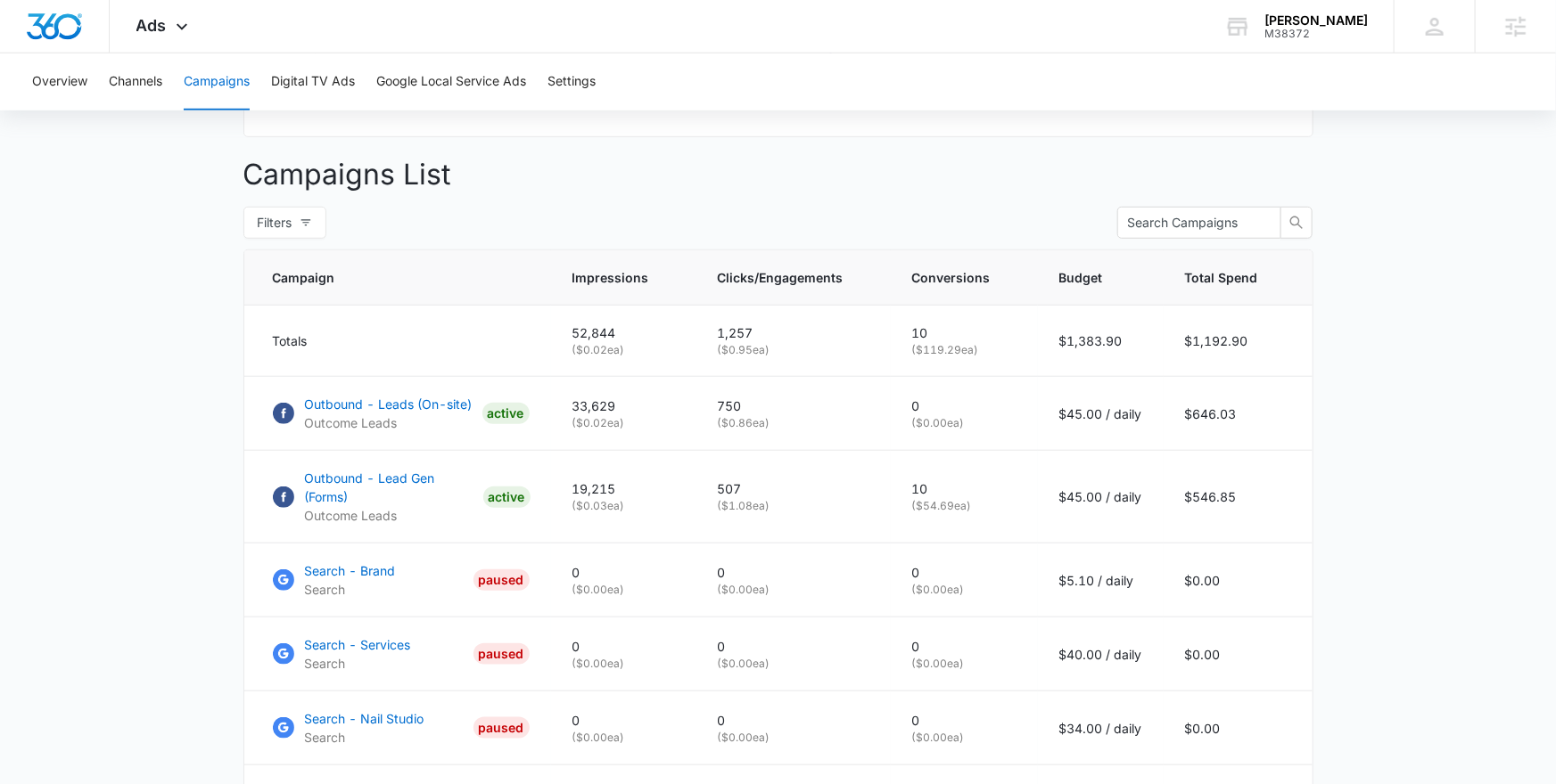
scroll to position [655, 0]
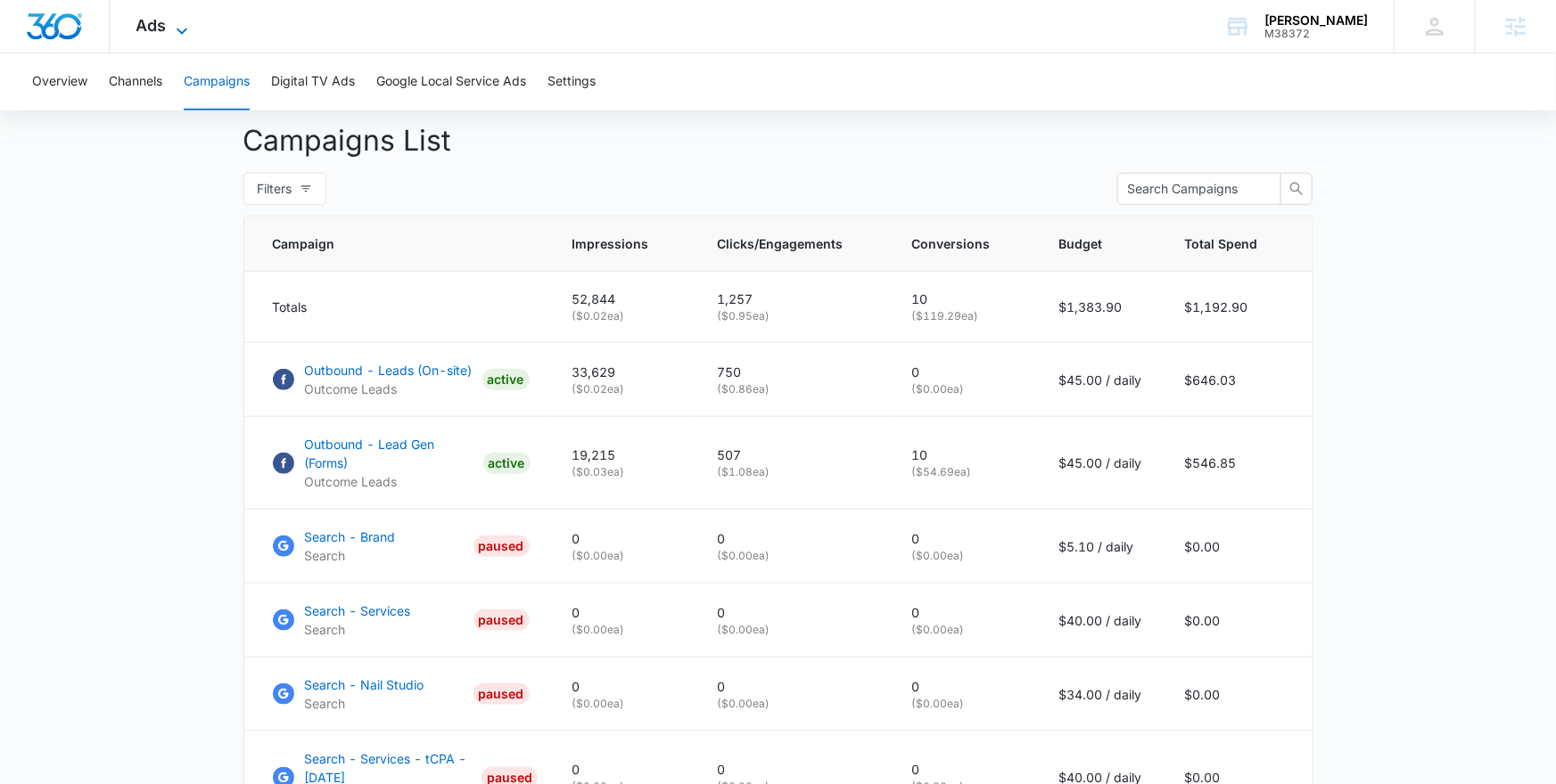
click at [162, 23] on span "Ads" at bounding box center [151, 25] width 30 height 19
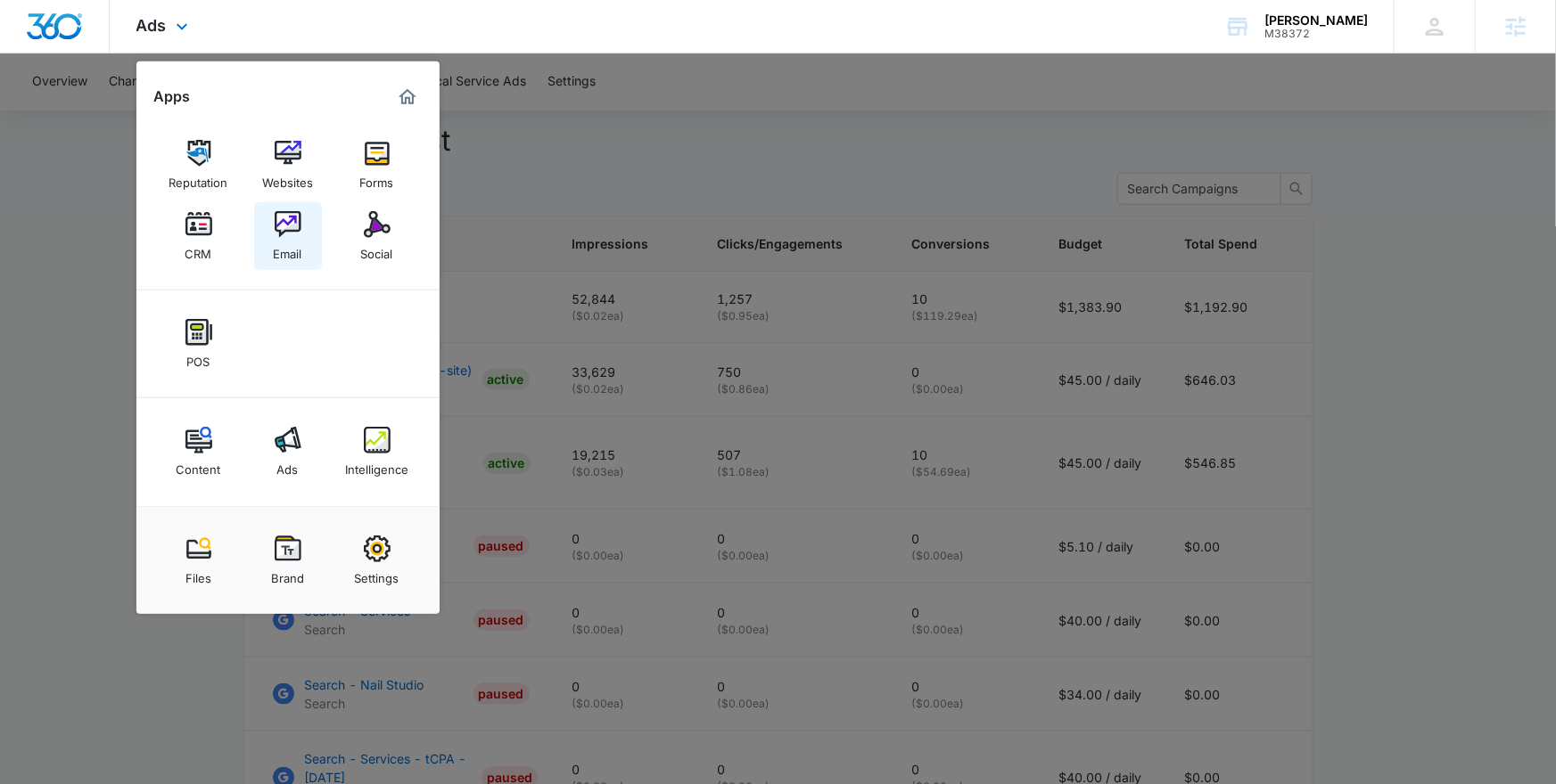
click at [285, 229] on img at bounding box center [288, 224] width 27 height 27
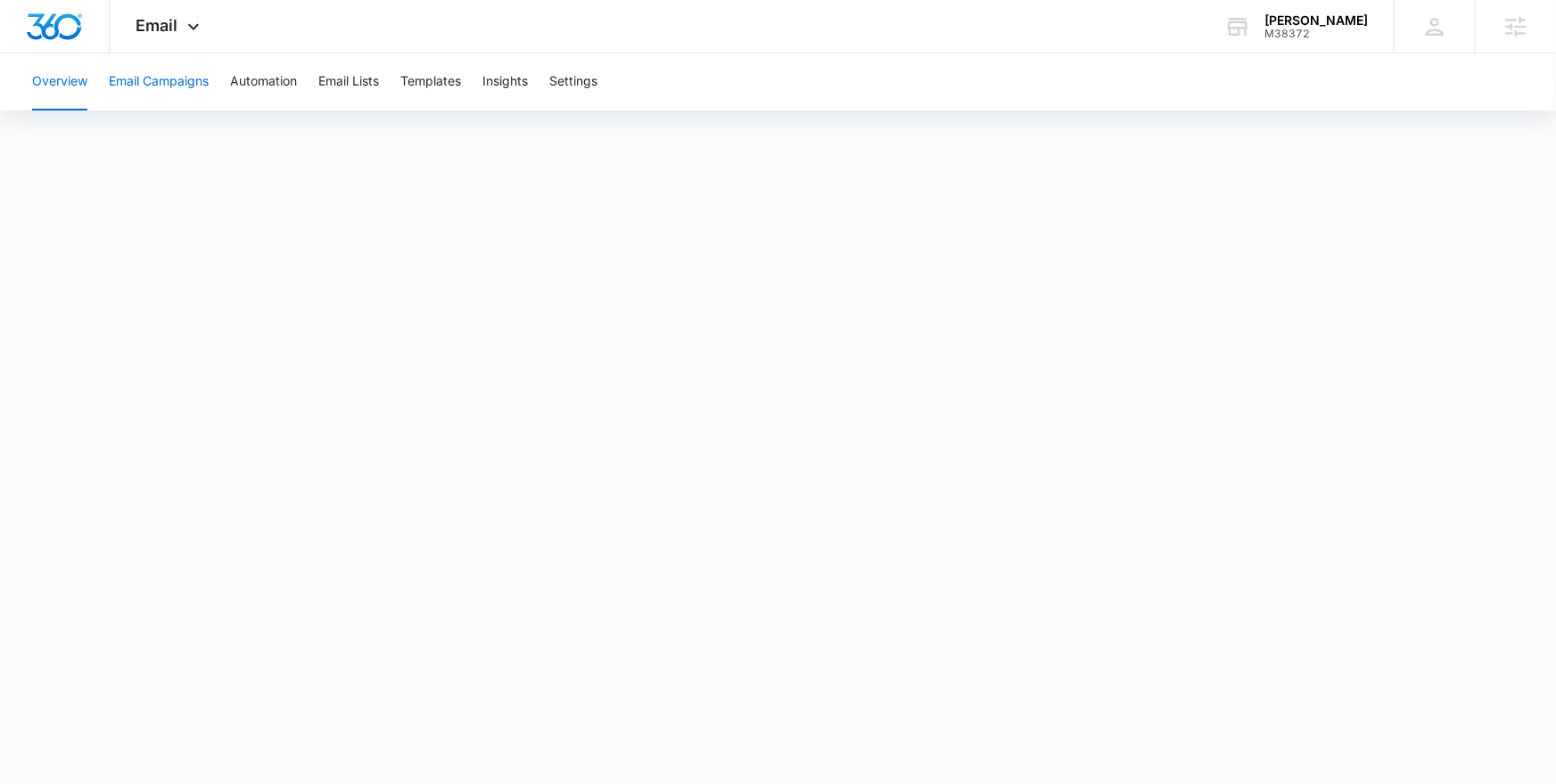
click at [170, 90] on button "Email Campaigns" at bounding box center [158, 82] width 100 height 57
click at [174, 25] on span "Email" at bounding box center [157, 25] width 42 height 19
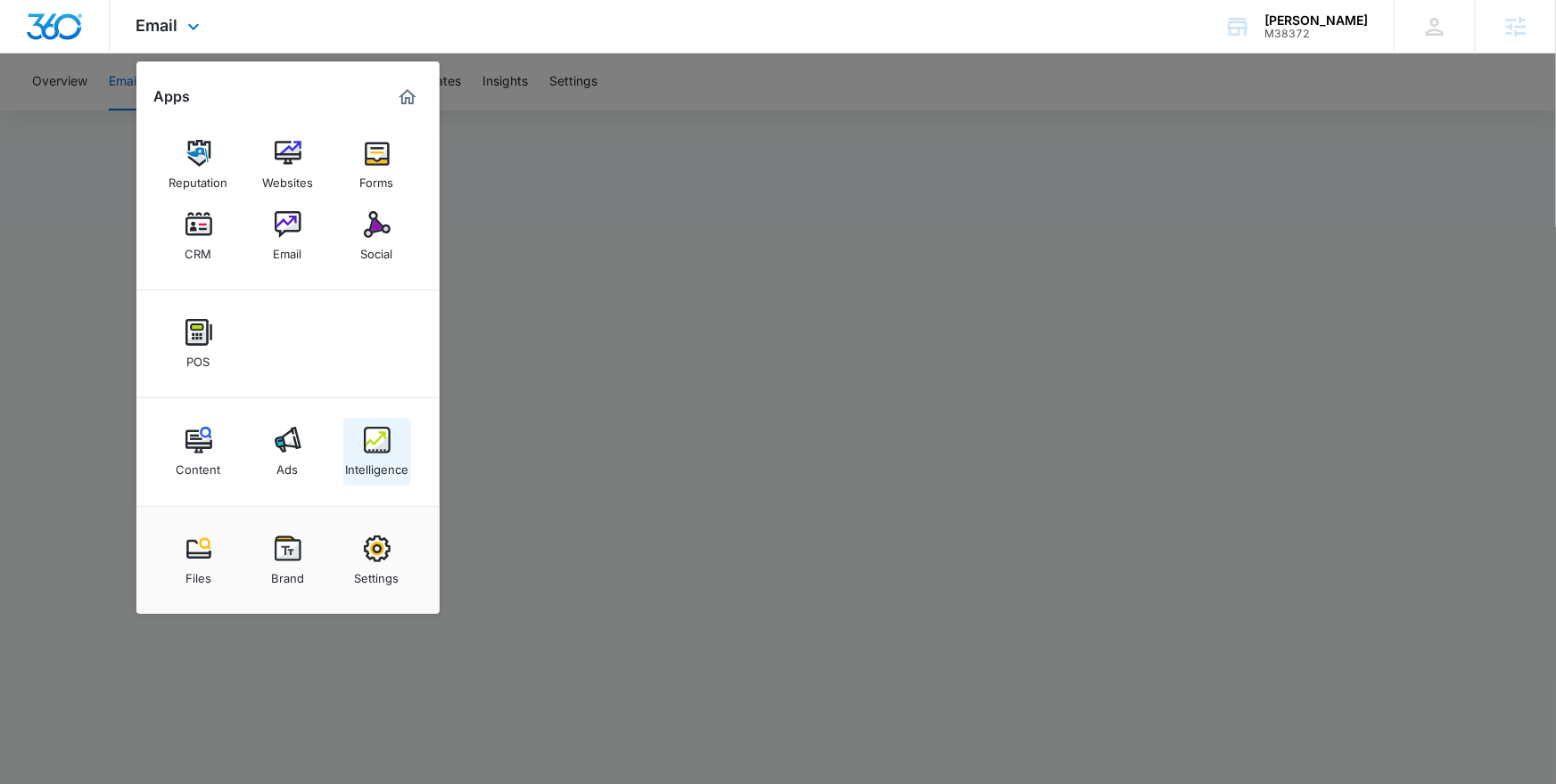
click at [358, 460] on div "Intelligence" at bounding box center [377, 465] width 64 height 23
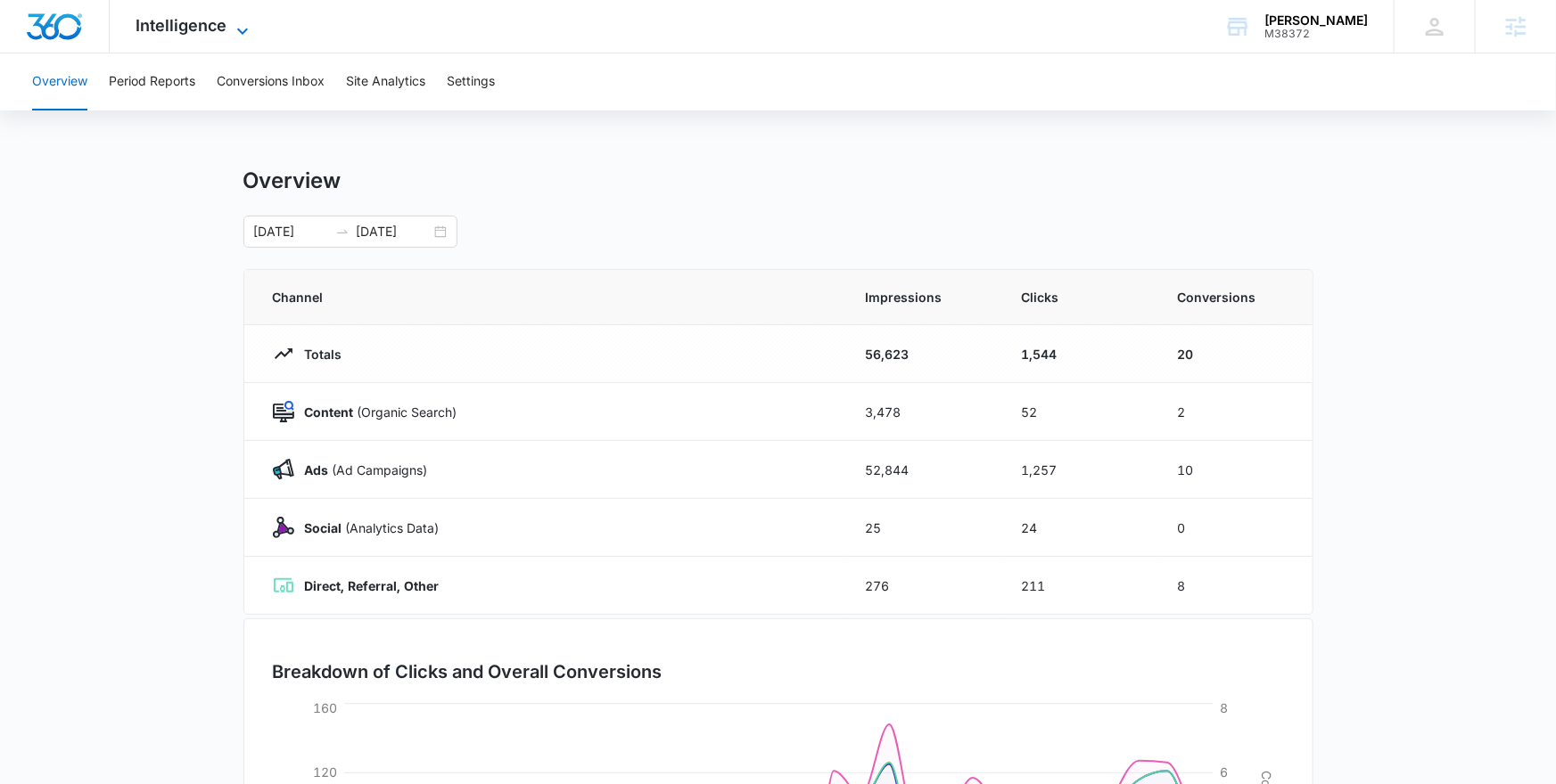
click at [196, 32] on span "Intelligence" at bounding box center [181, 25] width 91 height 19
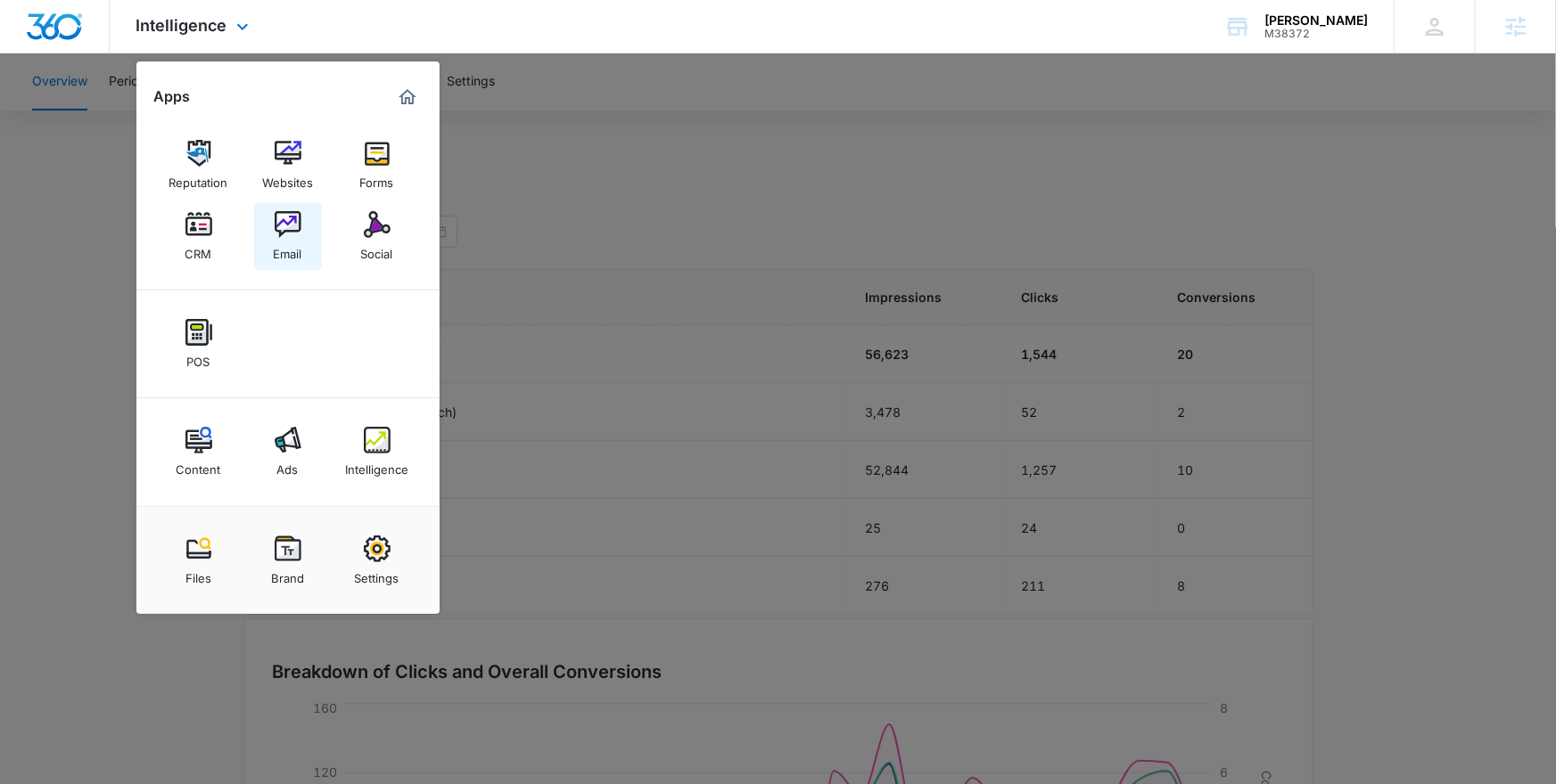
click at [297, 234] on img at bounding box center [288, 224] width 27 height 27
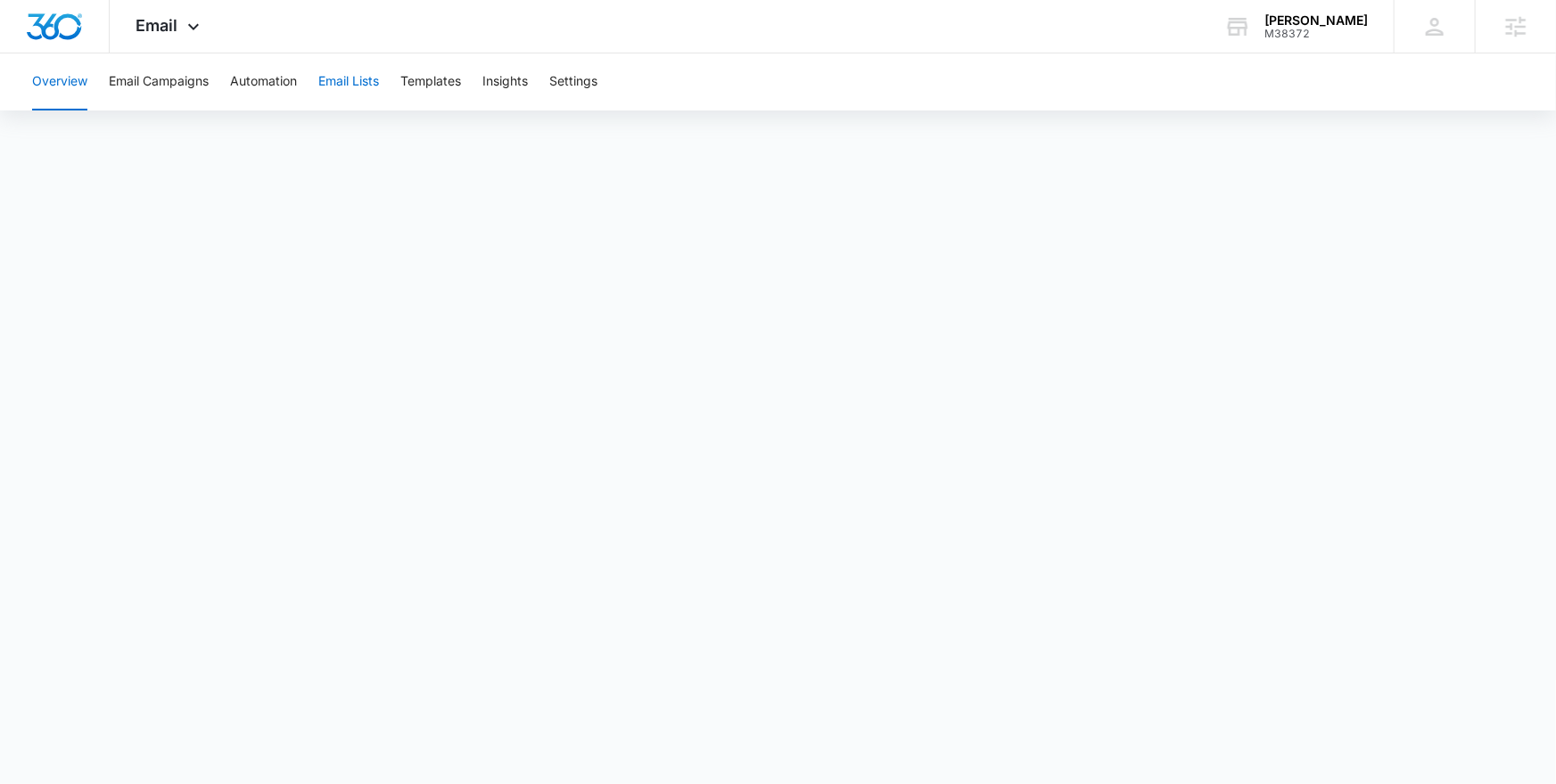
click at [346, 87] on button "Email Lists" at bounding box center [348, 82] width 61 height 57
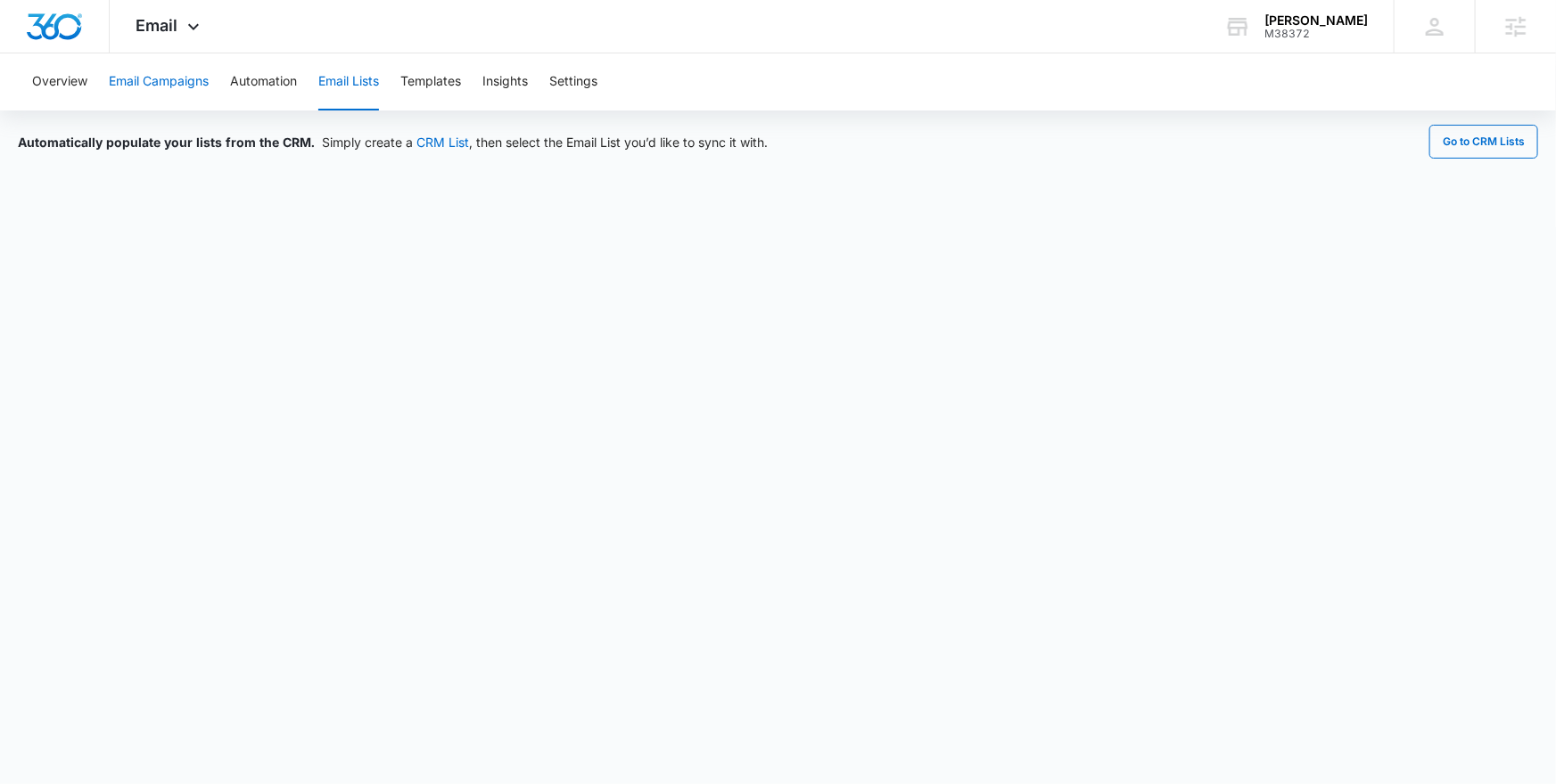
click at [166, 80] on button "Email Campaigns" at bounding box center [158, 82] width 100 height 57
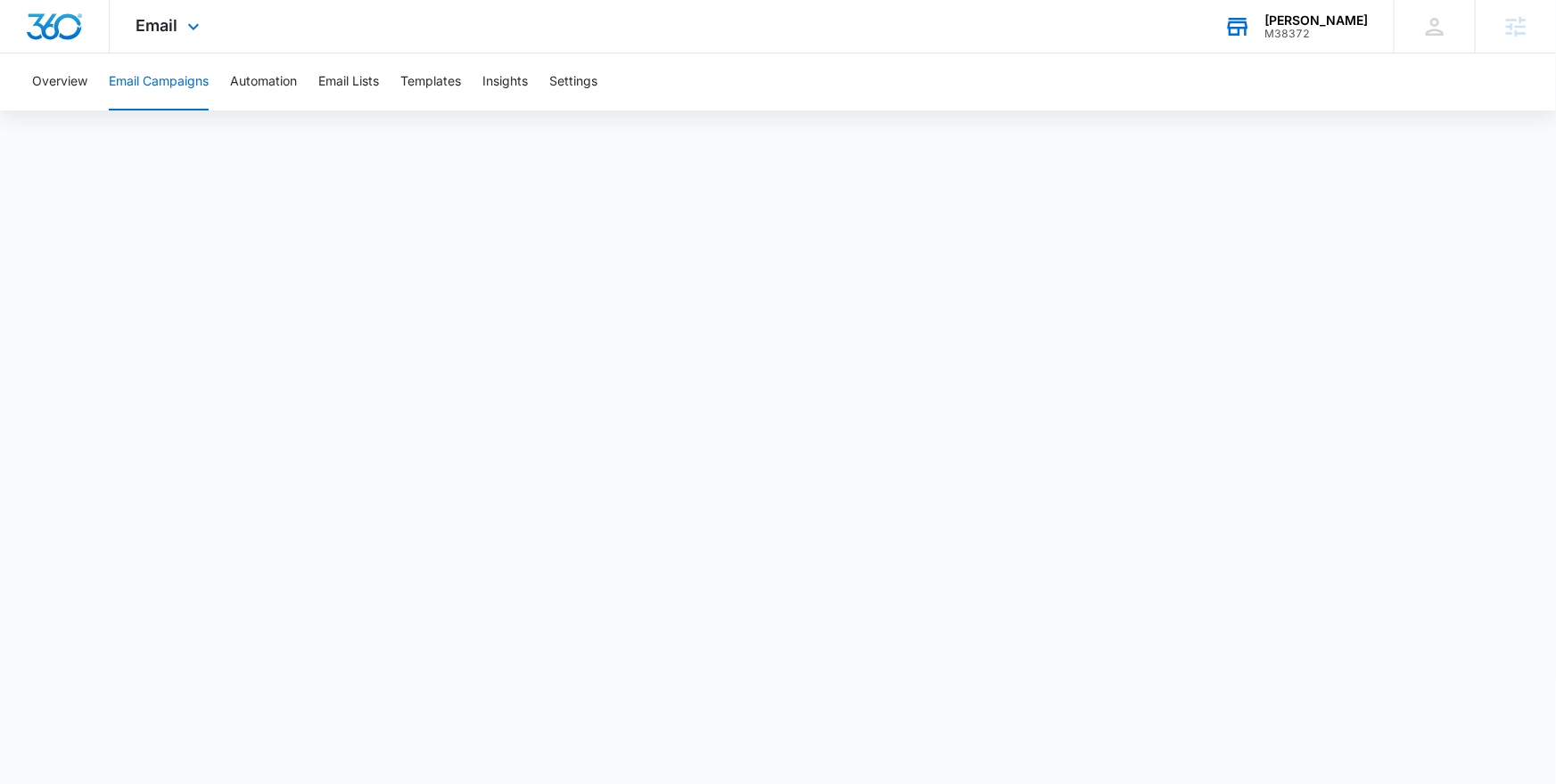
click at [1310, 32] on div "De'Dior M38372 Your Accounts View All" at bounding box center [1295, 26] width 196 height 53
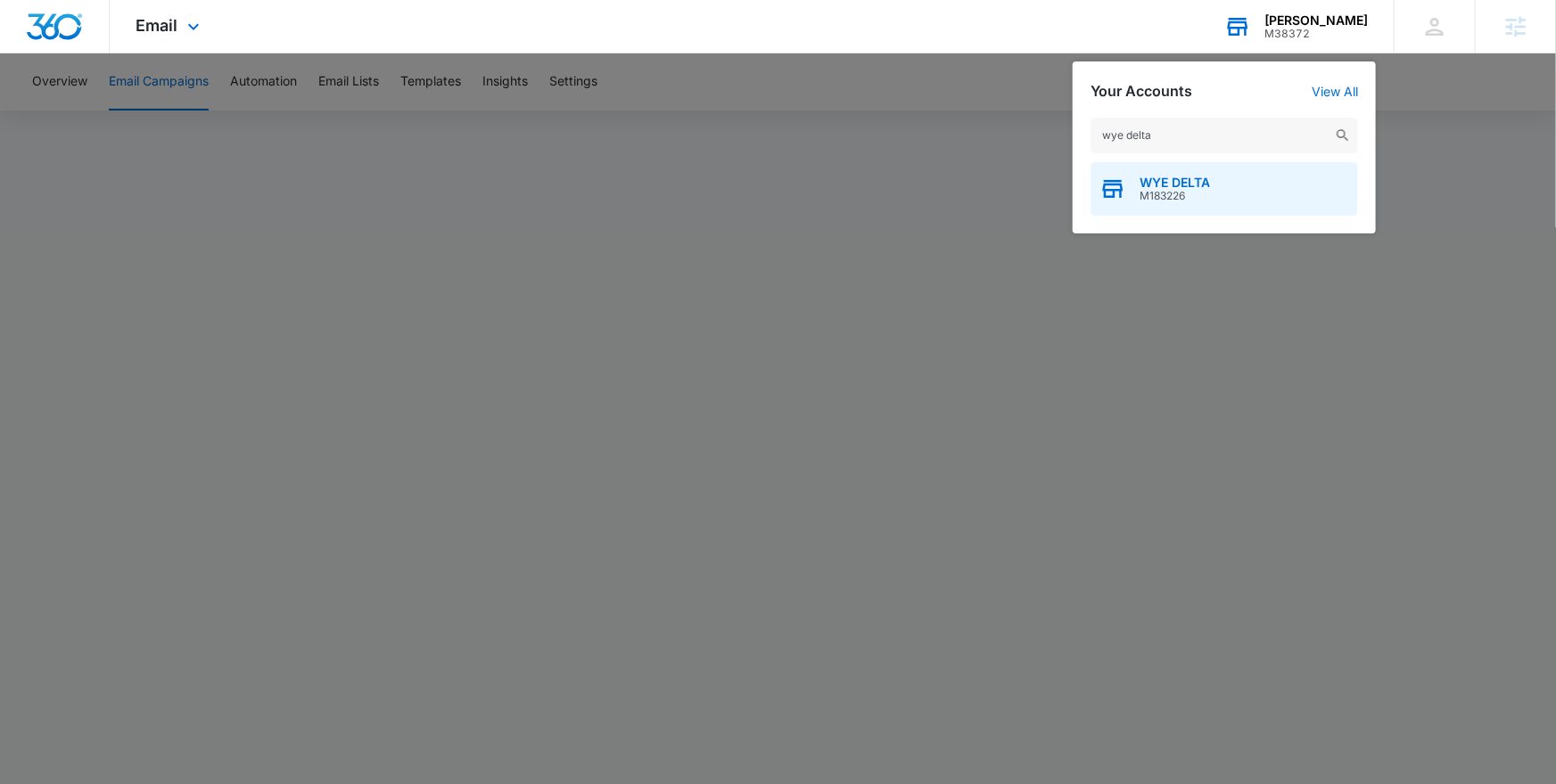
type input "wye delta"
click at [1209, 197] on span "M183226" at bounding box center [1175, 196] width 71 height 13
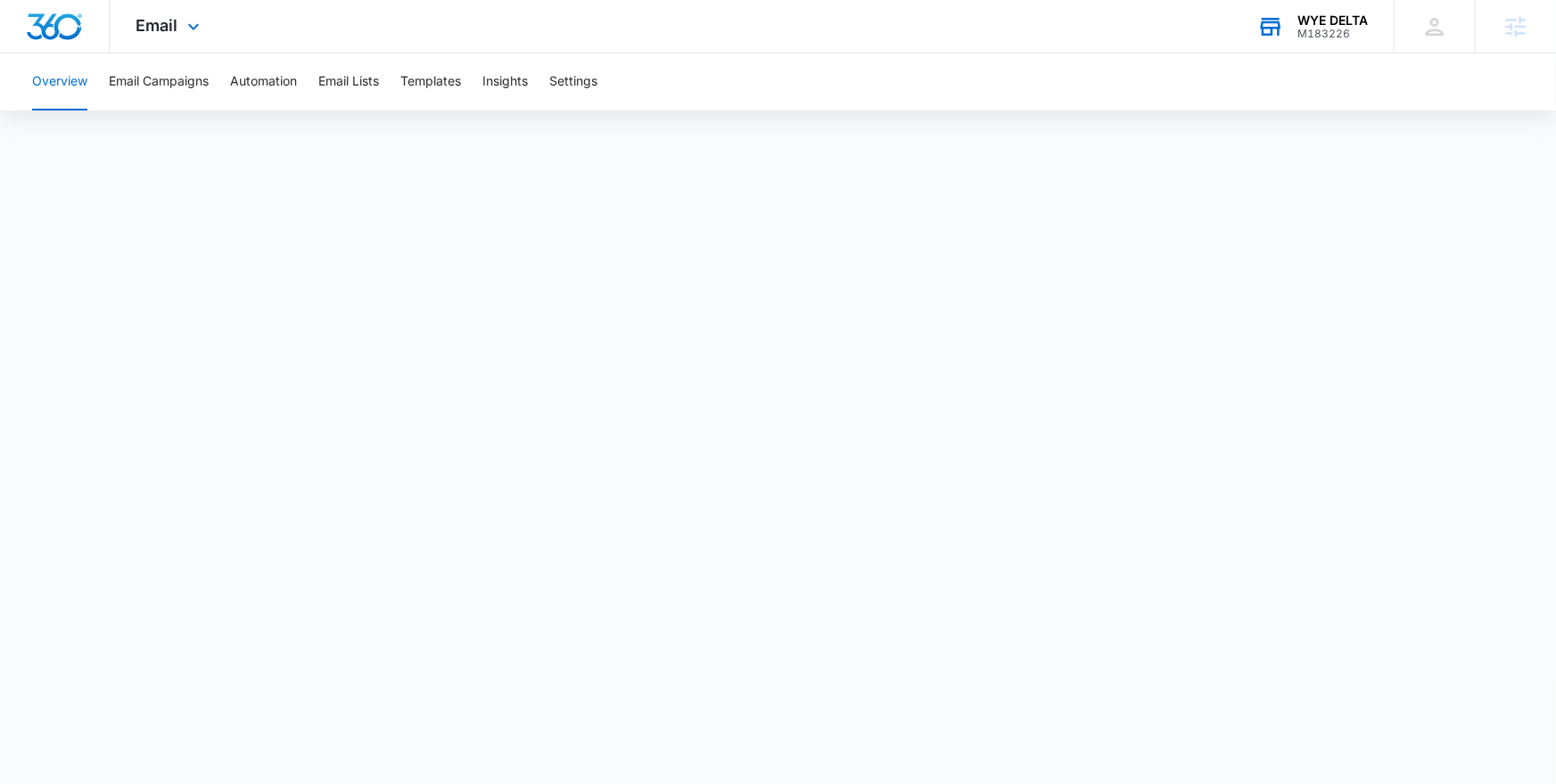
click at [1274, 36] on icon at bounding box center [1270, 26] width 27 height 27
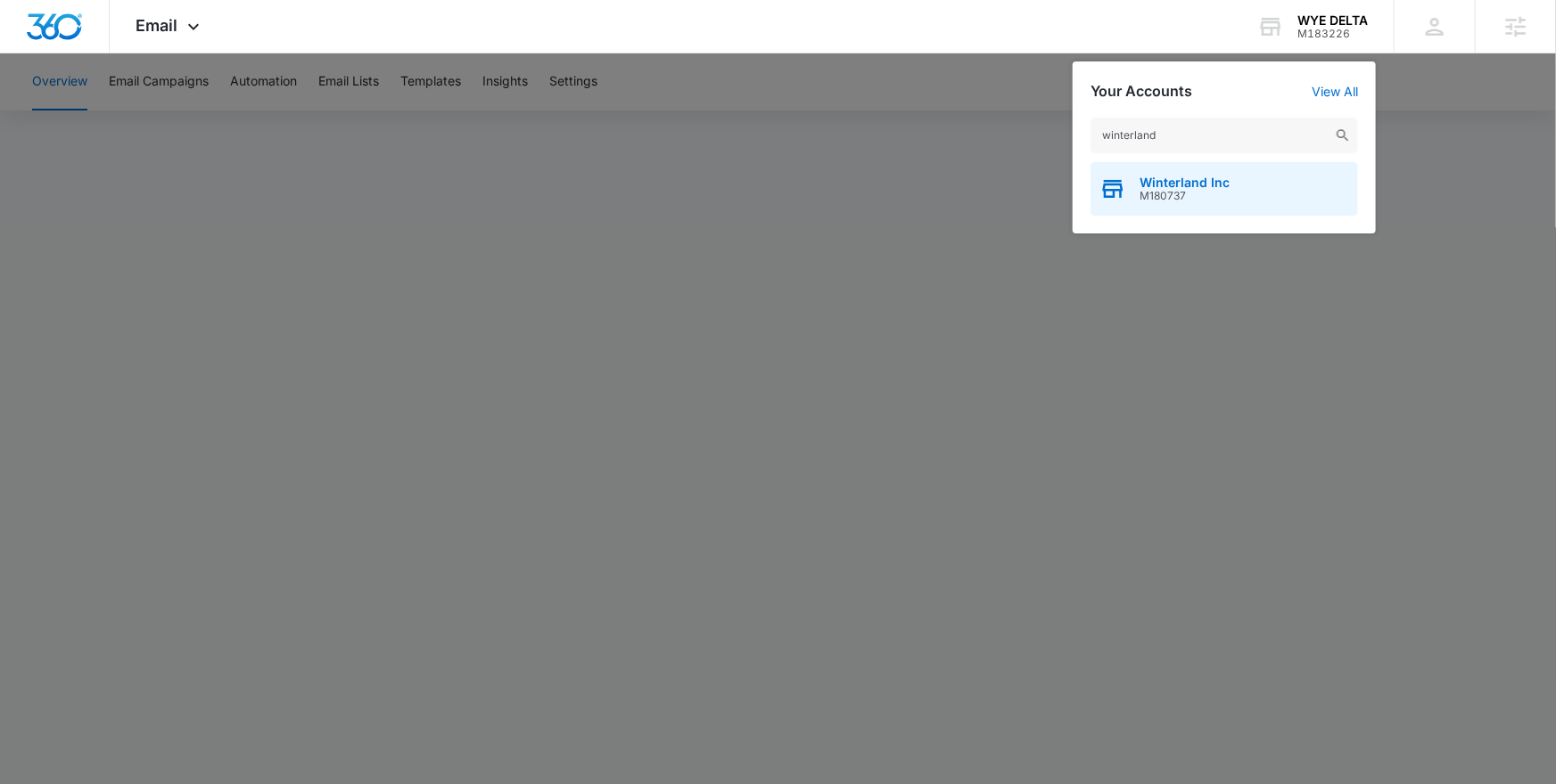
type input "winterland"
click at [1179, 179] on span "Winterland Inc" at bounding box center [1185, 183] width 90 height 14
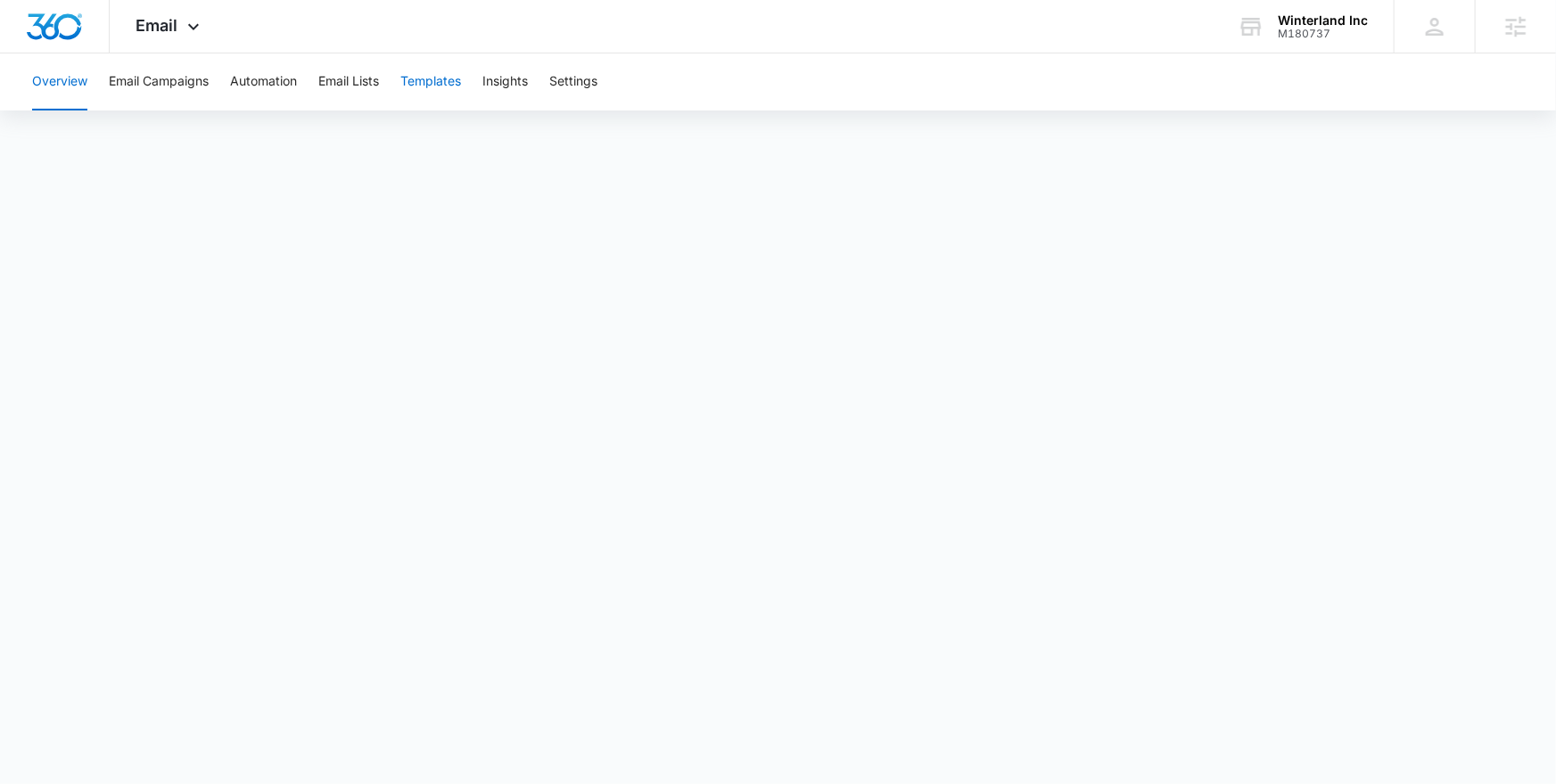
click at [434, 90] on button "Templates" at bounding box center [430, 82] width 61 height 57
click at [183, 26] on icon at bounding box center [194, 32] width 22 height 22
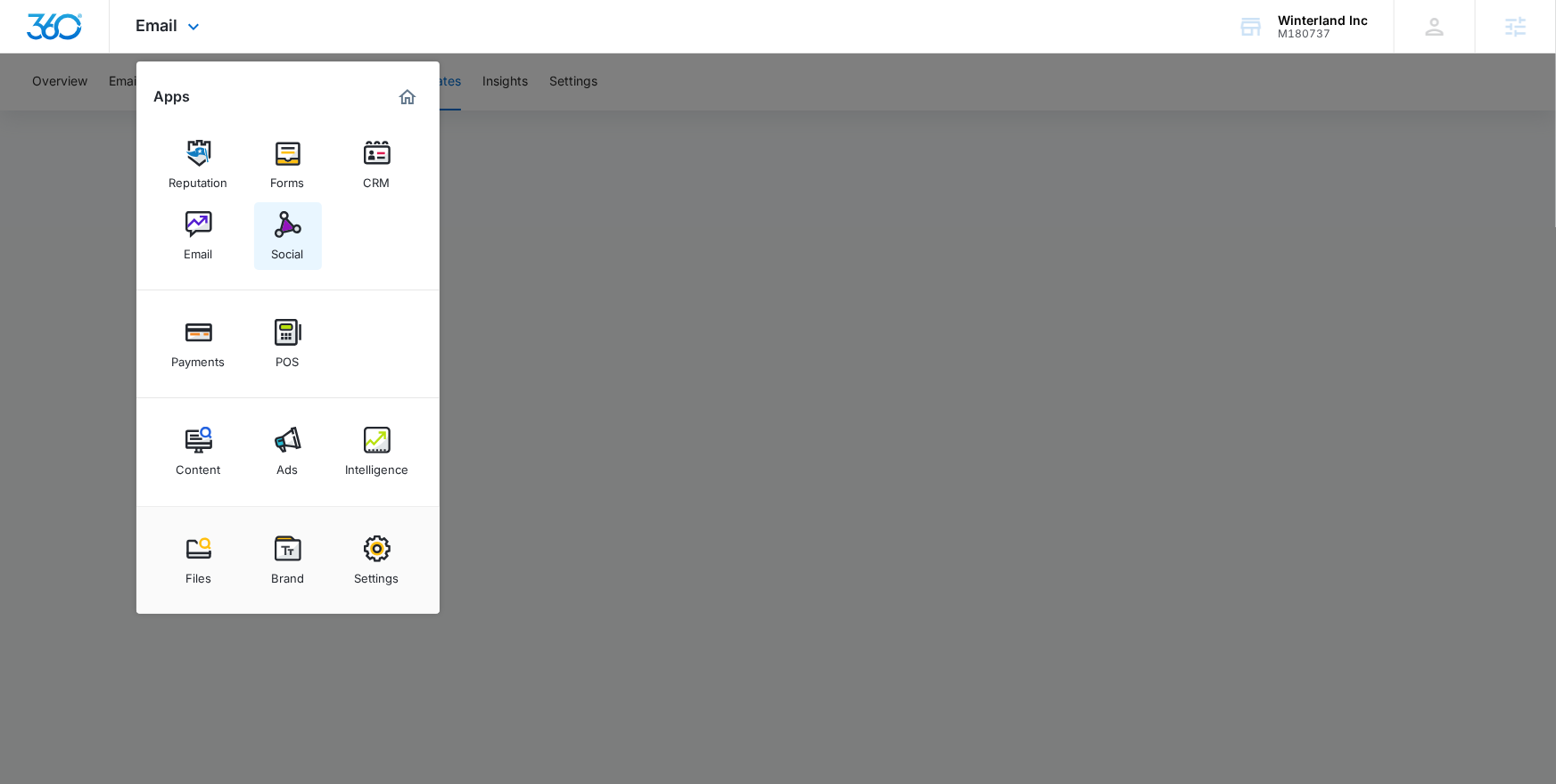
click at [290, 227] on img at bounding box center [288, 224] width 27 height 27
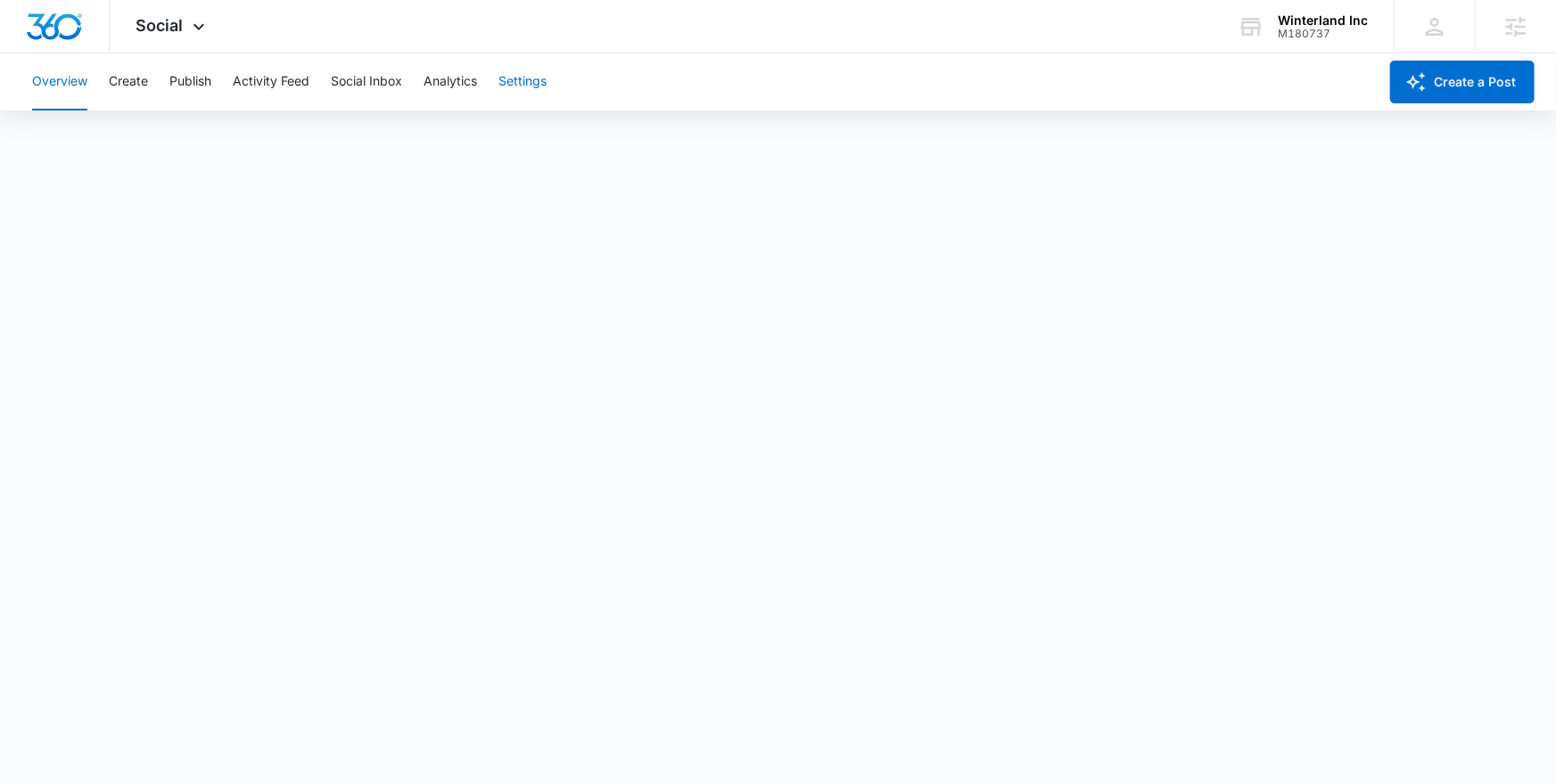
click at [528, 90] on button "Settings" at bounding box center [523, 82] width 48 height 57
click at [526, 79] on button "Settings" at bounding box center [523, 82] width 48 height 57
click at [176, 16] on span "Social" at bounding box center [159, 25] width 47 height 19
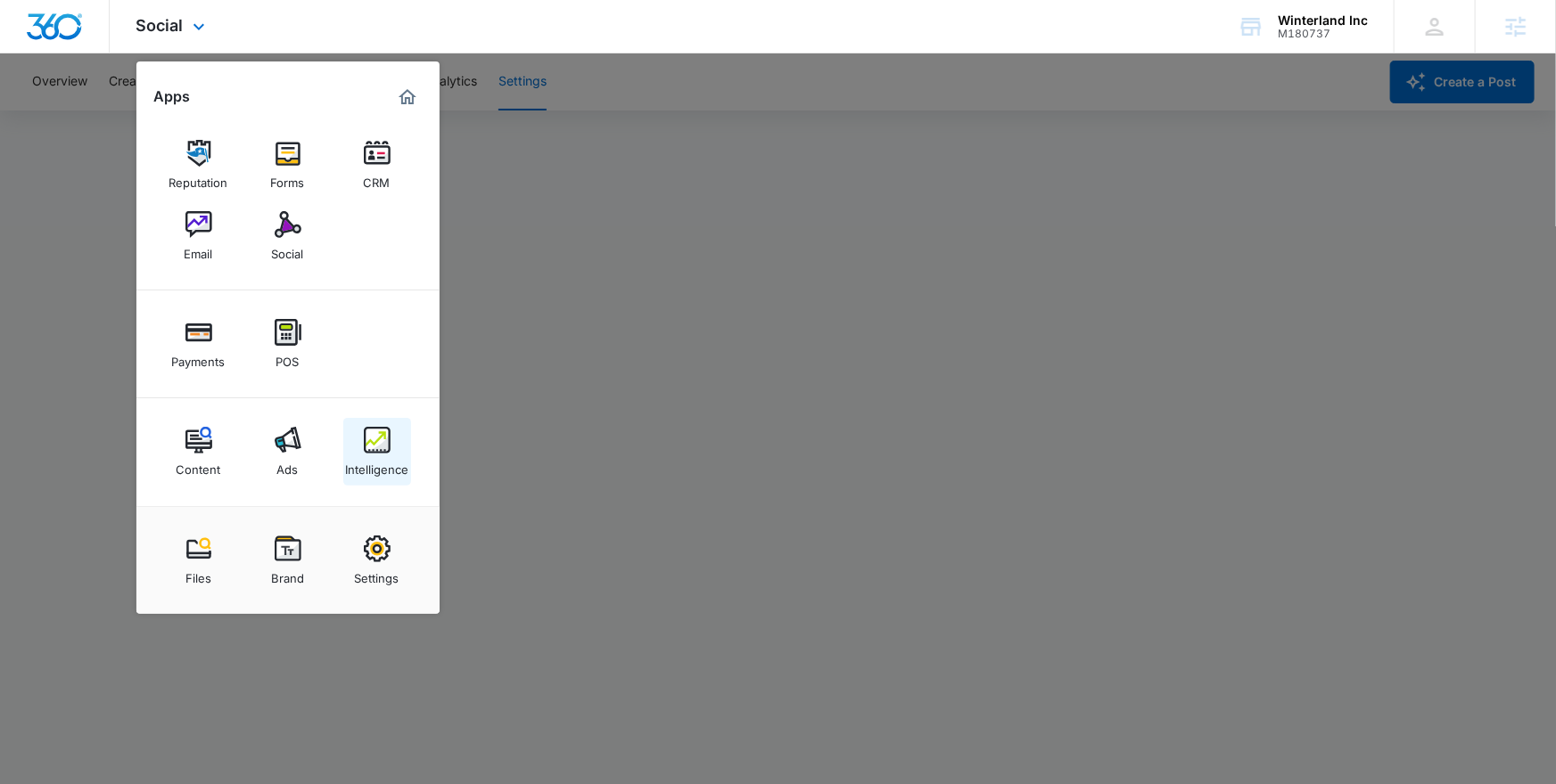
click at [384, 448] on img at bounding box center [377, 440] width 27 height 27
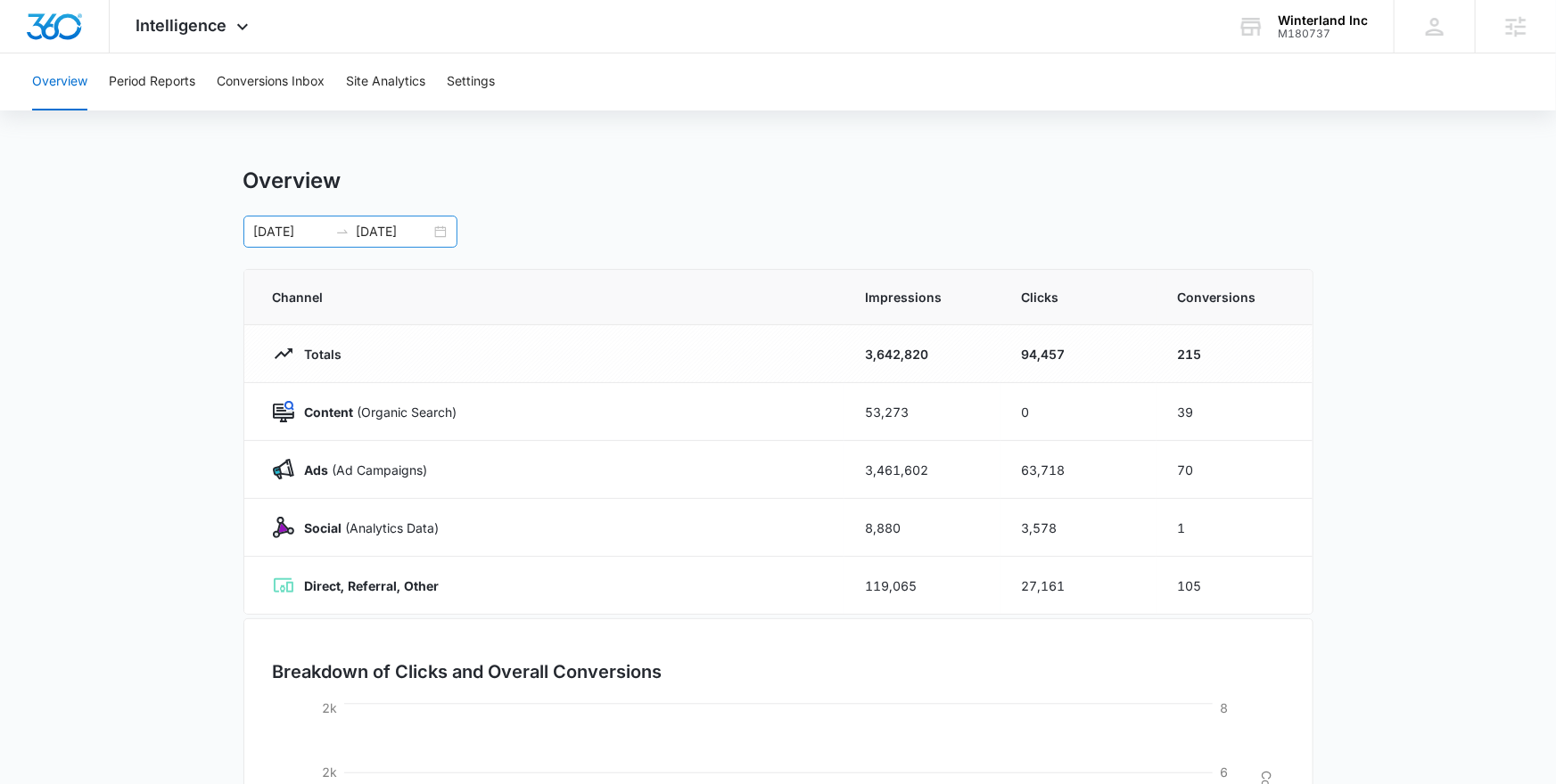
click at [437, 233] on div "09/01/2024 09/08/2025" at bounding box center [350, 232] width 214 height 32
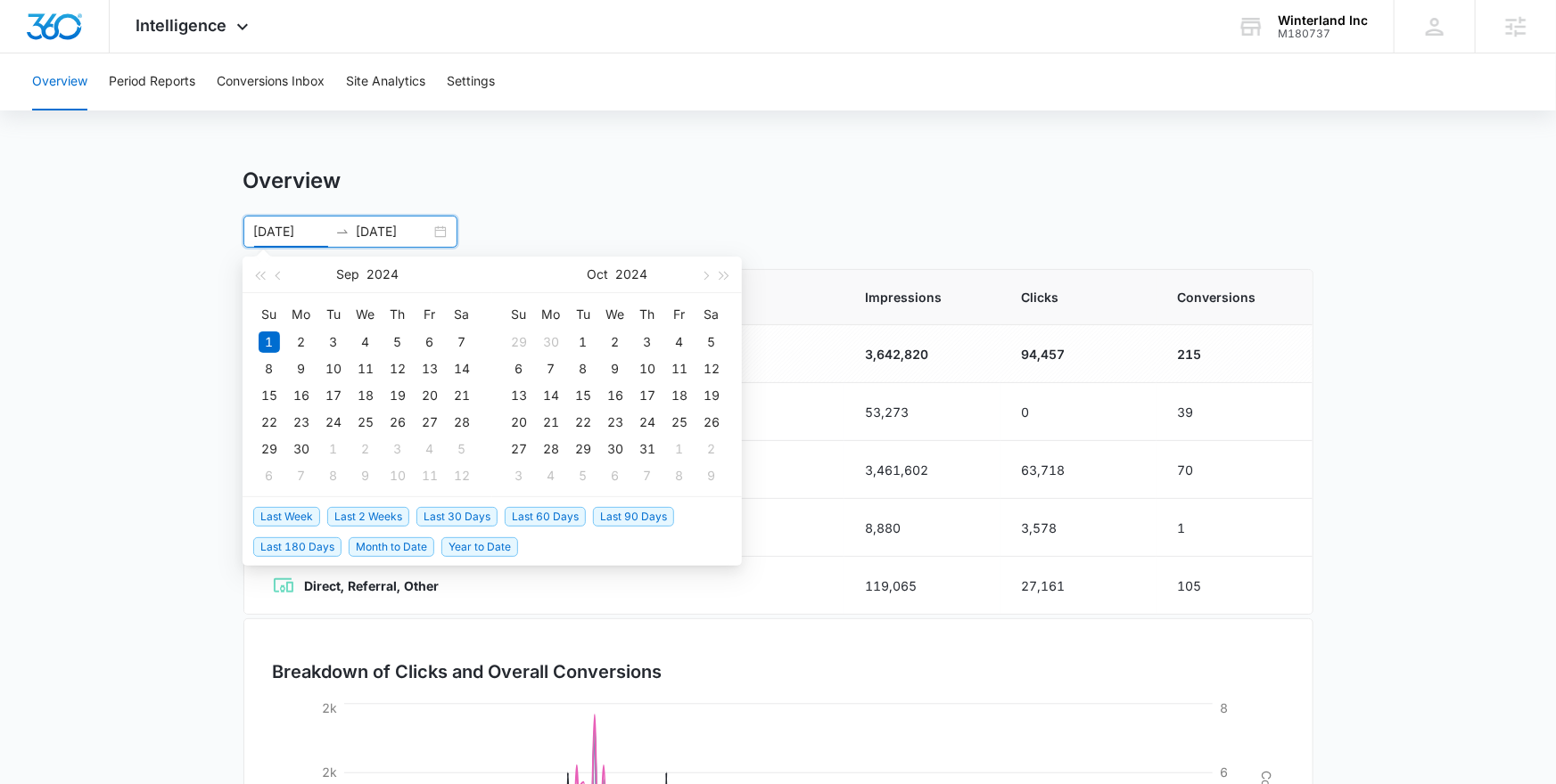
click at [450, 518] on span "Last 30 Days" at bounding box center [457, 517] width 82 height 20
type input "09/06/2025"
type input "10/06/2025"
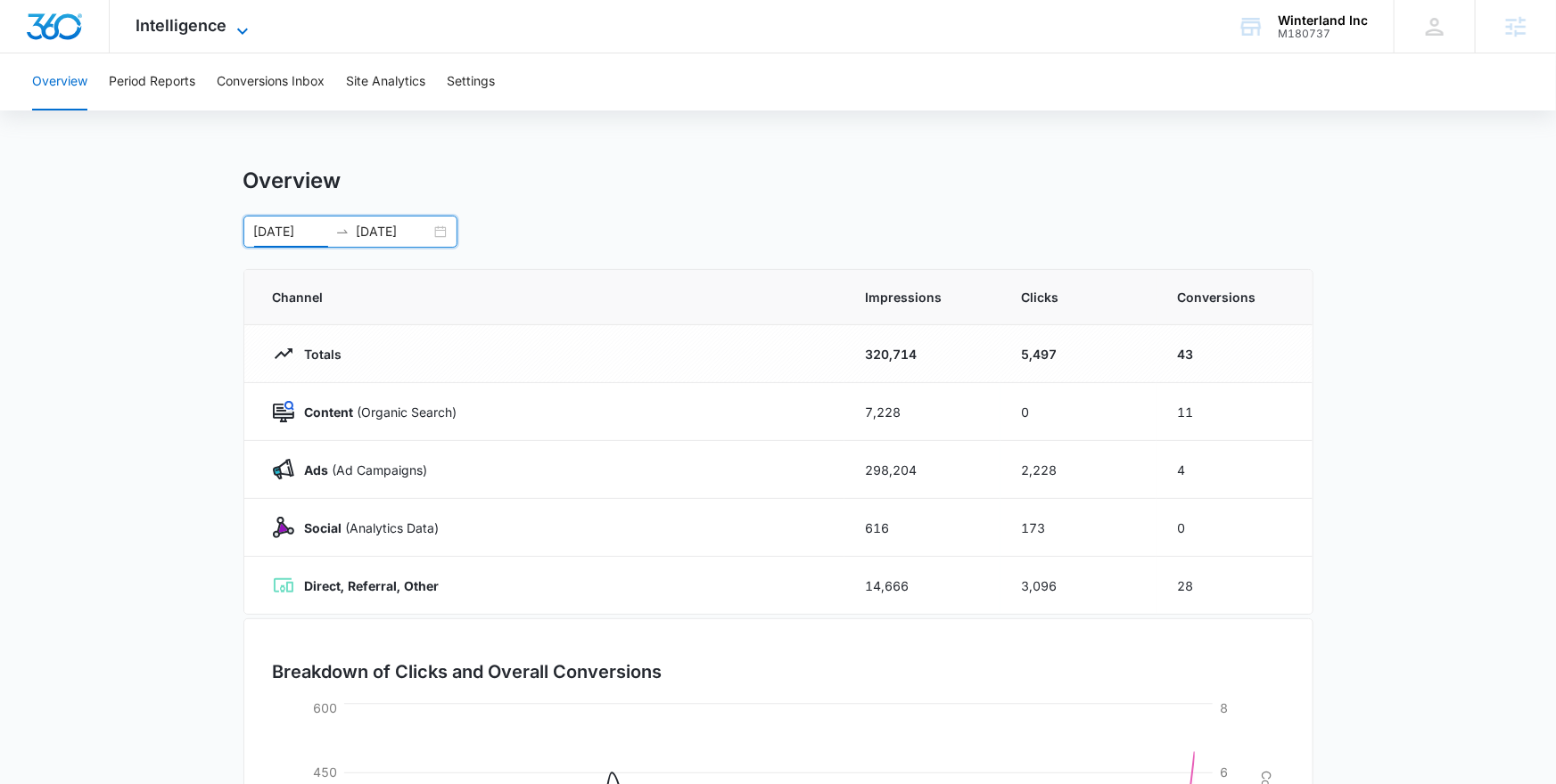
click at [215, 22] on span "Intelligence" at bounding box center [181, 25] width 91 height 19
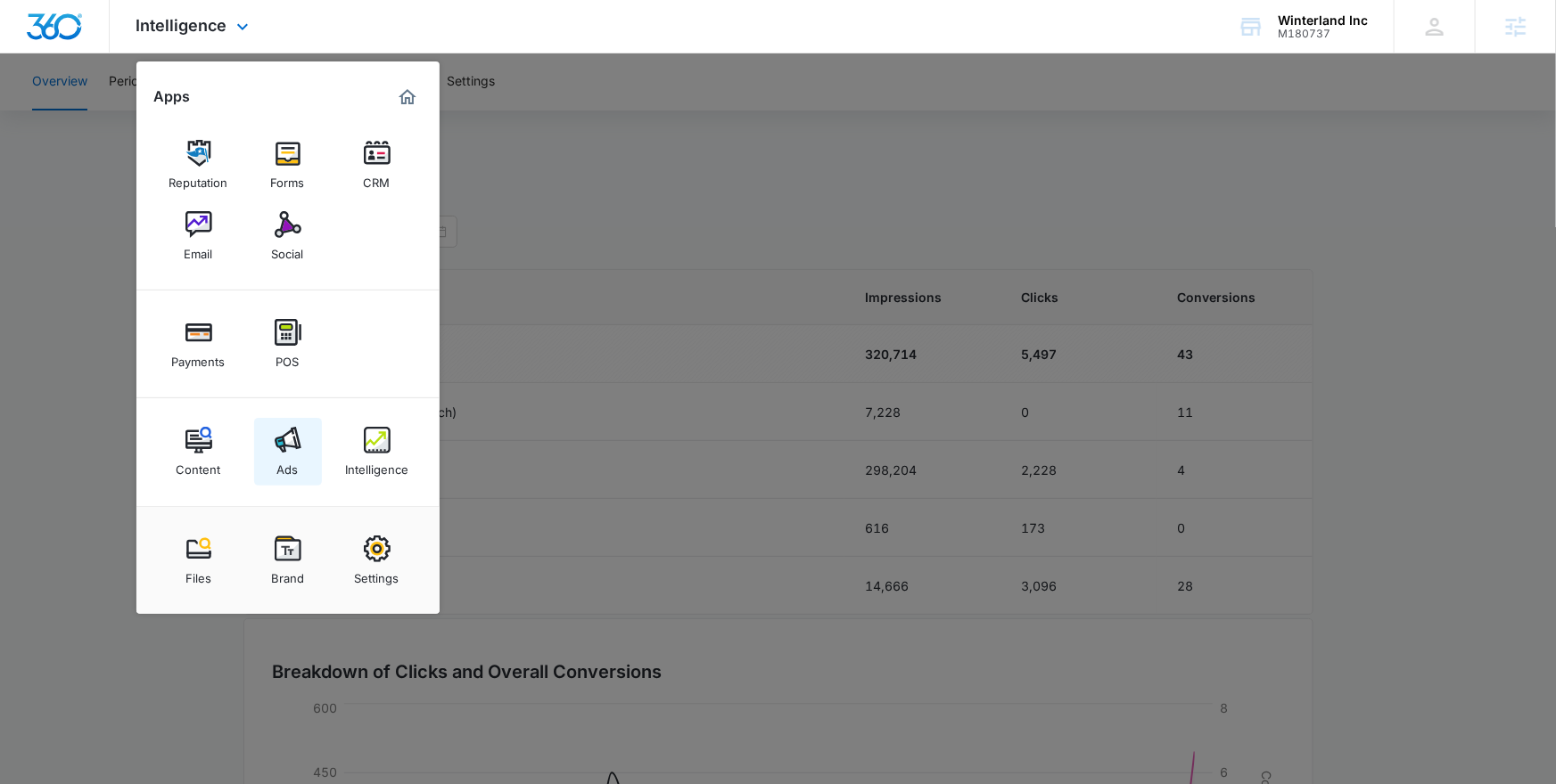
click at [306, 453] on link "Ads" at bounding box center [288, 452] width 68 height 68
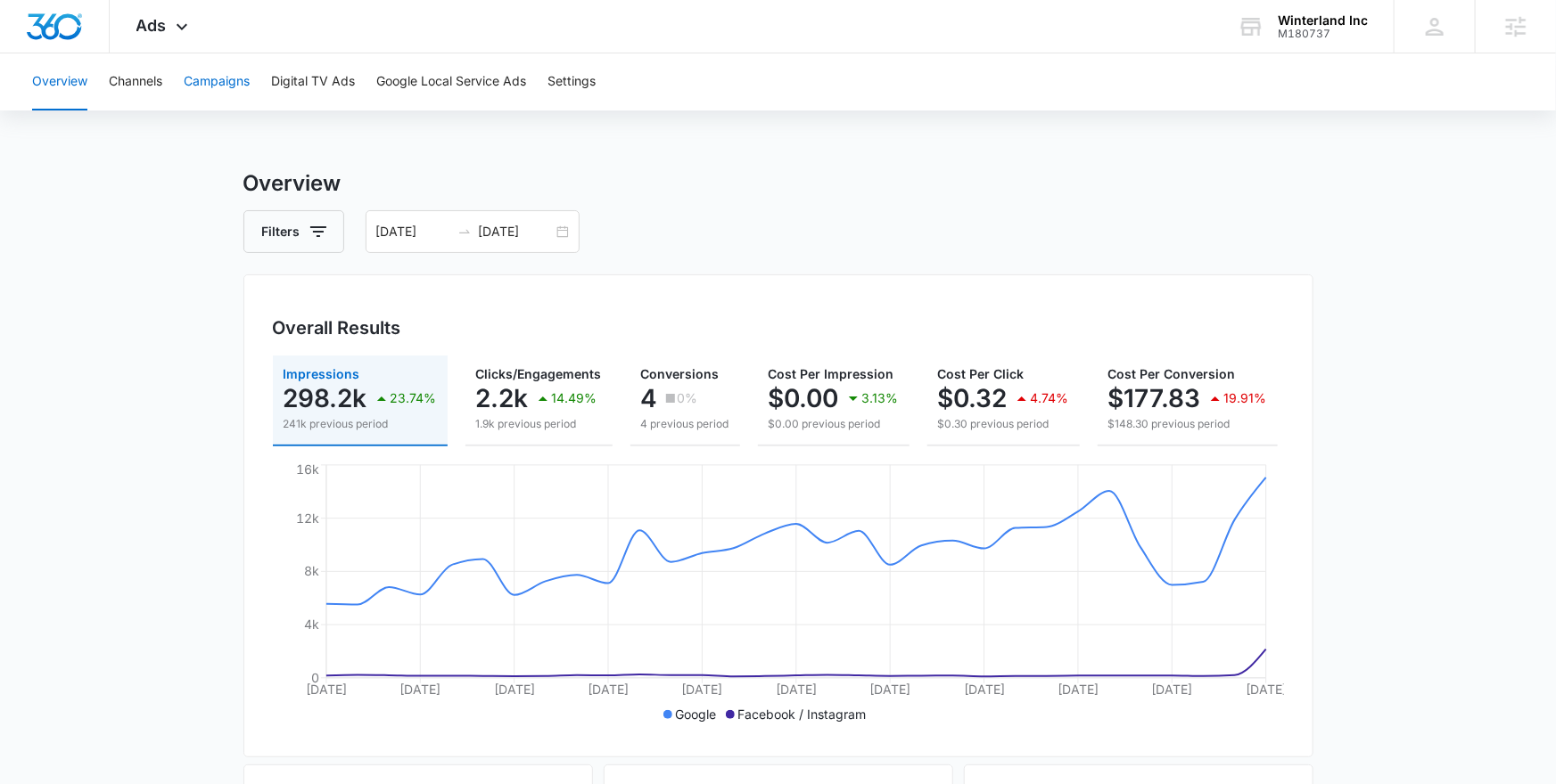
click at [216, 101] on button "Campaigns" at bounding box center [217, 82] width 66 height 57
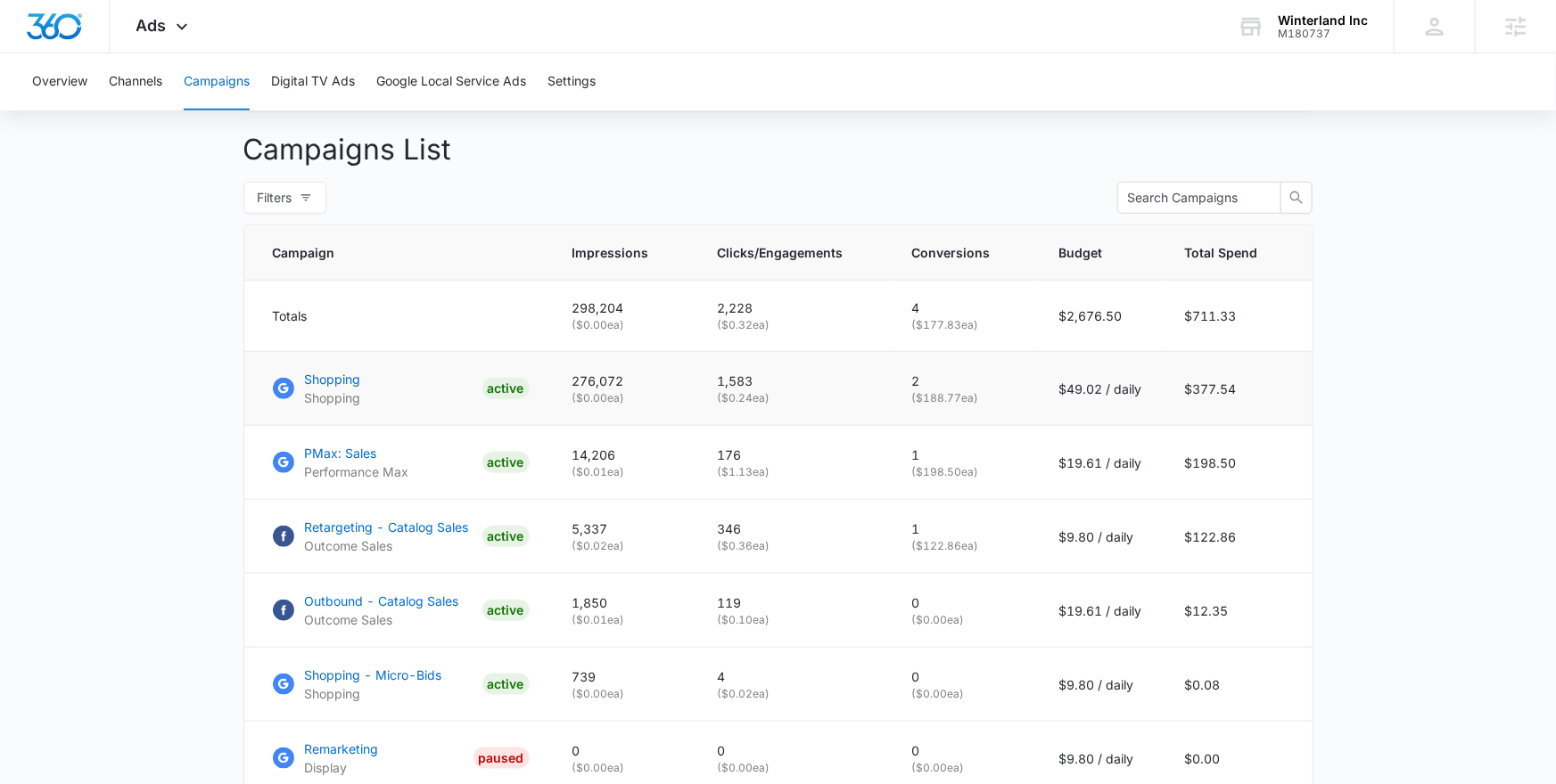
scroll to position [724, 0]
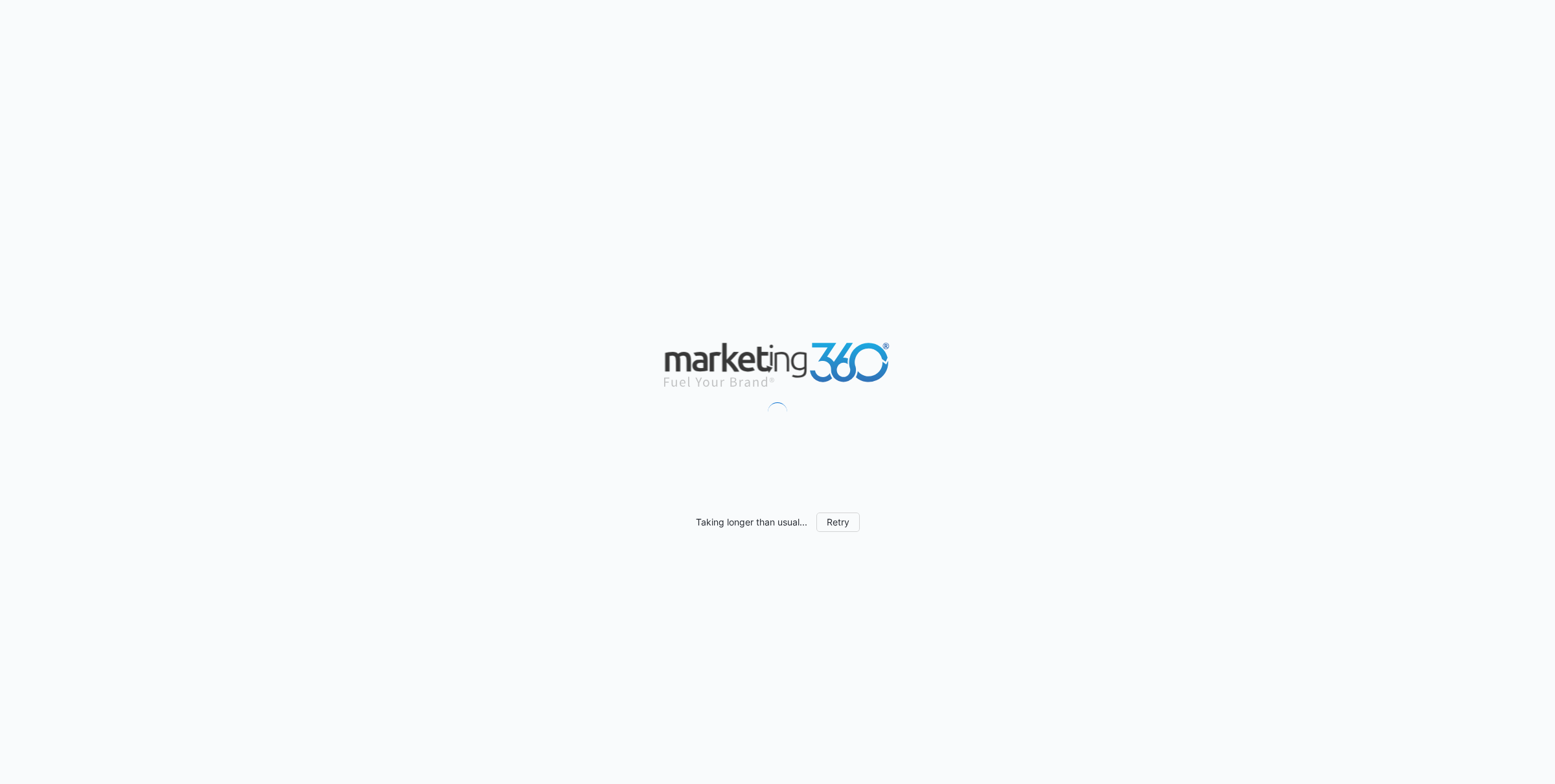
scroll to position [798, 0]
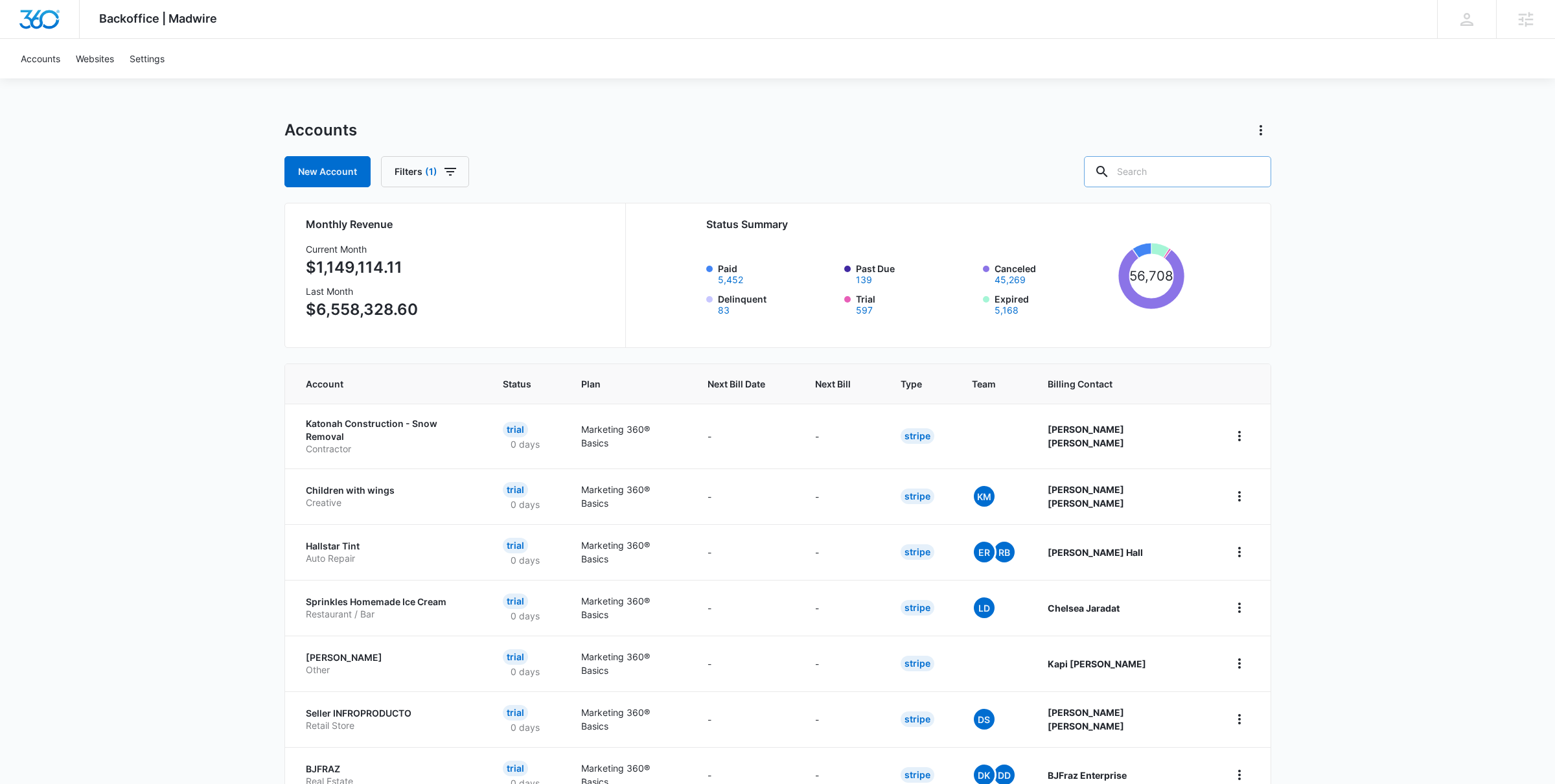
click at [1184, 170] on input "text" at bounding box center [1177, 171] width 187 height 31
type input "winterland"
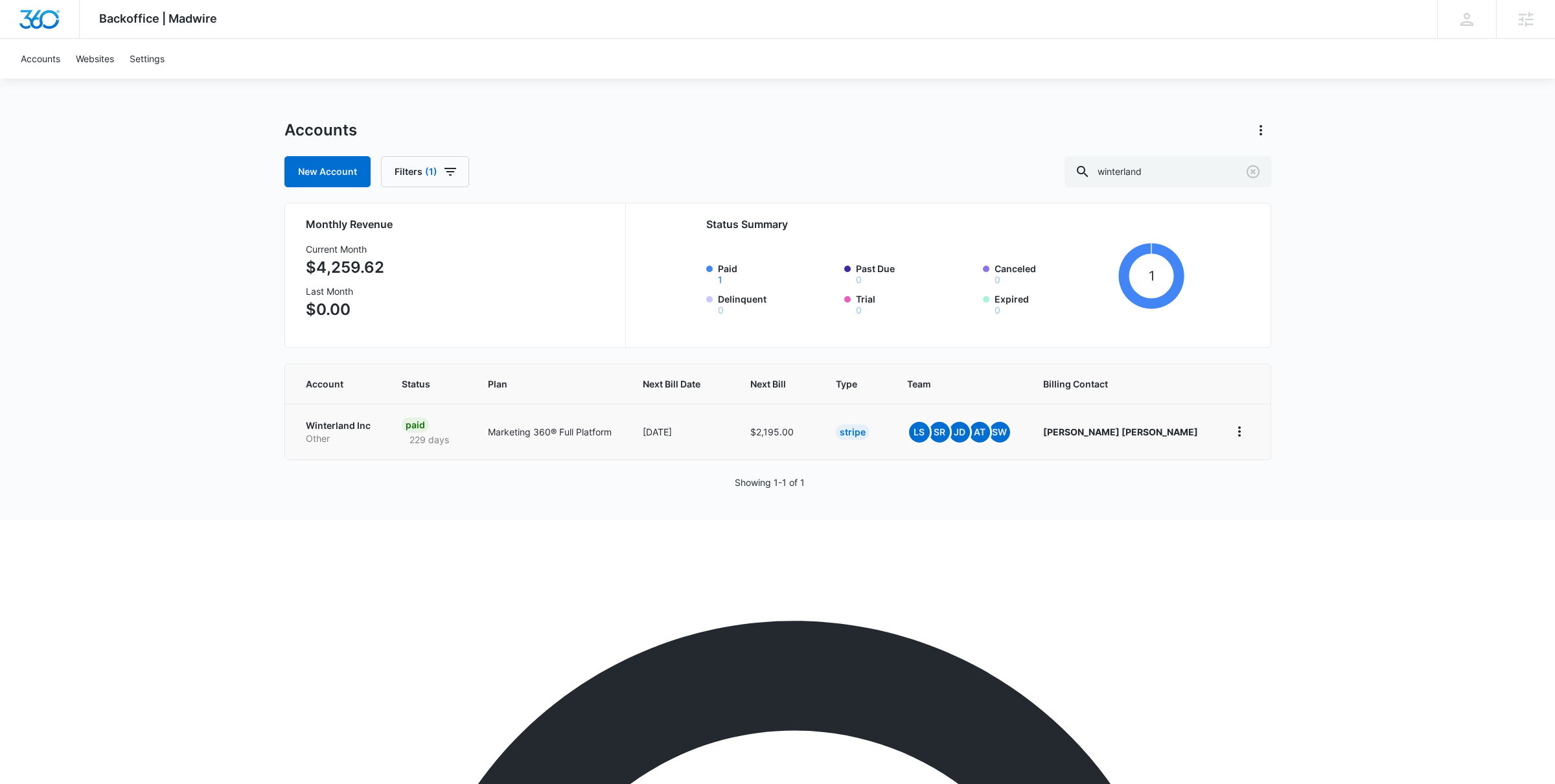
click at [328, 426] on p "Winterland Inc" at bounding box center [338, 426] width 65 height 13
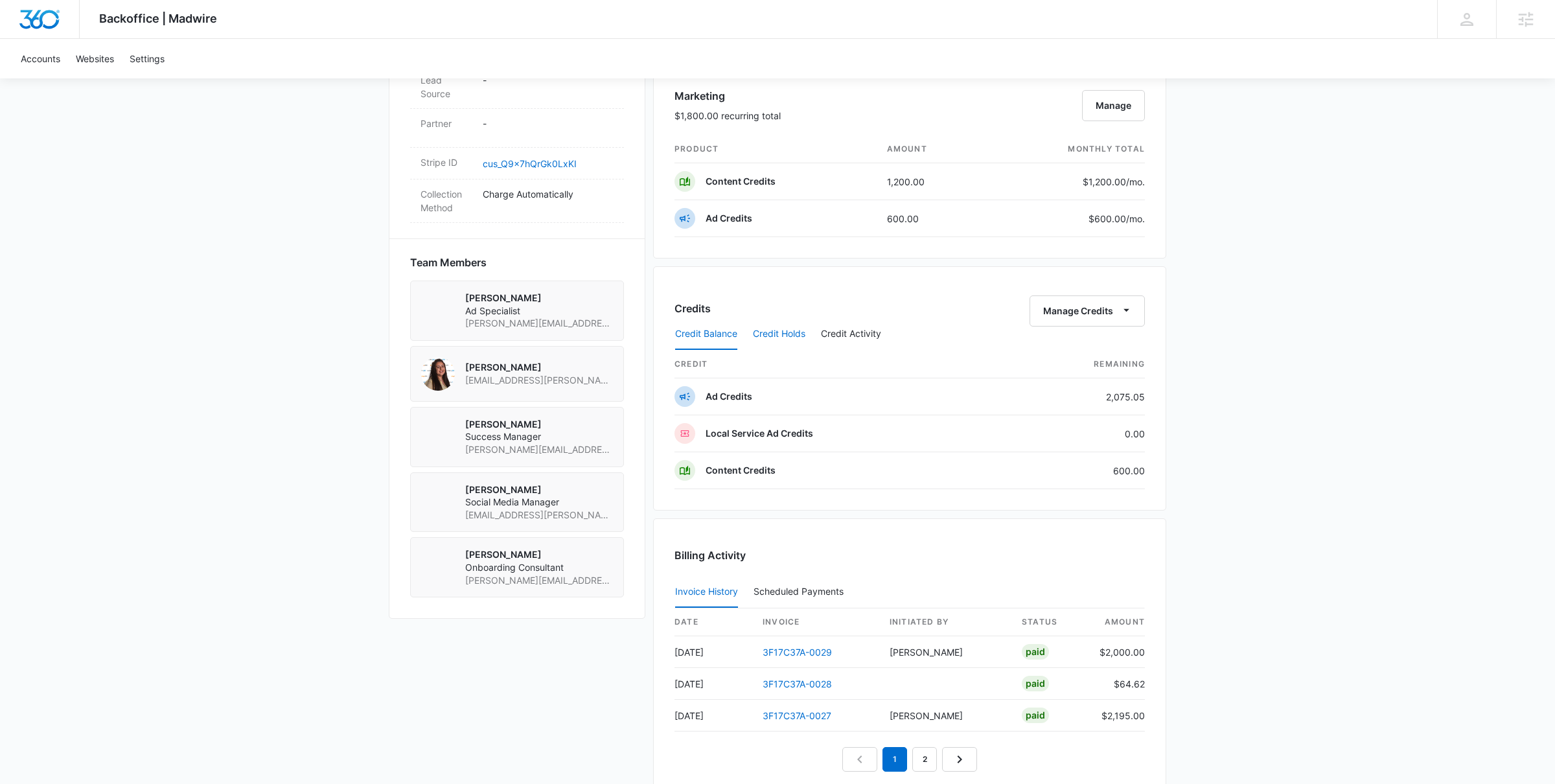
scroll to position [773, 0]
